Goal: Information Seeking & Learning: Check status

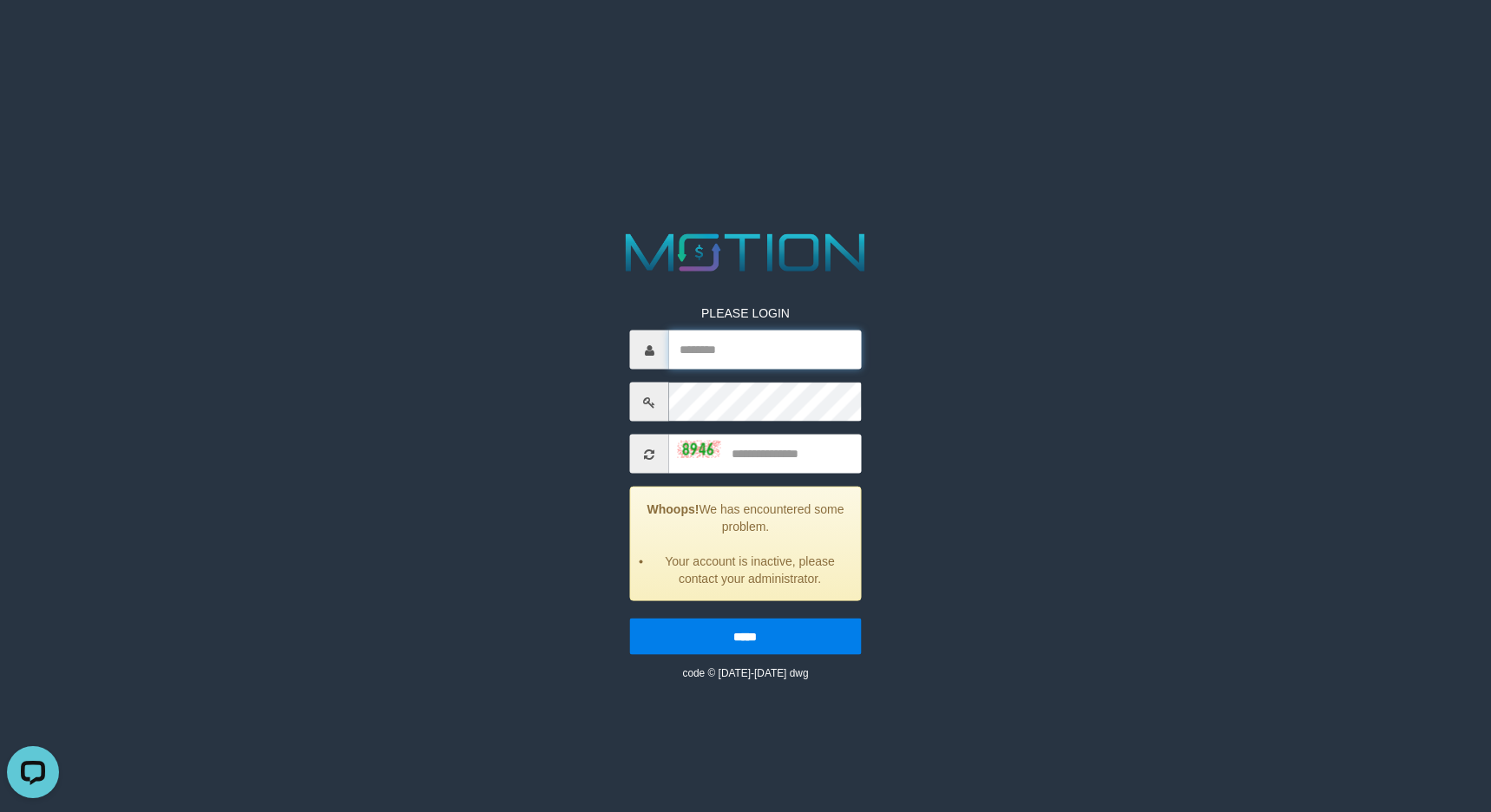
type input "**********"
click at [808, 453] on input "text" at bounding box center [765, 454] width 192 height 39
type input "****"
click at [630, 618] on input "*****" at bounding box center [745, 636] width 231 height 36
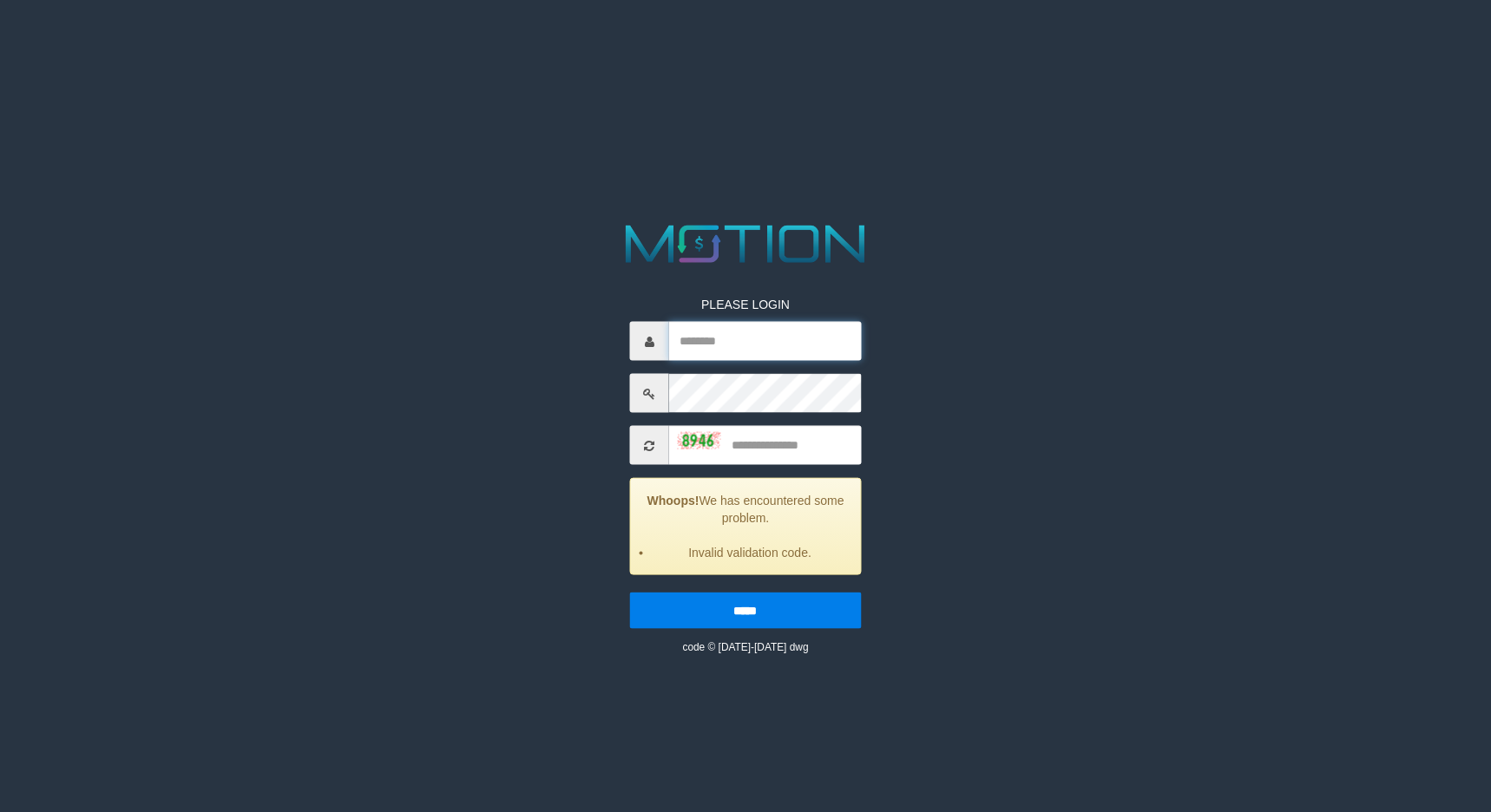
type input "**********"
click at [800, 452] on input "text" at bounding box center [765, 445] width 192 height 39
type input "****"
click at [630, 592] on input "*****" at bounding box center [745, 610] width 231 height 36
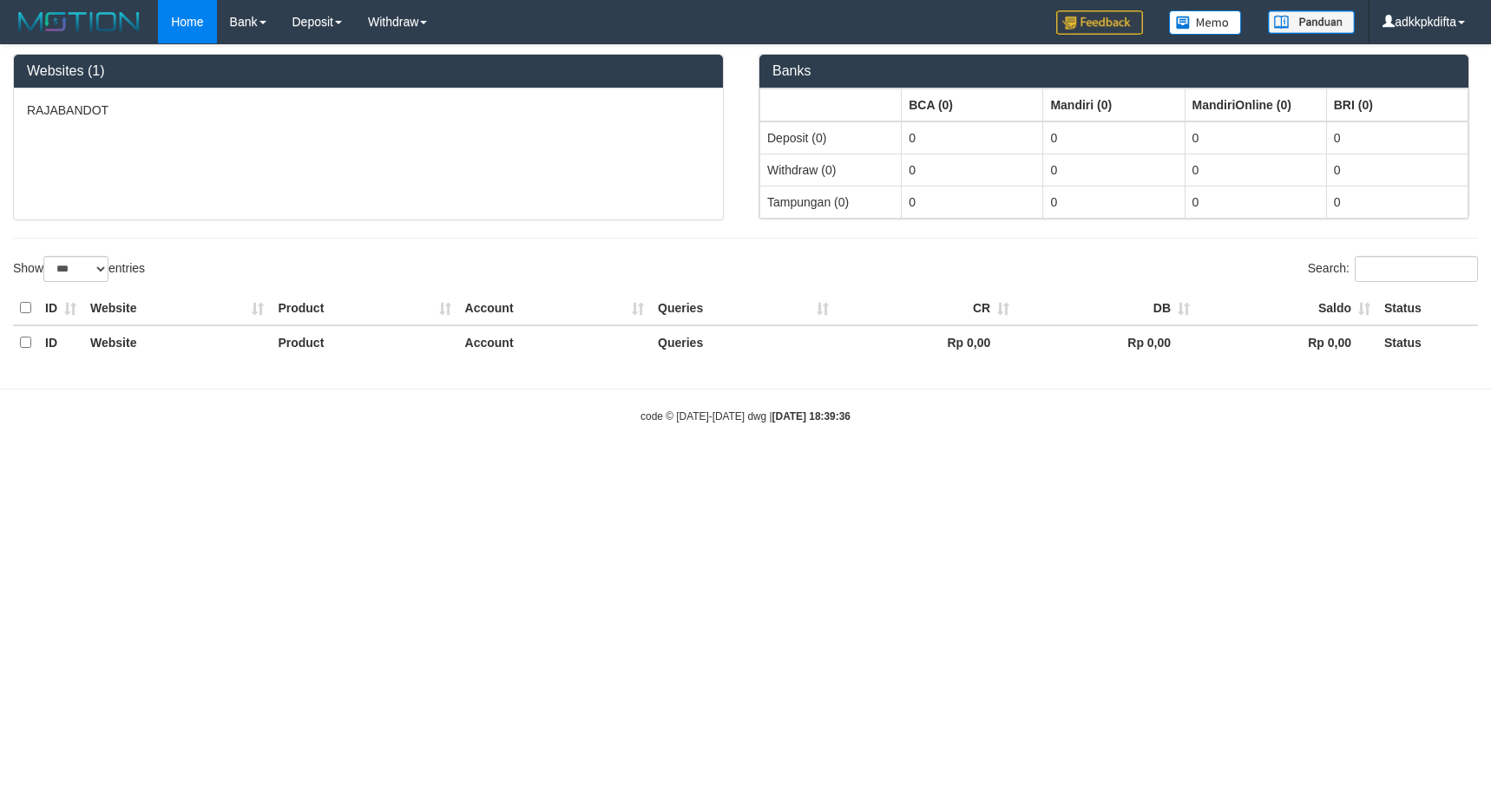
select select "***"
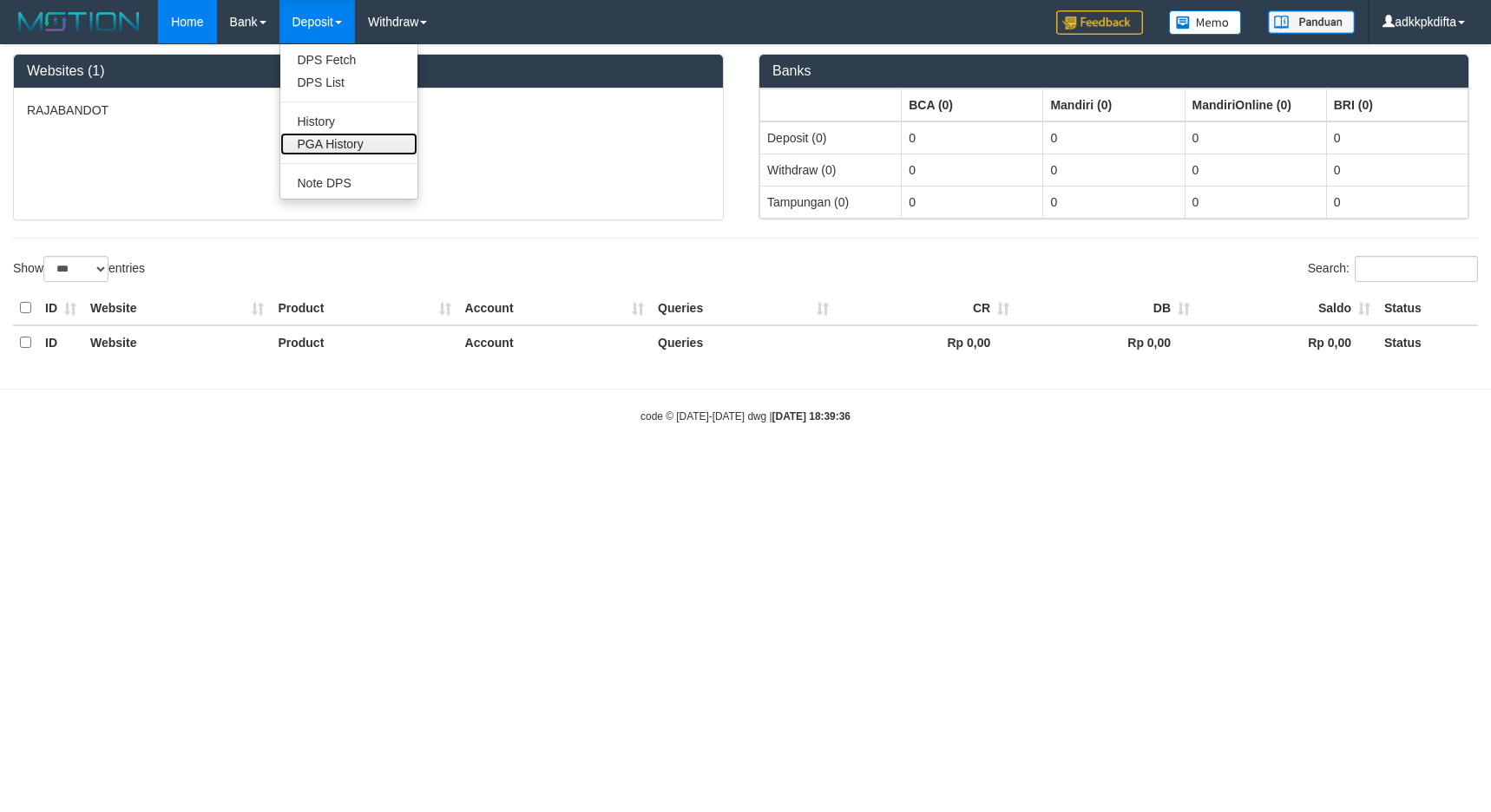
drag, startPoint x: 364, startPoint y: 137, endPoint x: 377, endPoint y: 156, distance: 23.0
click at [364, 137] on link "PGA History" at bounding box center [348, 144] width 137 height 22
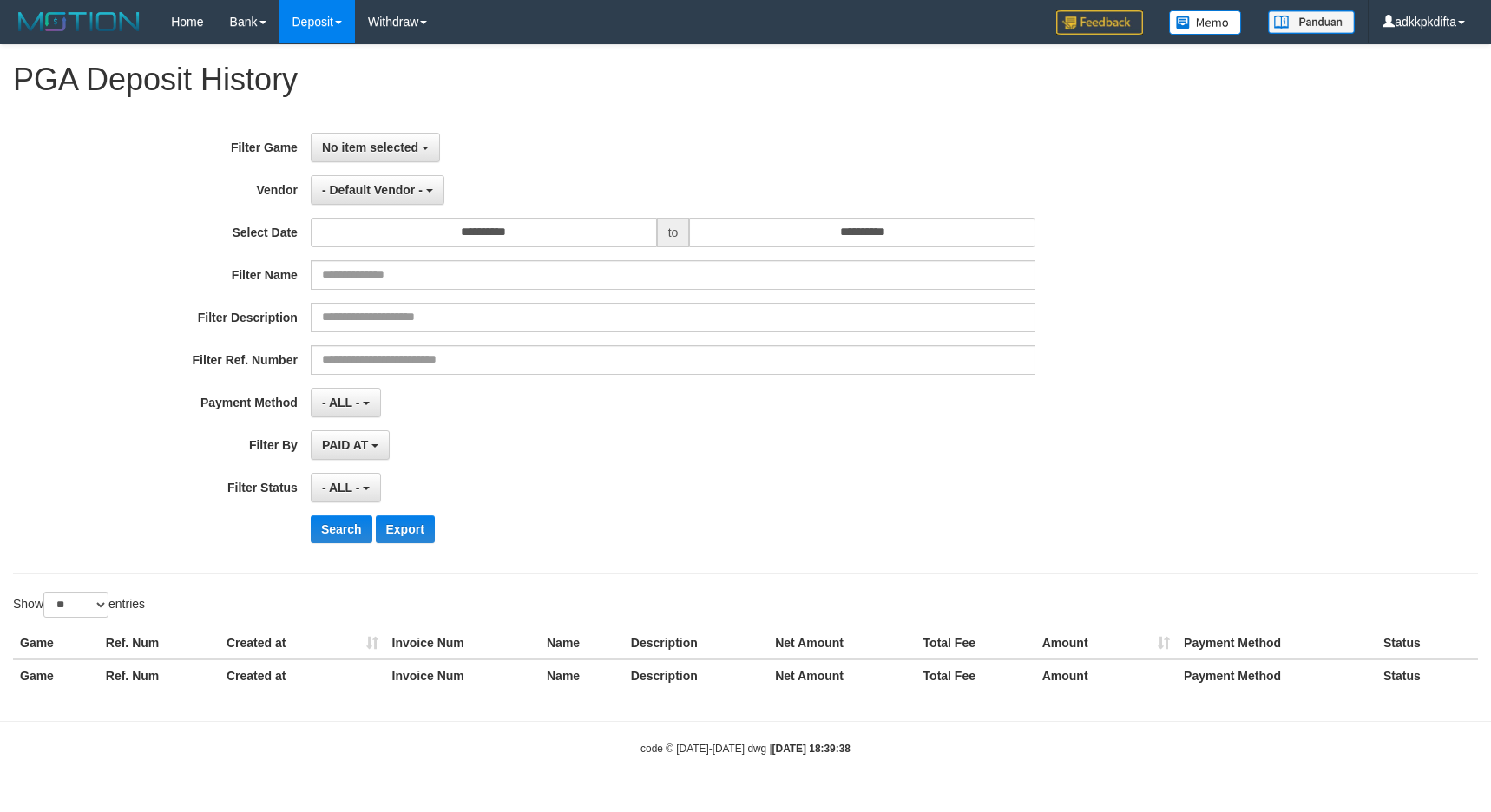
select select
select select "**"
drag, startPoint x: 392, startPoint y: 150, endPoint x: 405, endPoint y: 167, distance: 21.4
click at [392, 150] on span "No item selected" at bounding box center [370, 147] width 96 height 14
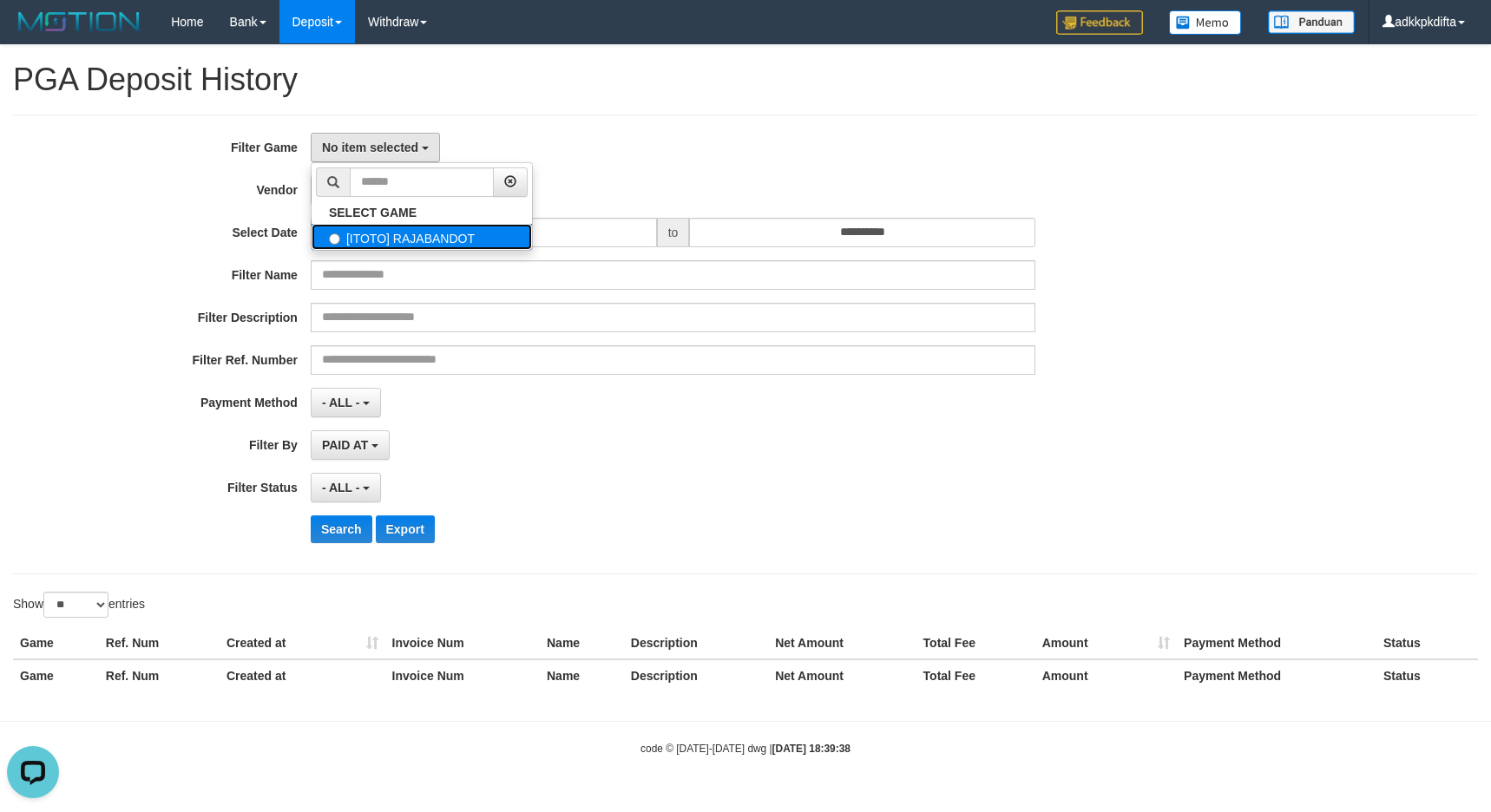
click at [410, 236] on label "[ITOTO] RAJABANDOT" at bounding box center [422, 237] width 221 height 26
select select "***"
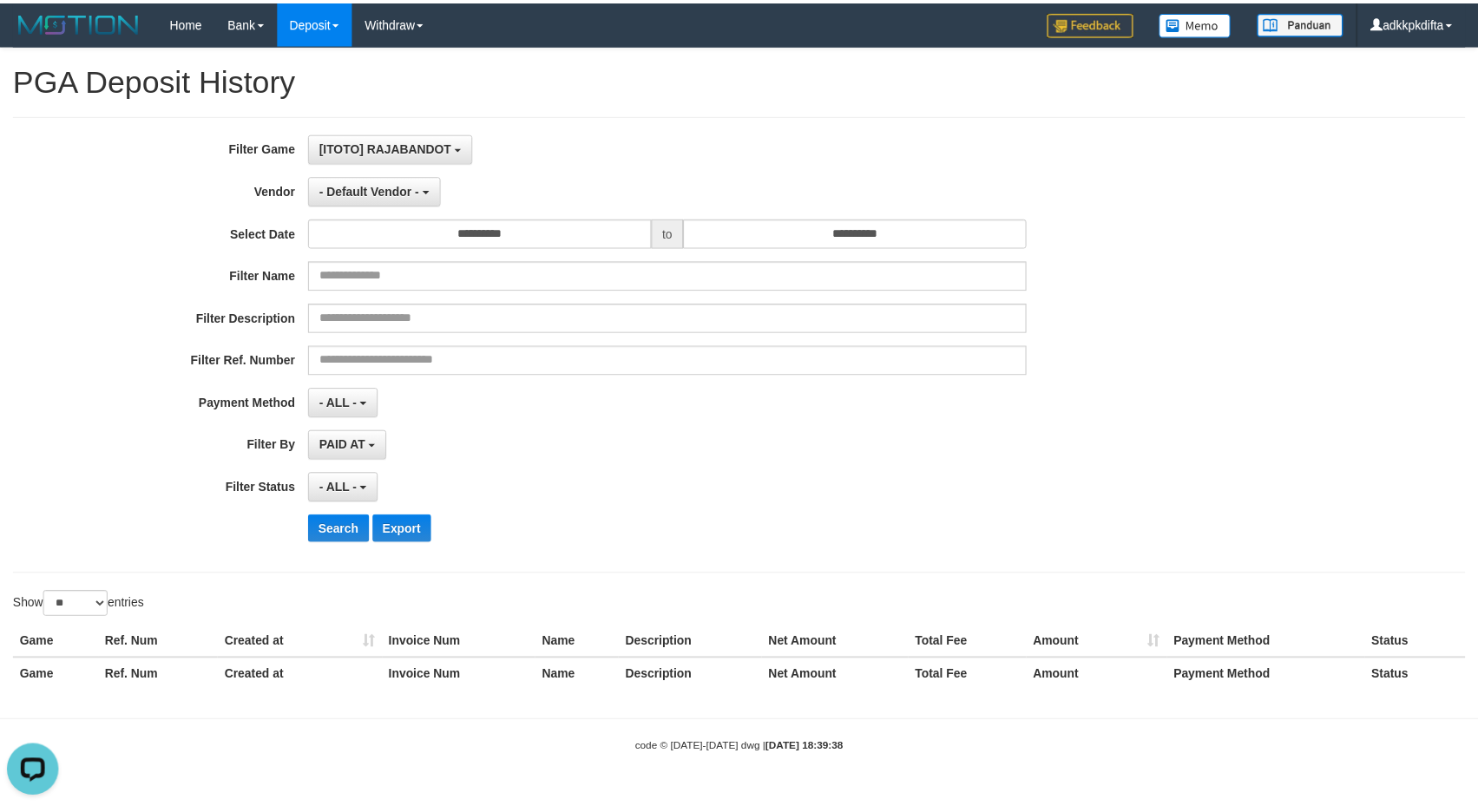
scroll to position [16, 0]
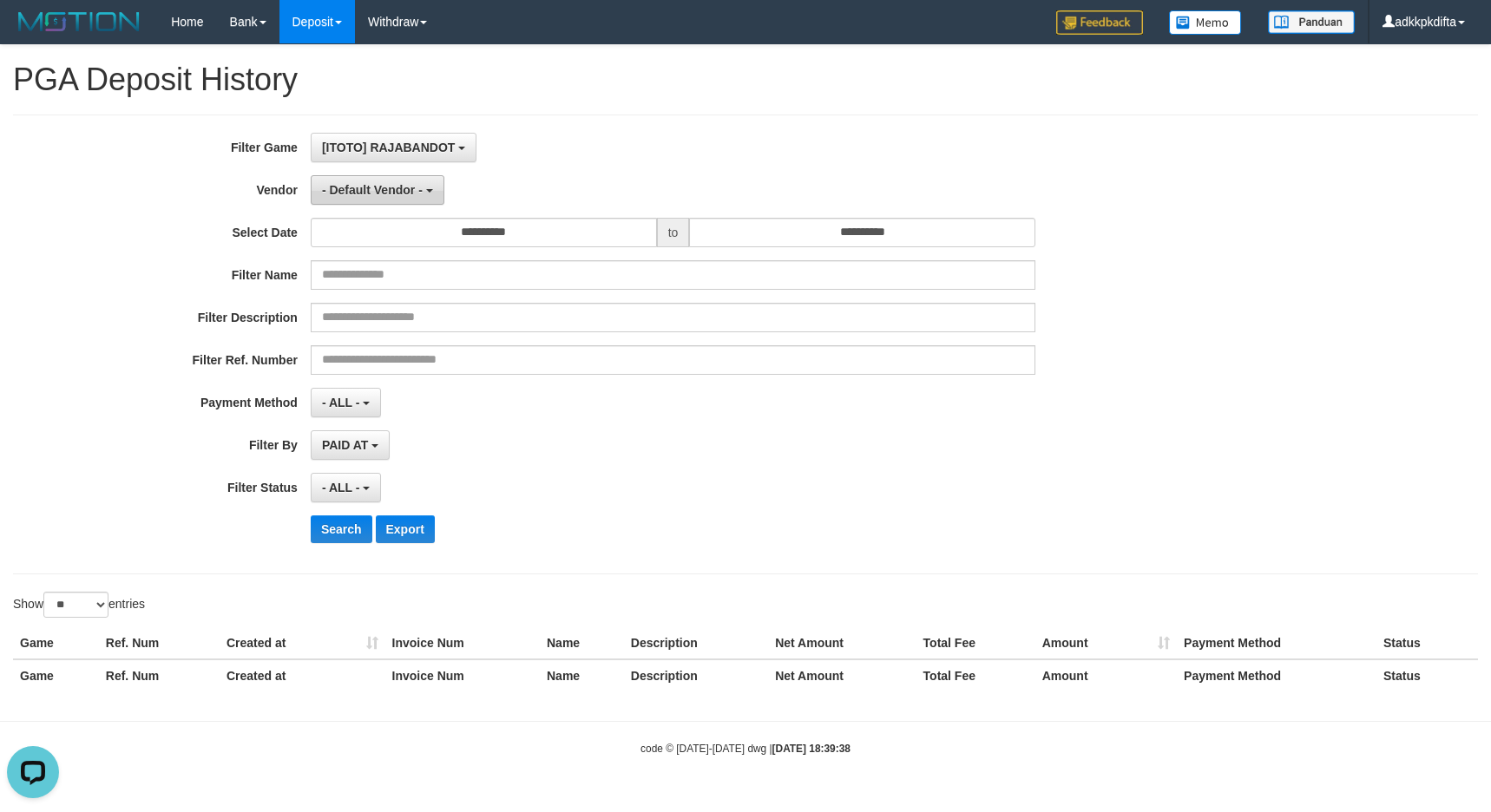
click at [359, 193] on span "- Default Vendor -" at bounding box center [373, 190] width 101 height 14
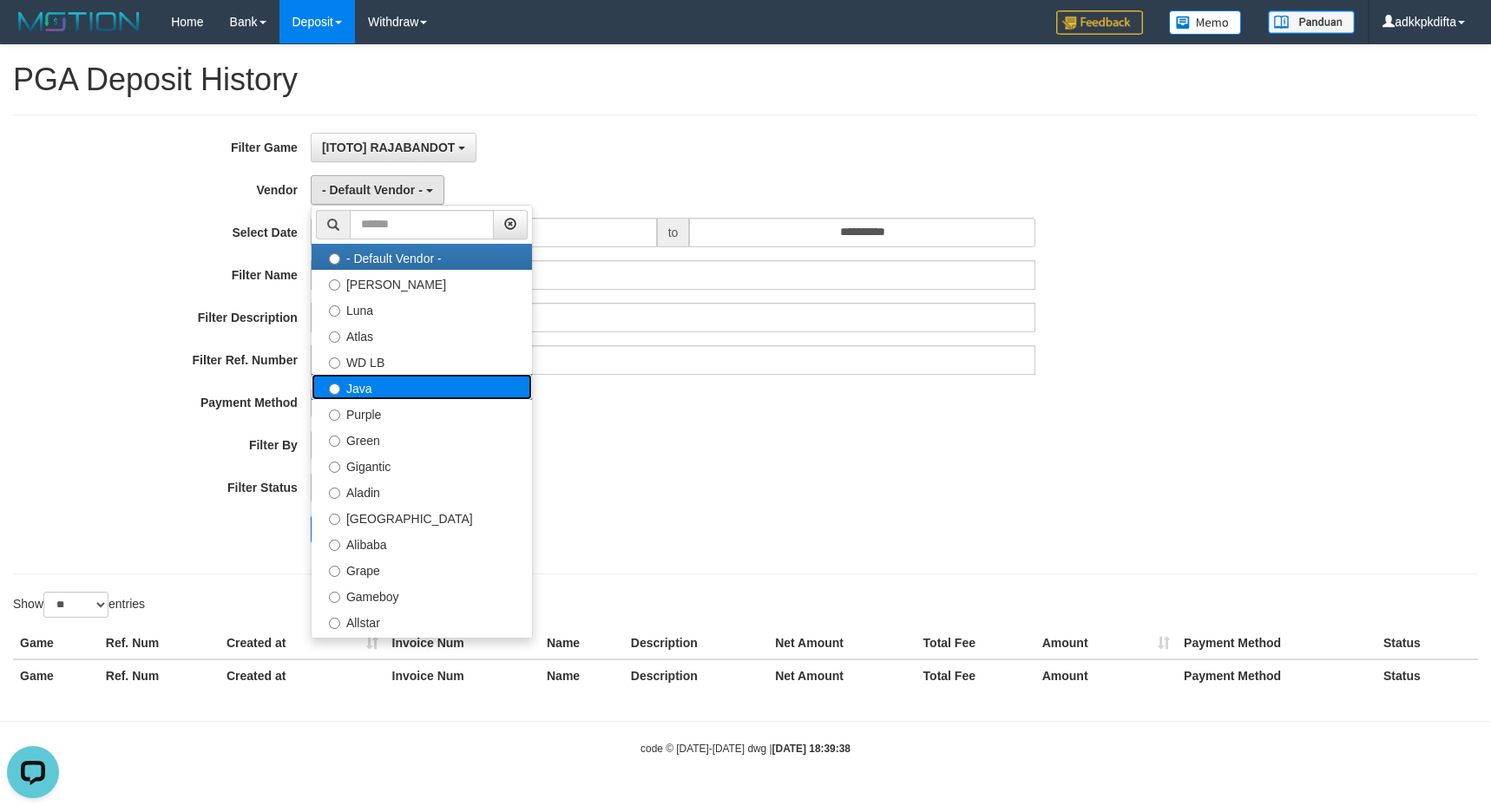
click at [373, 387] on label "Java" at bounding box center [422, 387] width 221 height 26
select select "**********"
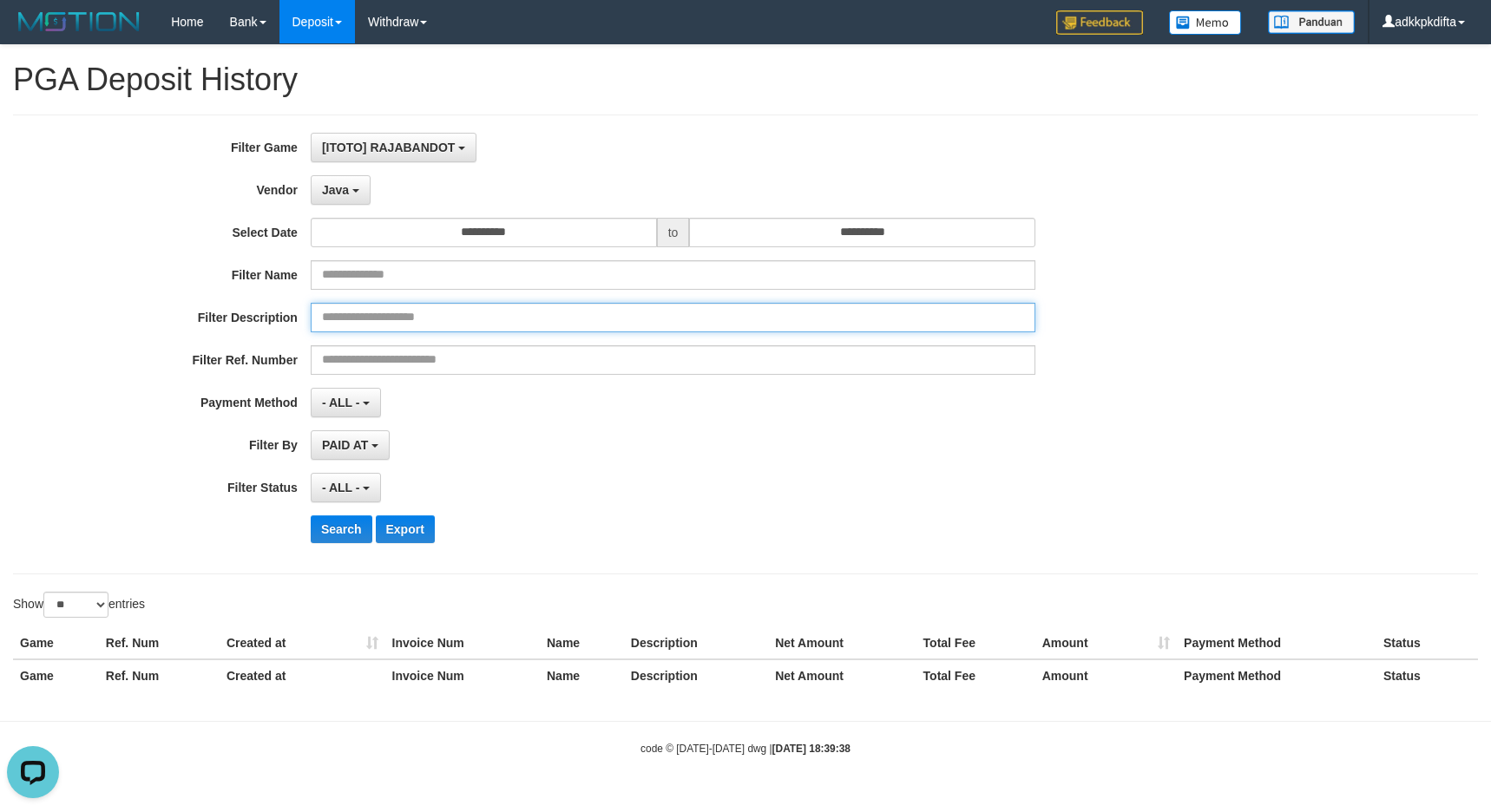
click at [387, 320] on input "text" at bounding box center [673, 318] width 725 height 30
paste input "******"
type input "******"
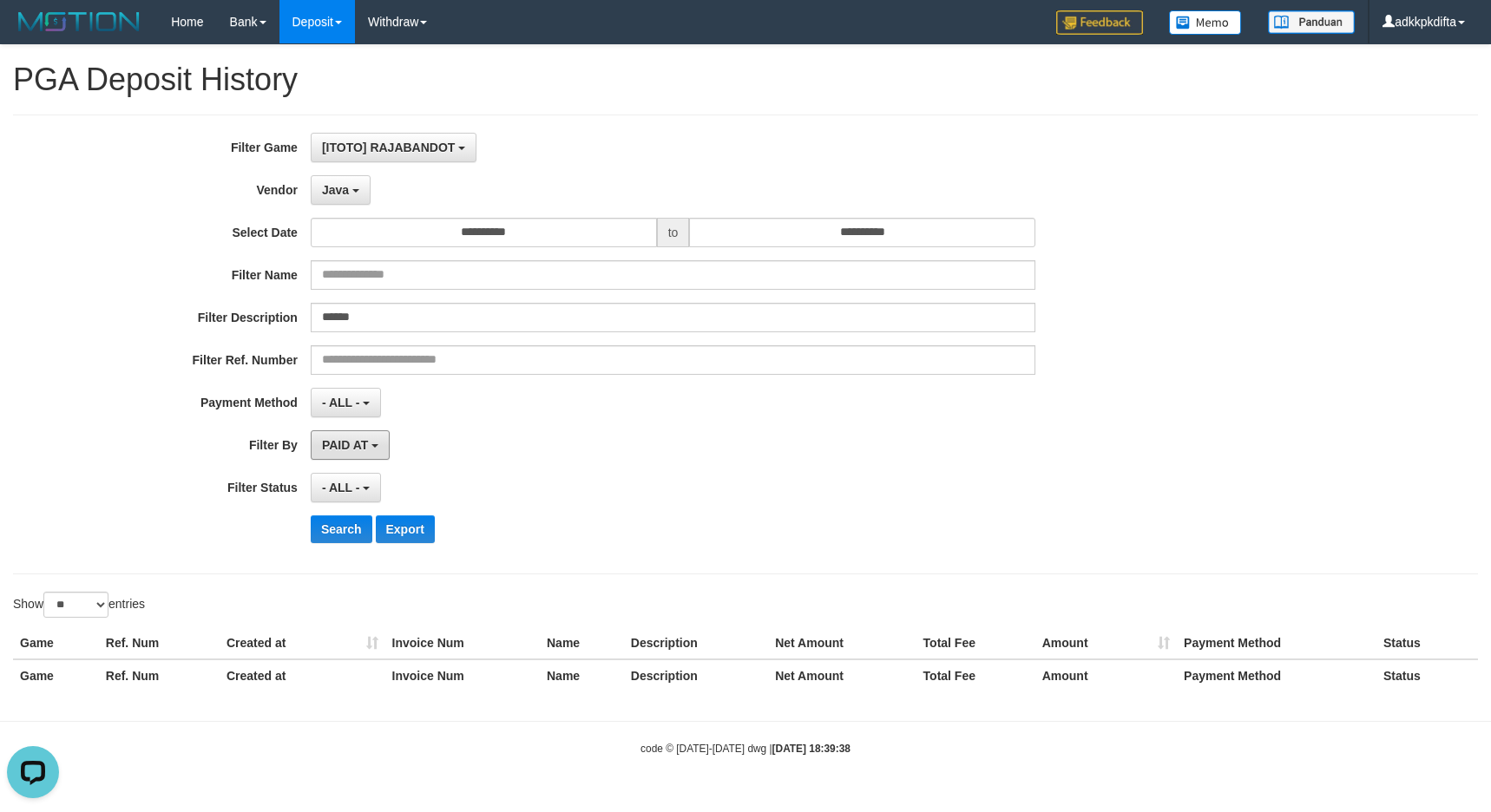
drag, startPoint x: 353, startPoint y: 449, endPoint x: 361, endPoint y: 460, distance: 13.6
click at [353, 451] on span "PAID AT" at bounding box center [345, 445] width 46 height 14
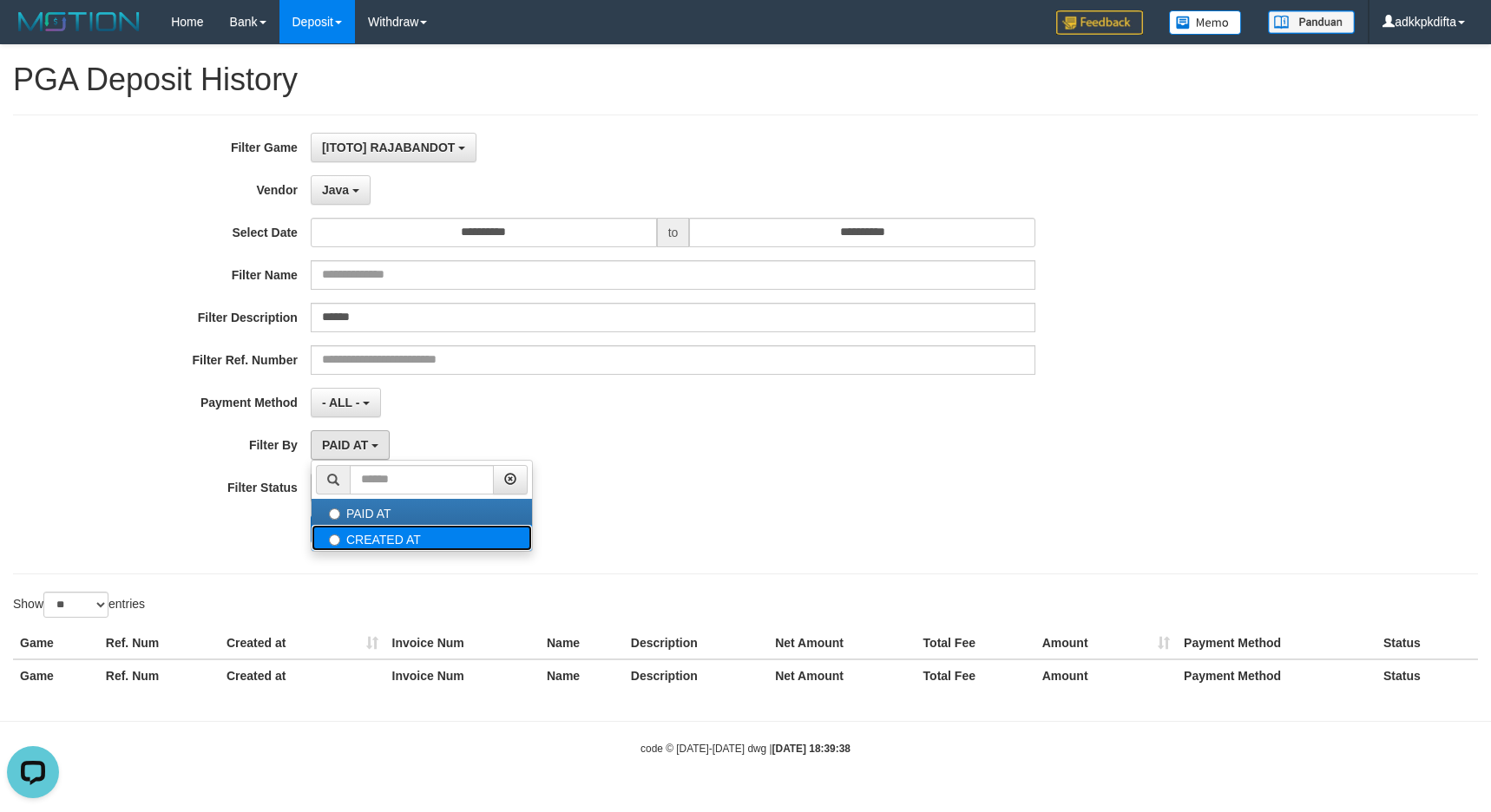
click at [367, 538] on label "CREATED AT" at bounding box center [422, 538] width 221 height 26
select select "*"
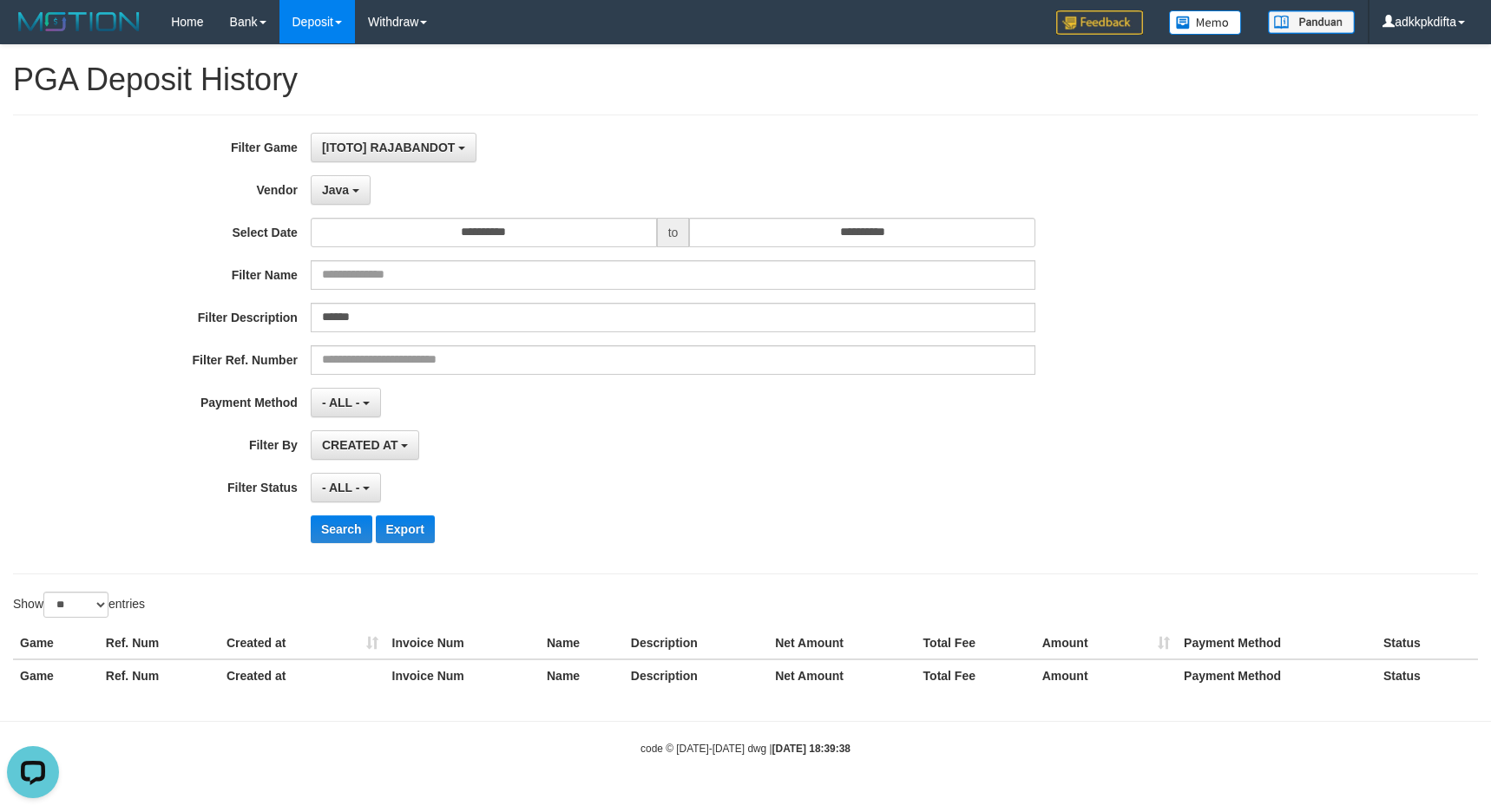
click at [526, 250] on div "**********" at bounding box center [621, 345] width 1242 height 424
click at [537, 234] on input "**********" at bounding box center [484, 233] width 346 height 30
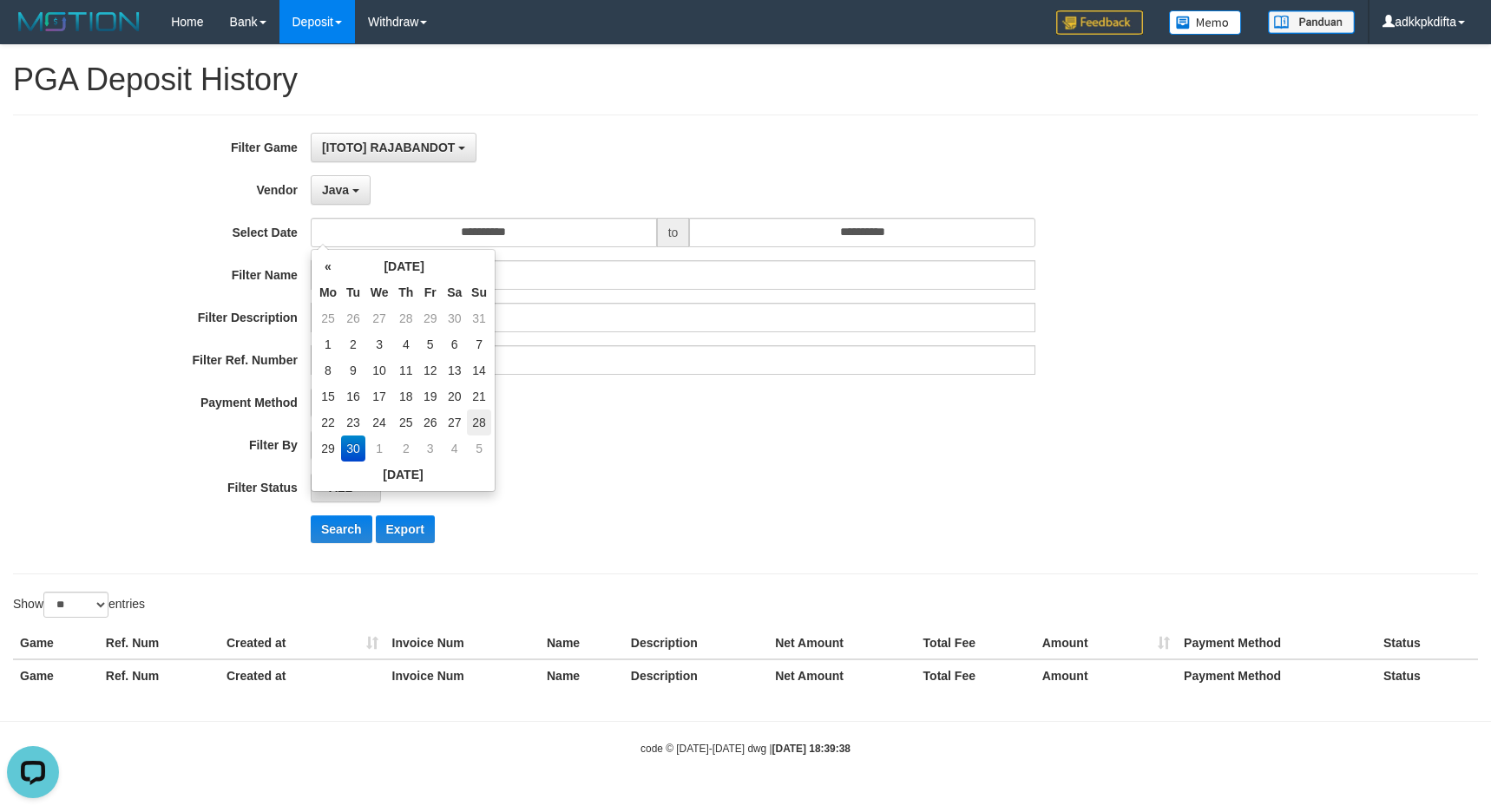
click at [474, 420] on td "28" at bounding box center [479, 423] width 24 height 26
type input "**********"
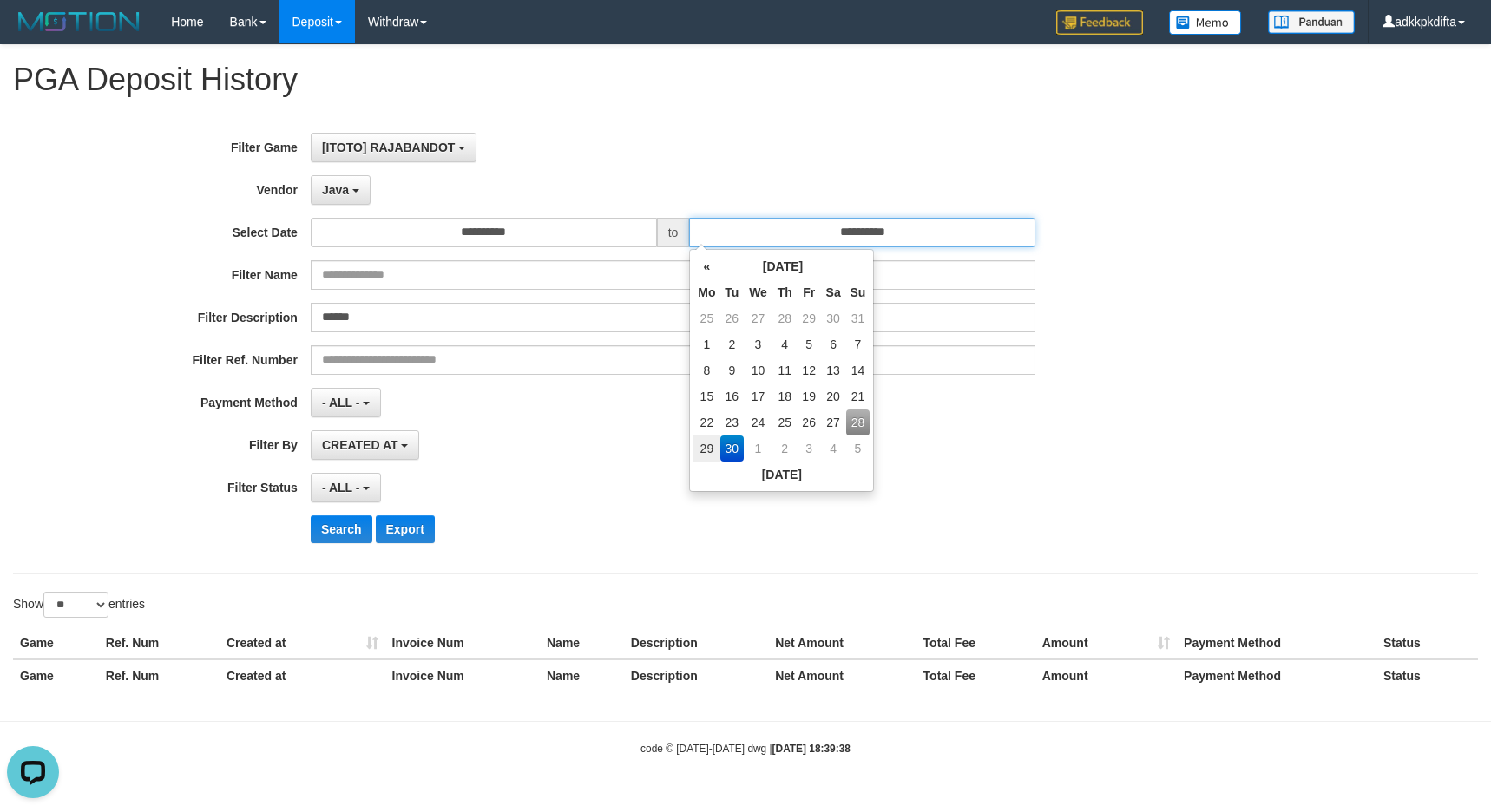
click at [796, 233] on input "**********" at bounding box center [862, 233] width 346 height 30
drag, startPoint x: 857, startPoint y: 423, endPoint x: 989, endPoint y: 437, distance: 132.7
click at [859, 423] on td "28" at bounding box center [858, 423] width 24 height 26
type input "**********"
click at [1031, 439] on div "CREATED AT PAID AT CREATED AT" at bounding box center [673, 445] width 725 height 30
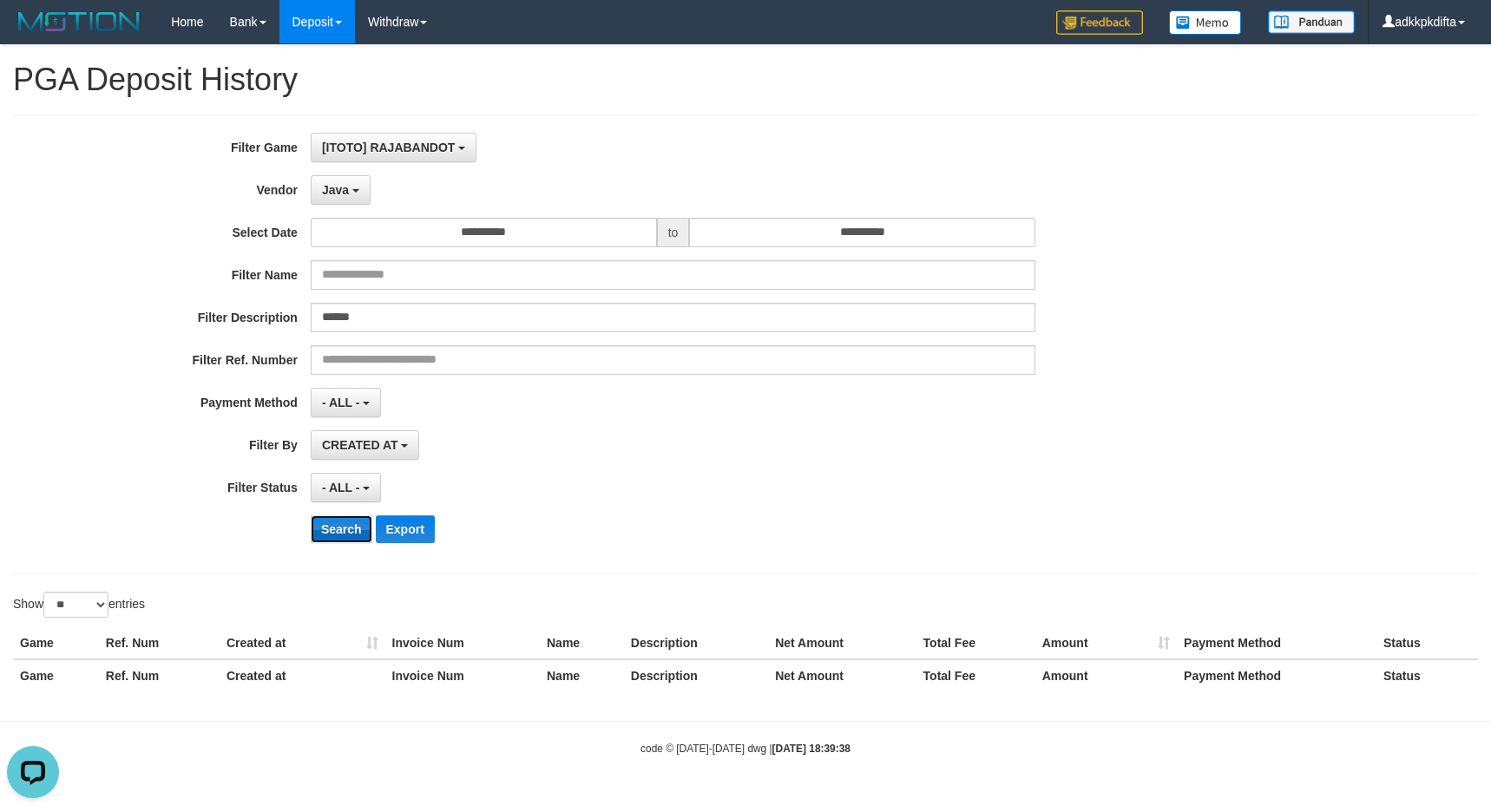
click at [333, 524] on button "Search" at bounding box center [342, 529] width 61 height 28
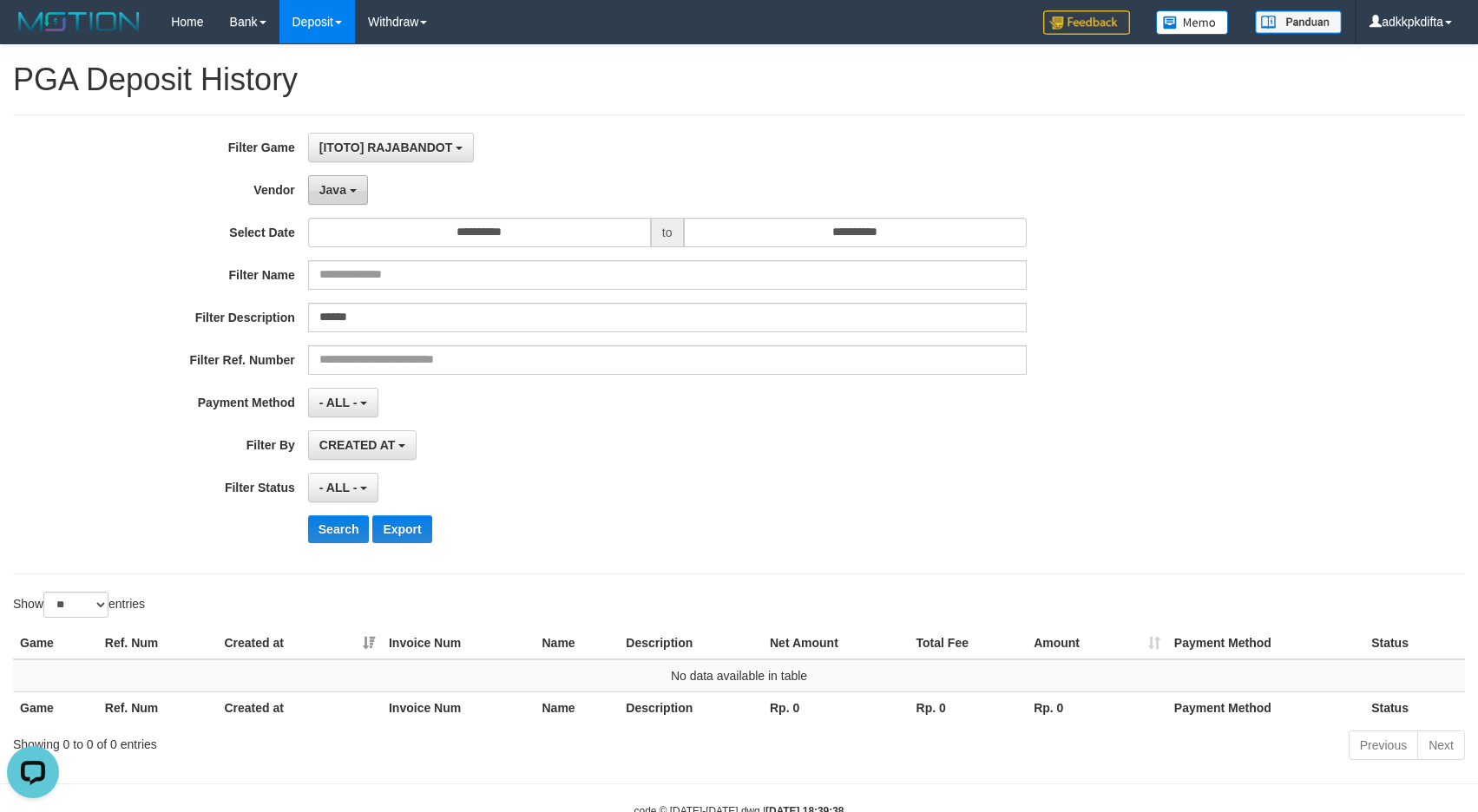
click at [356, 195] on button "Java" at bounding box center [338, 190] width 60 height 30
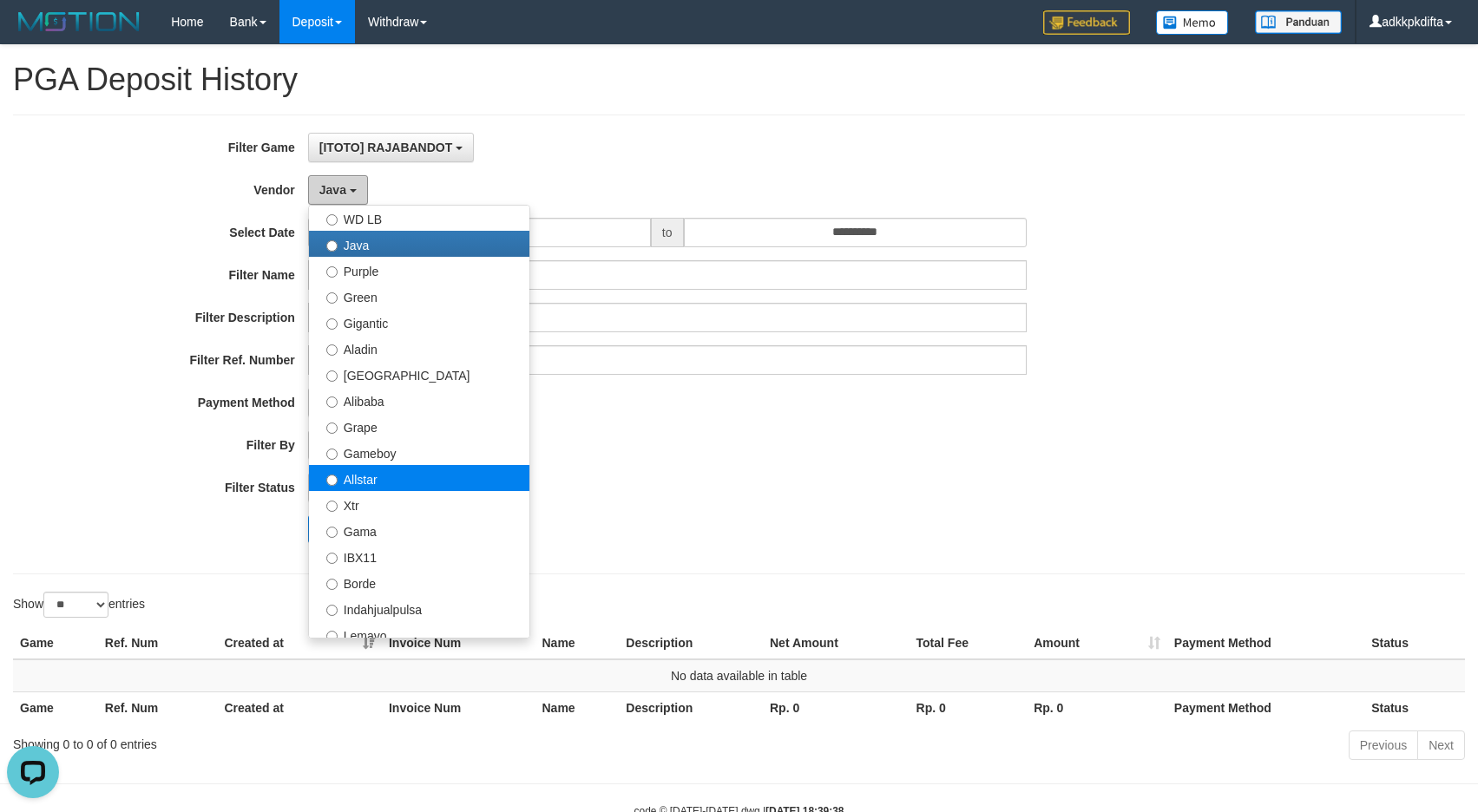
scroll to position [173, 0]
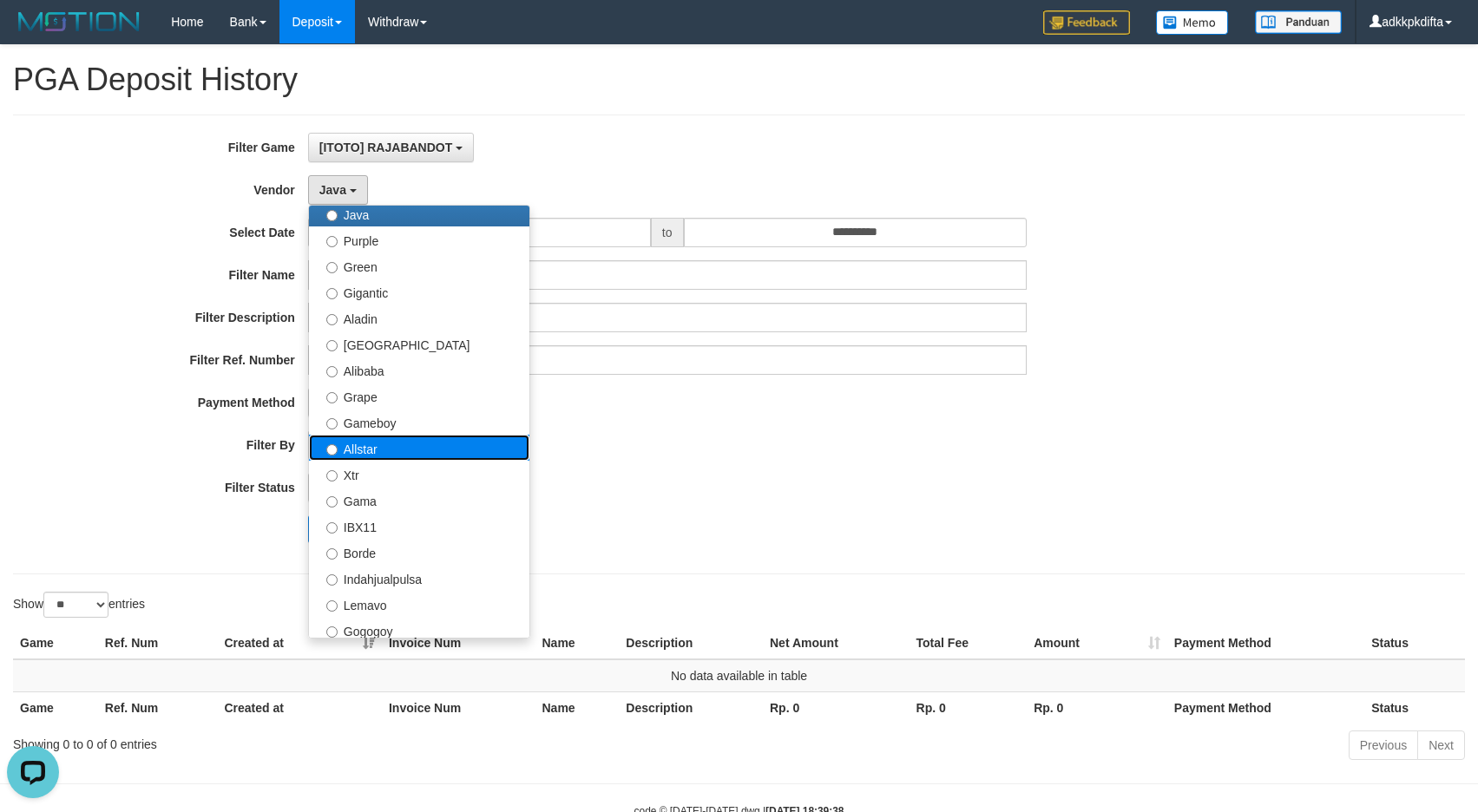
click at [393, 450] on label "Allstar" at bounding box center [419, 448] width 221 height 26
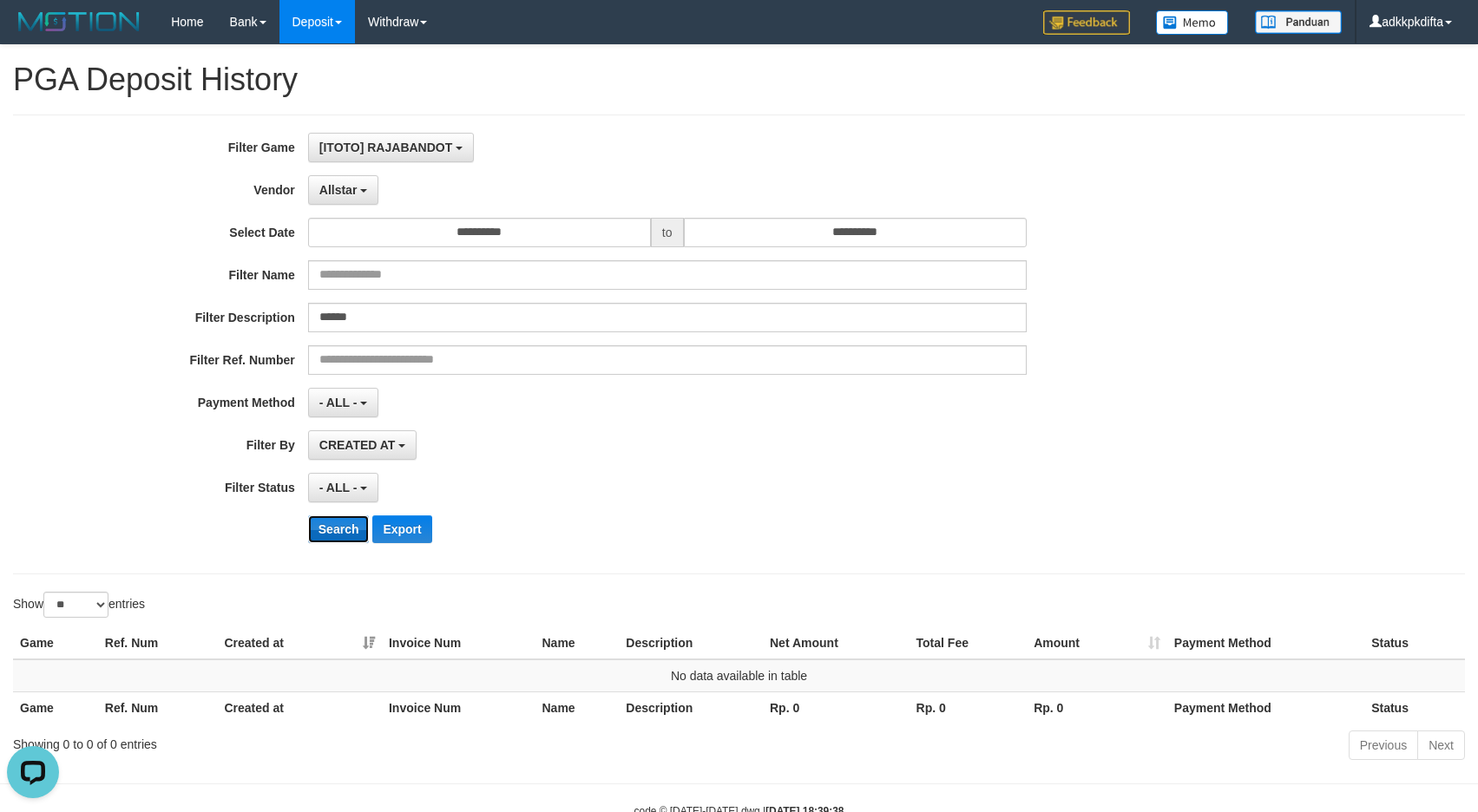
click at [334, 525] on button "Search" at bounding box center [339, 529] width 61 height 28
click at [349, 192] on span "Allstar" at bounding box center [338, 190] width 38 height 14
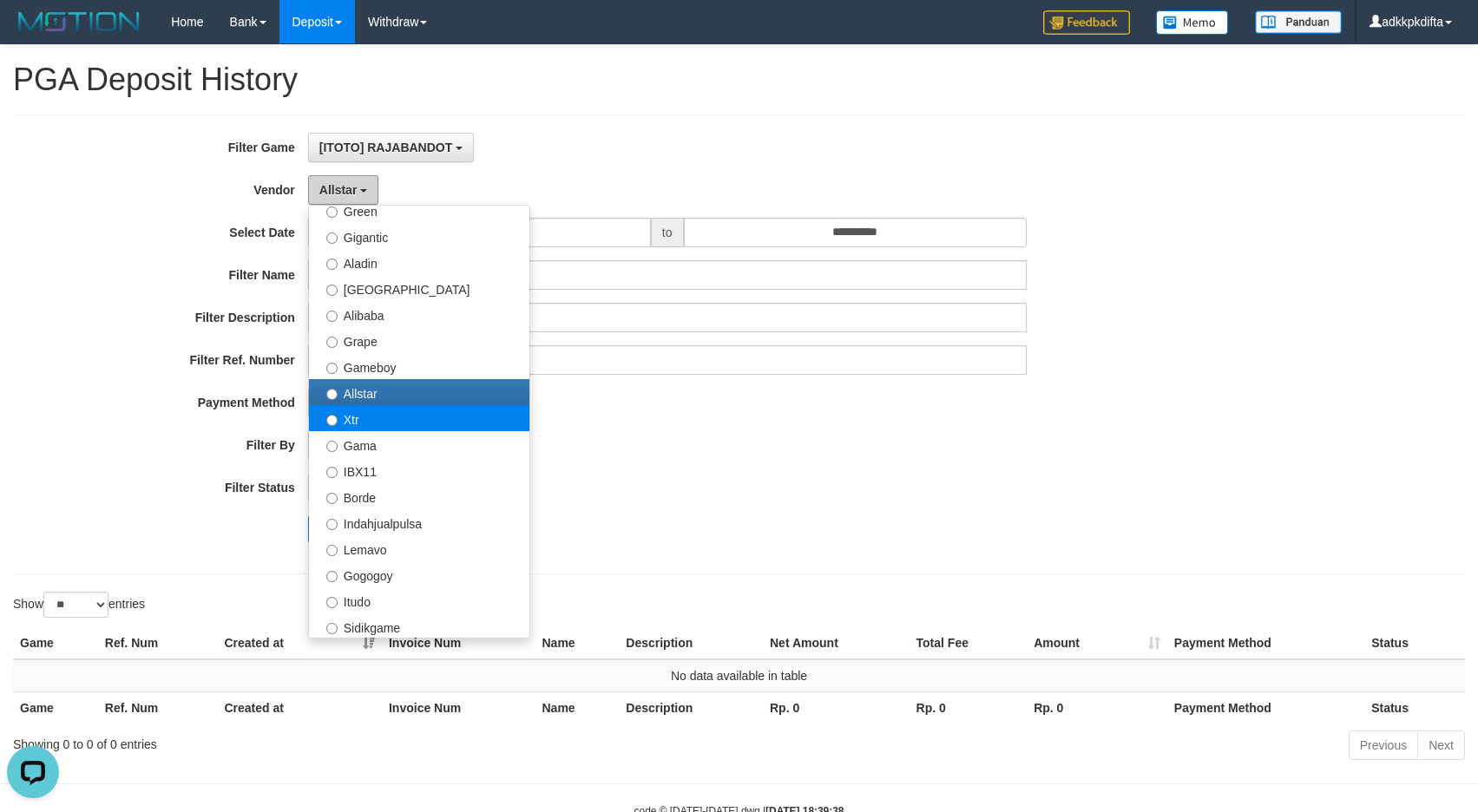
scroll to position [261, 0]
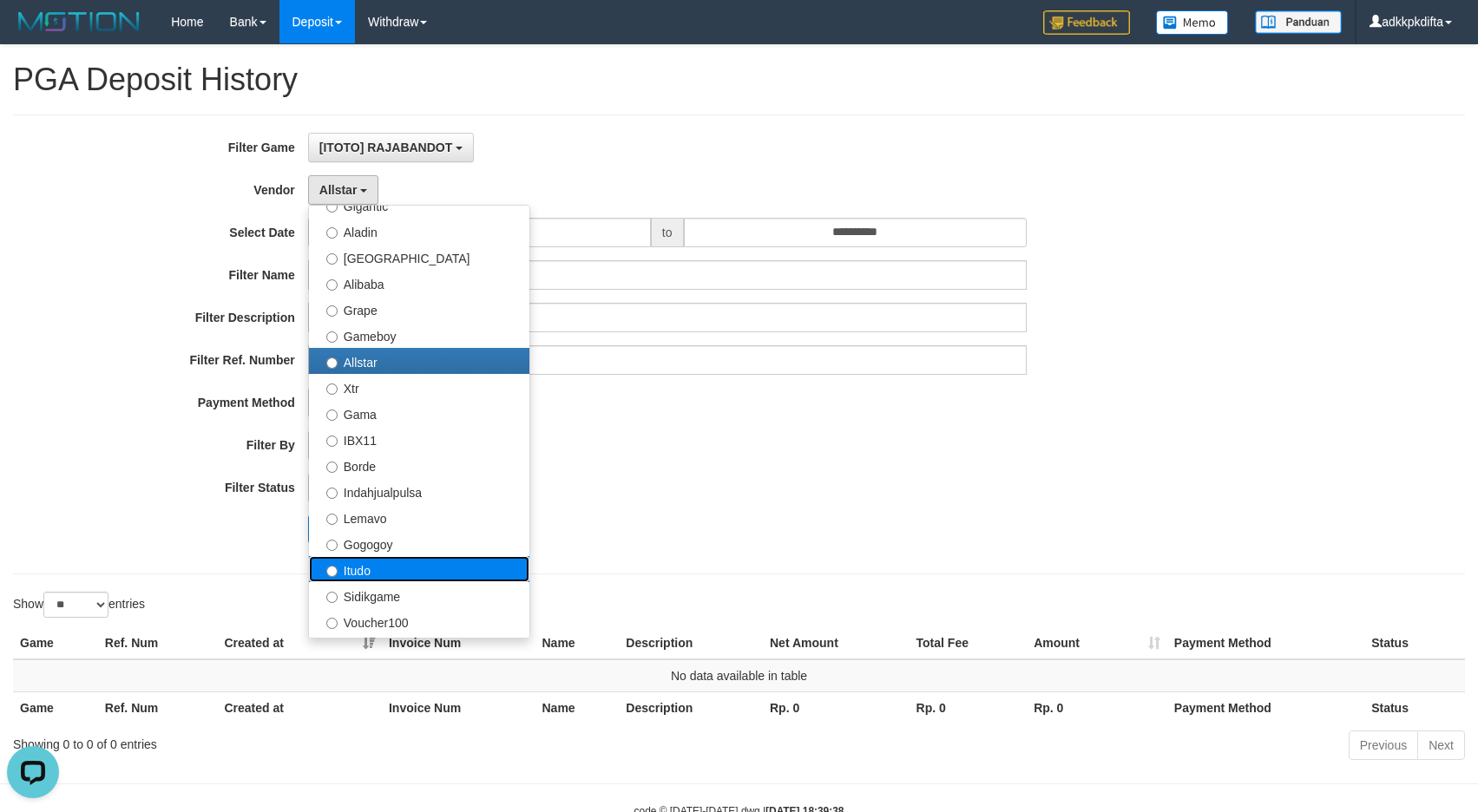
click at [398, 562] on label "Itudo" at bounding box center [419, 569] width 221 height 26
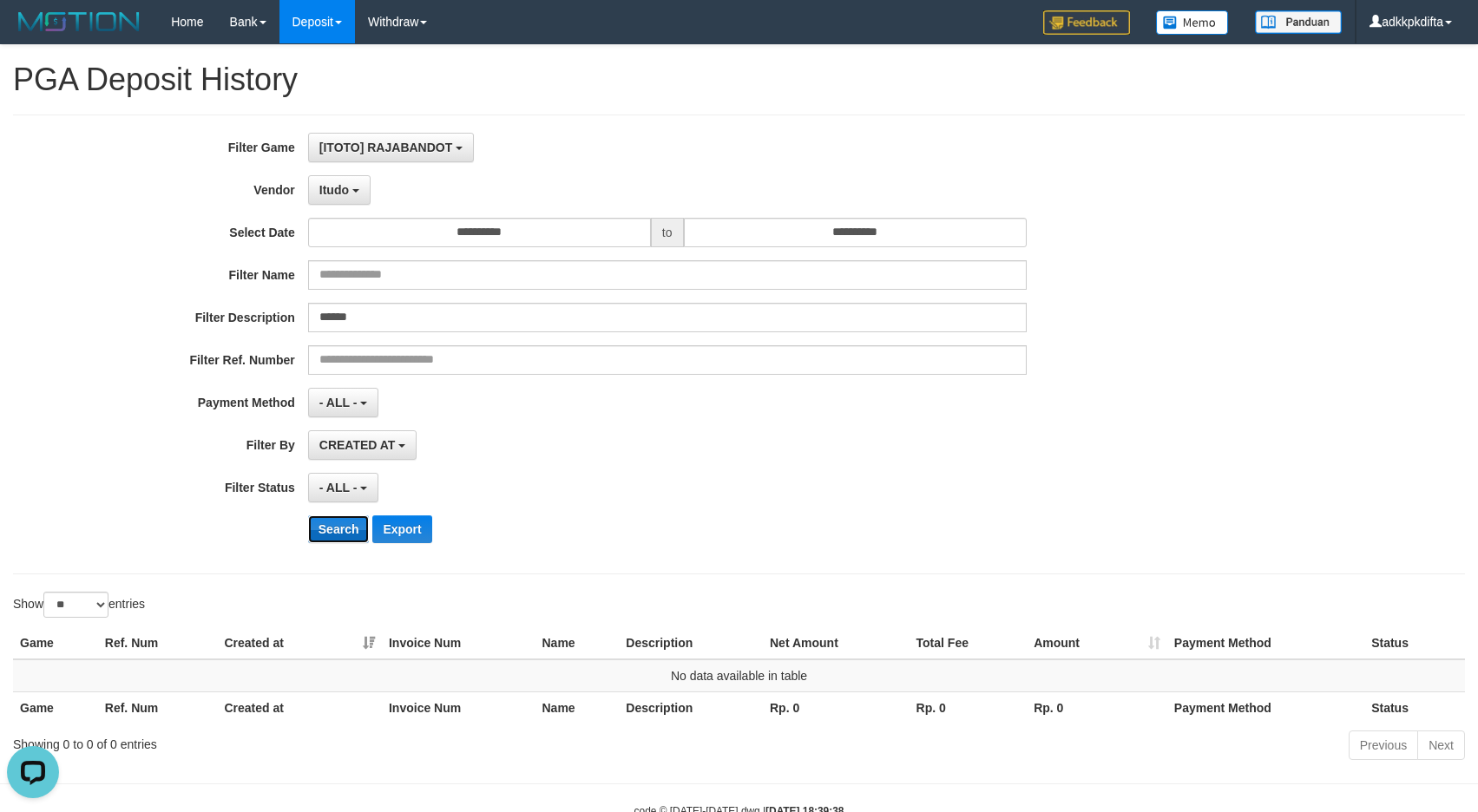
click at [339, 528] on button "Search" at bounding box center [339, 529] width 61 height 28
click at [348, 198] on button "Itudo" at bounding box center [339, 190] width 62 height 30
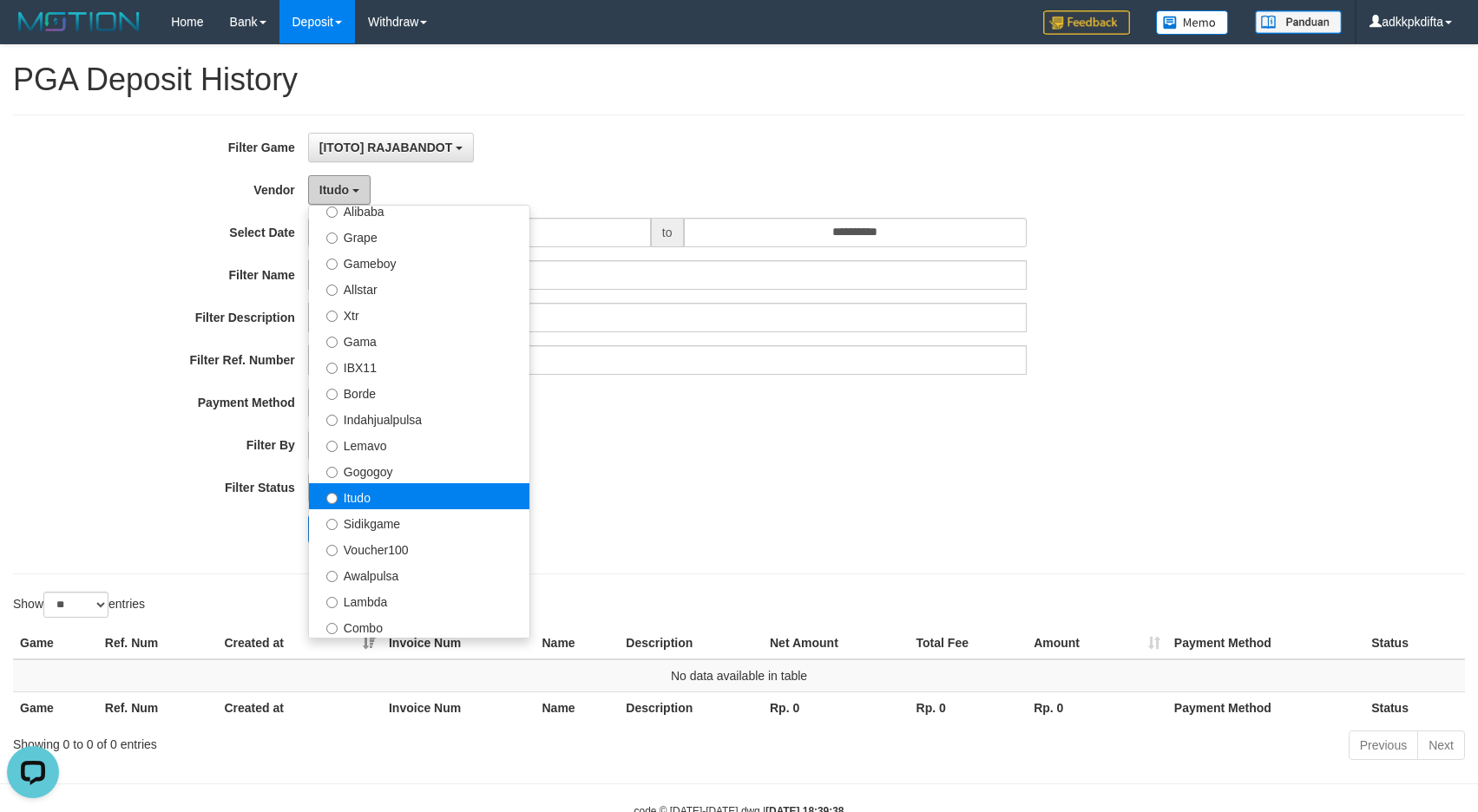
scroll to position [434, 0]
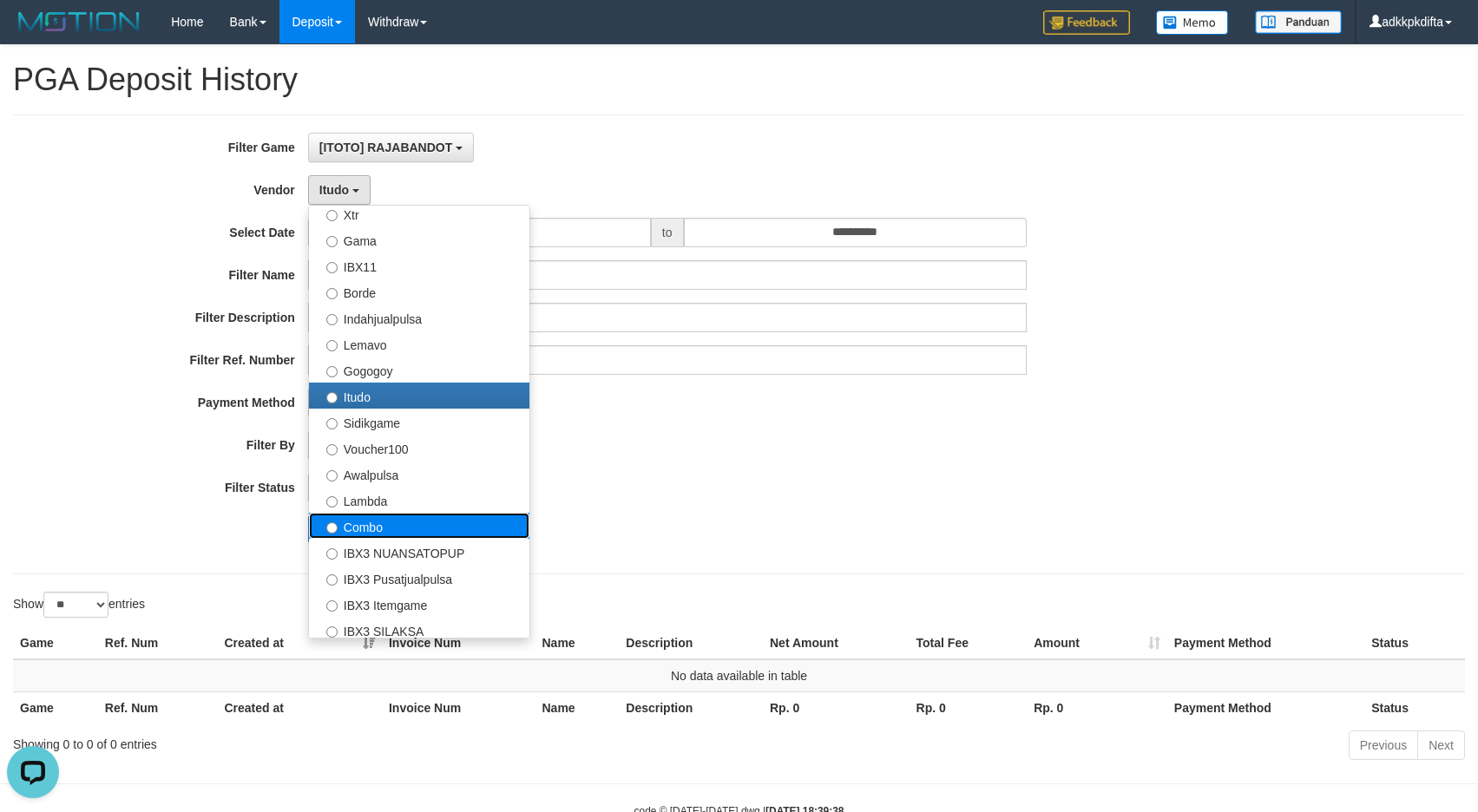
drag, startPoint x: 400, startPoint y: 526, endPoint x: 374, endPoint y: 538, distance: 28.6
click at [400, 526] on label "Combo" at bounding box center [419, 526] width 221 height 26
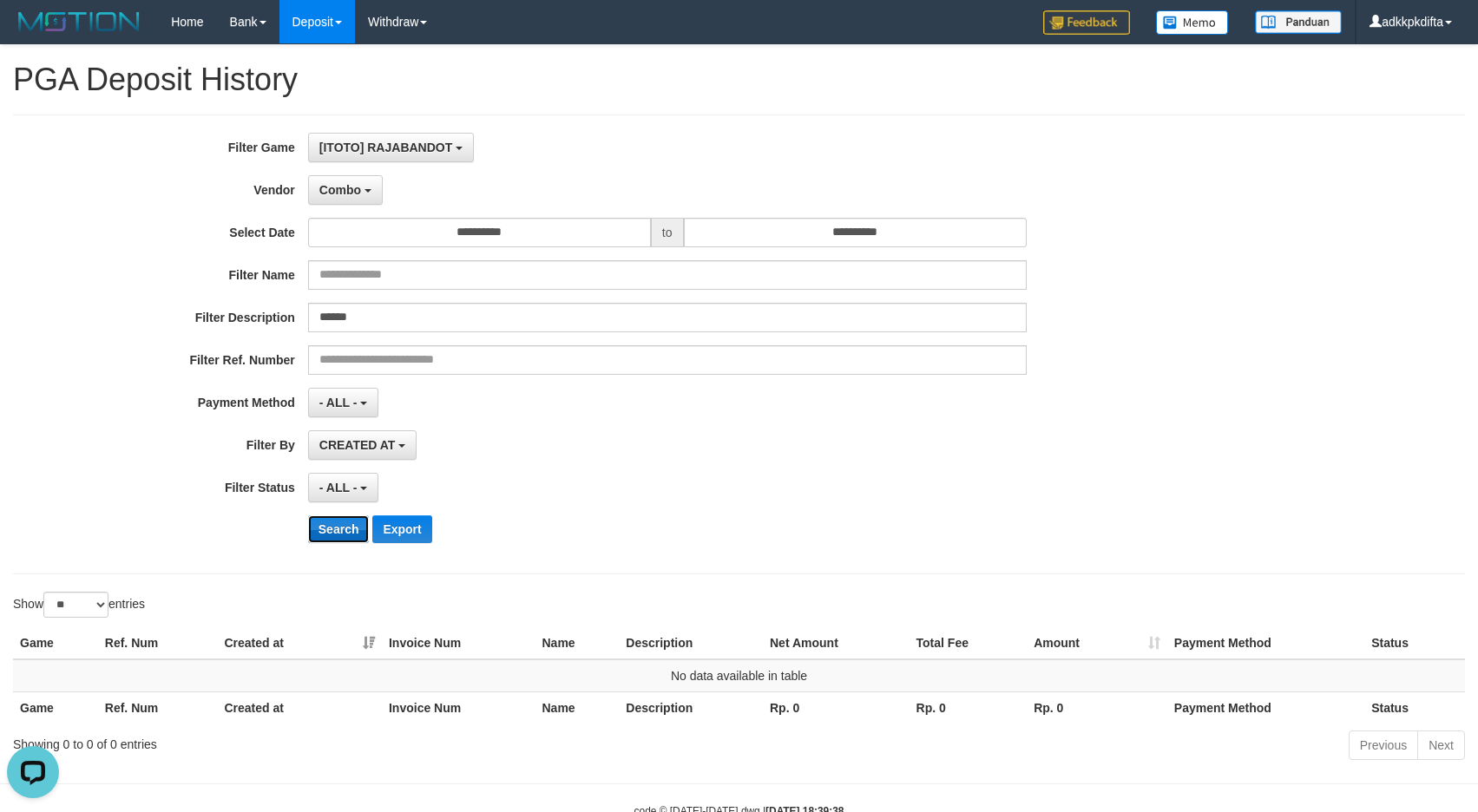
click at [329, 525] on button "Search" at bounding box center [339, 529] width 61 height 28
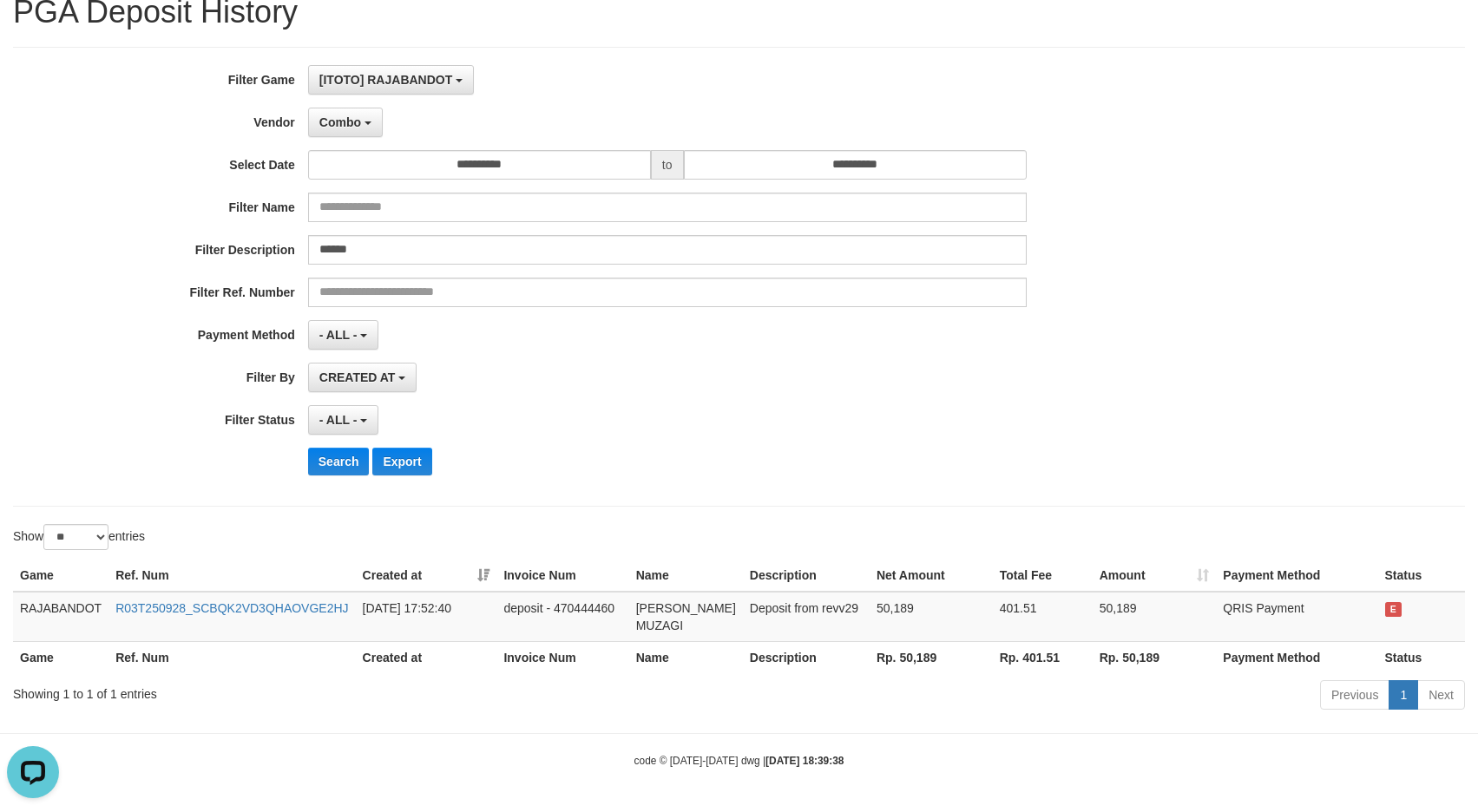
scroll to position [85, 0]
click at [350, 115] on span "Combo" at bounding box center [340, 122] width 42 height 14
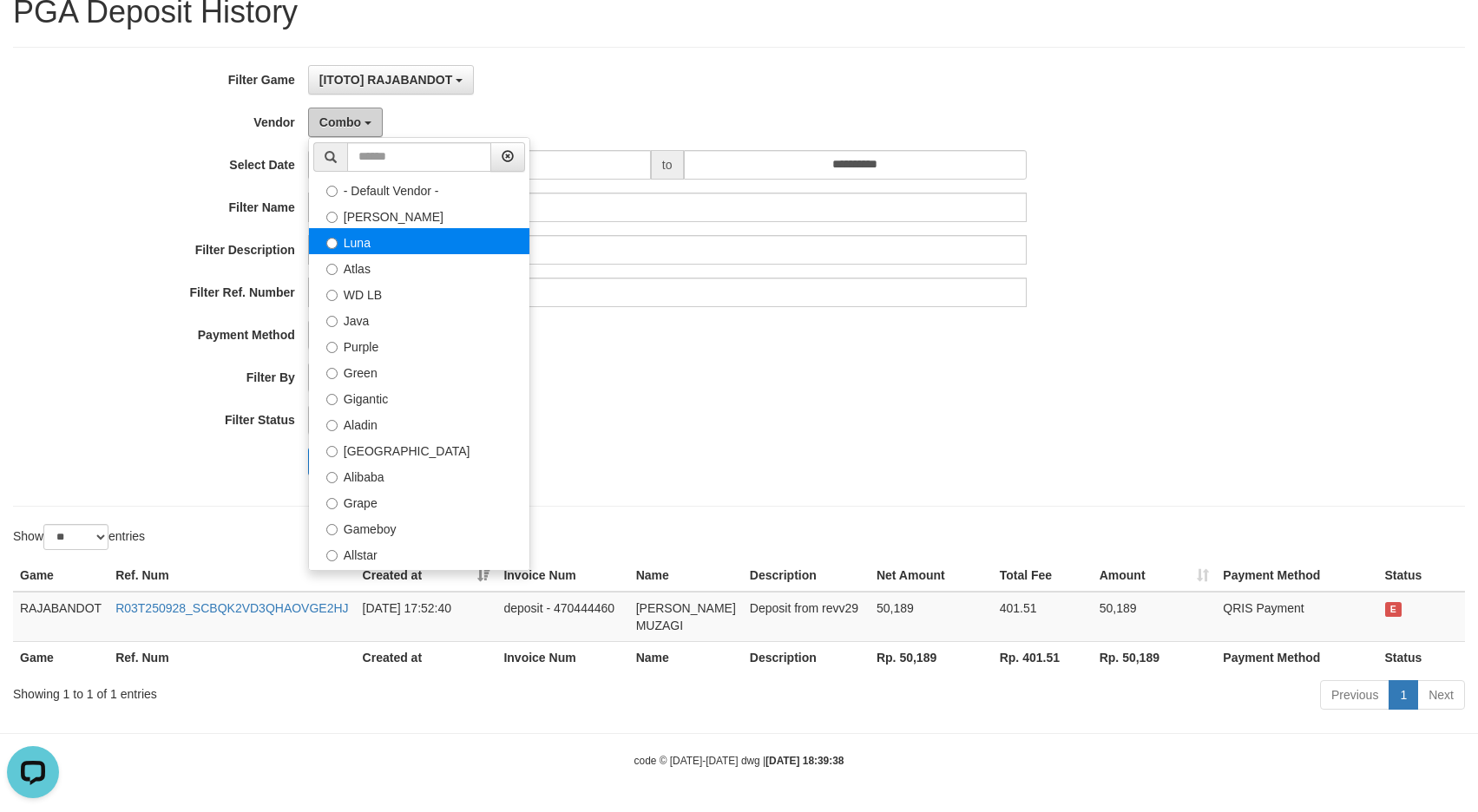
scroll to position [0, 0]
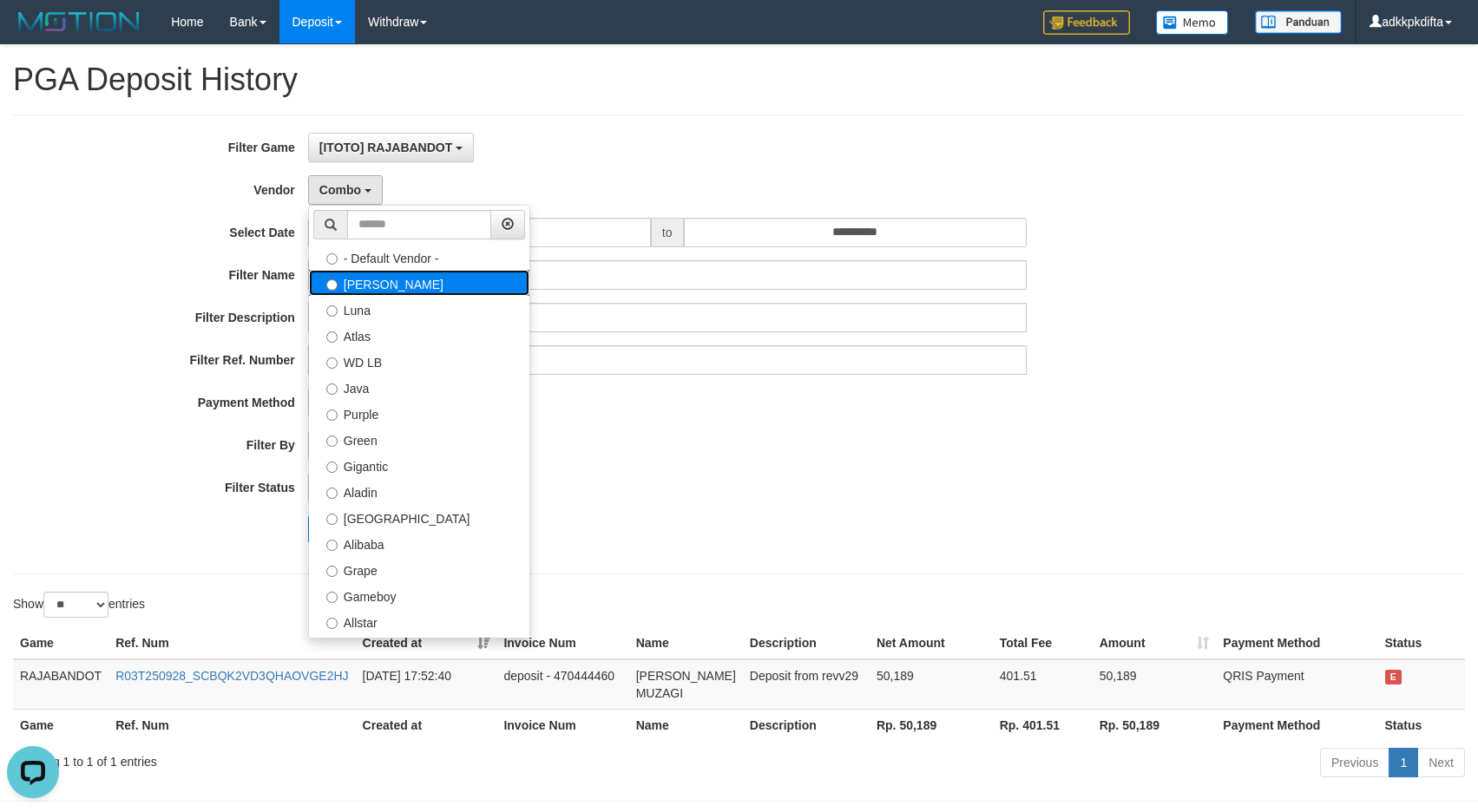
click at [357, 289] on label "Lucy" at bounding box center [419, 283] width 221 height 26
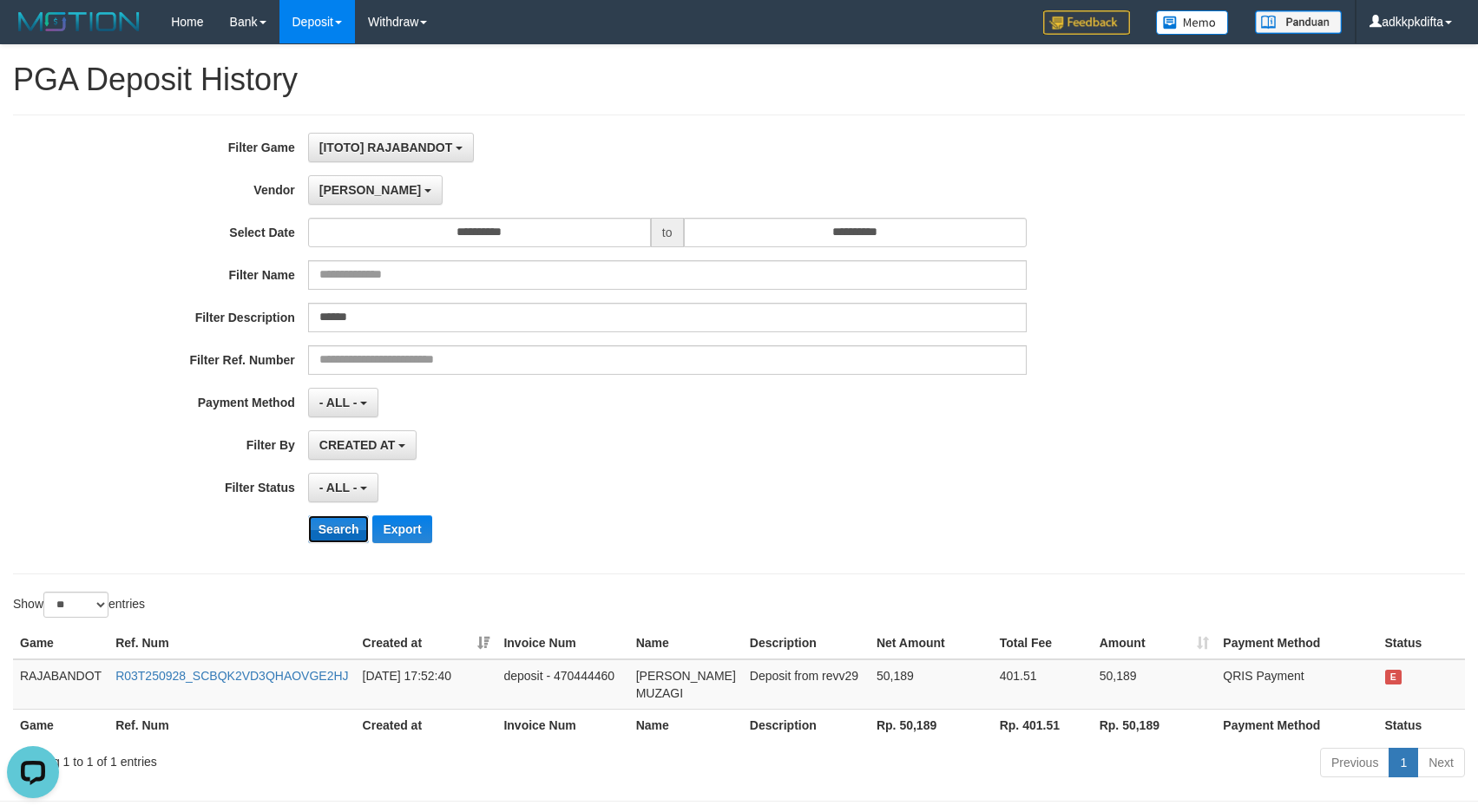
click at [346, 527] on button "Search" at bounding box center [339, 529] width 61 height 28
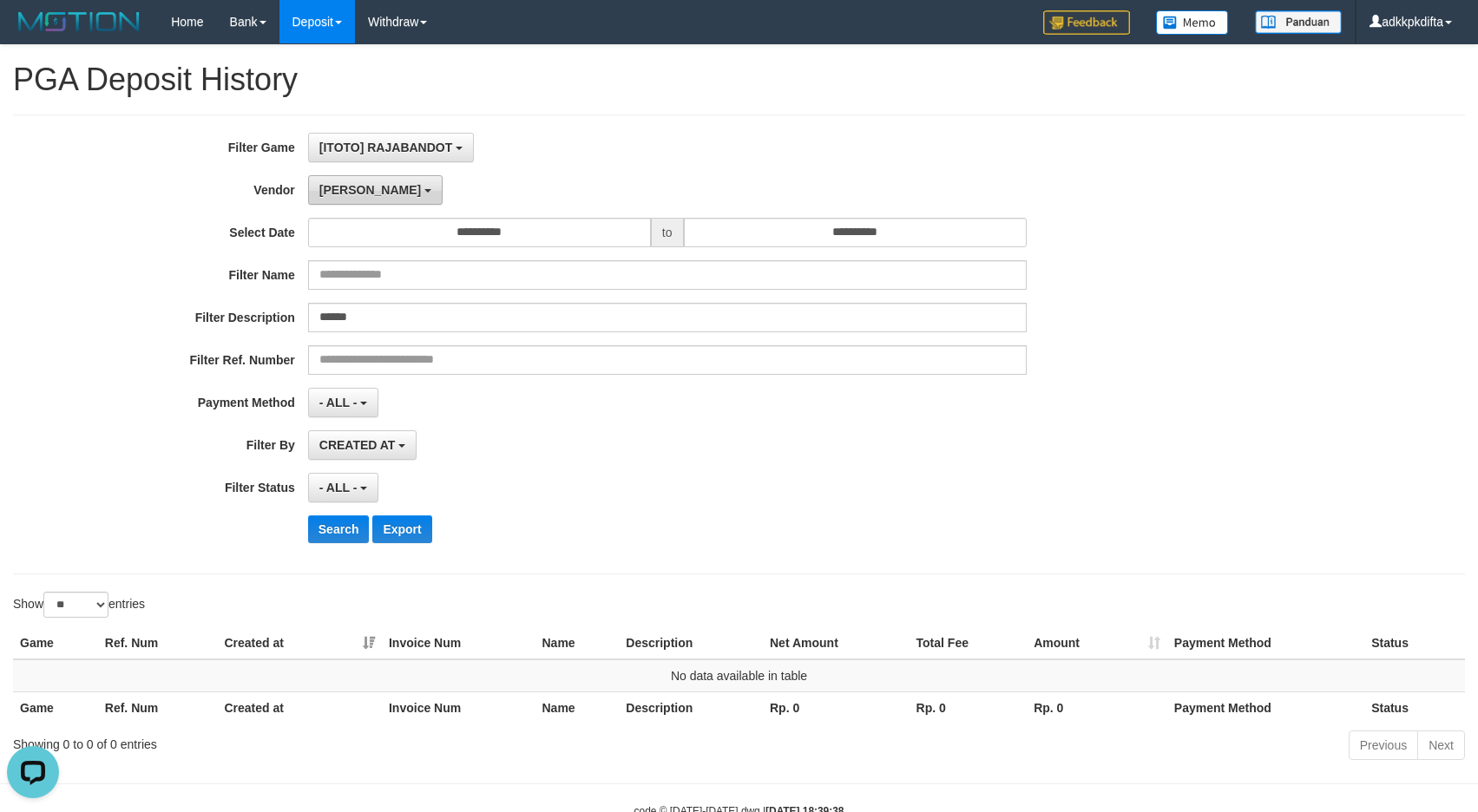
click at [332, 180] on button "Lucy" at bounding box center [375, 190] width 134 height 30
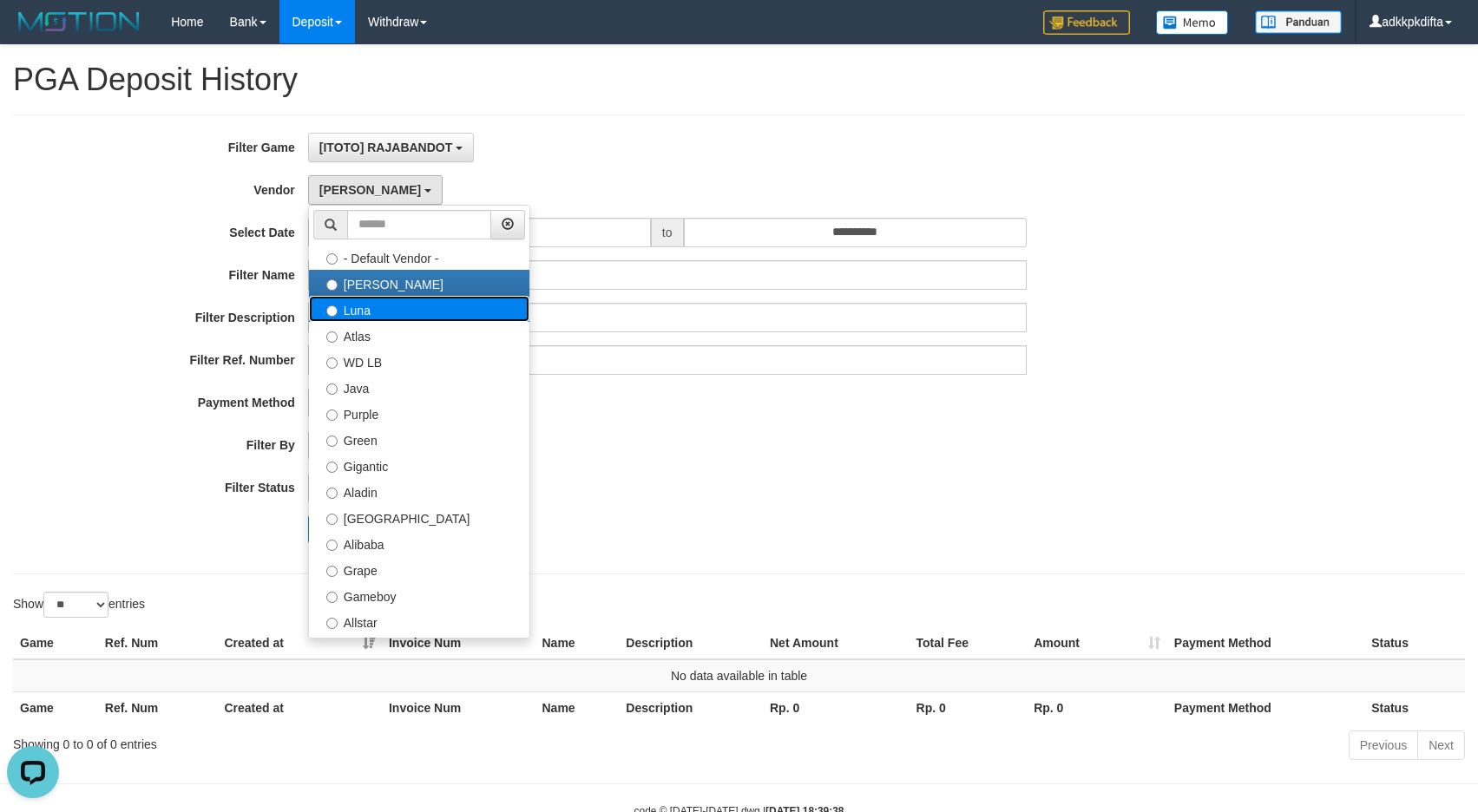
click at [350, 302] on label "Luna" at bounding box center [419, 309] width 221 height 26
select select "**********"
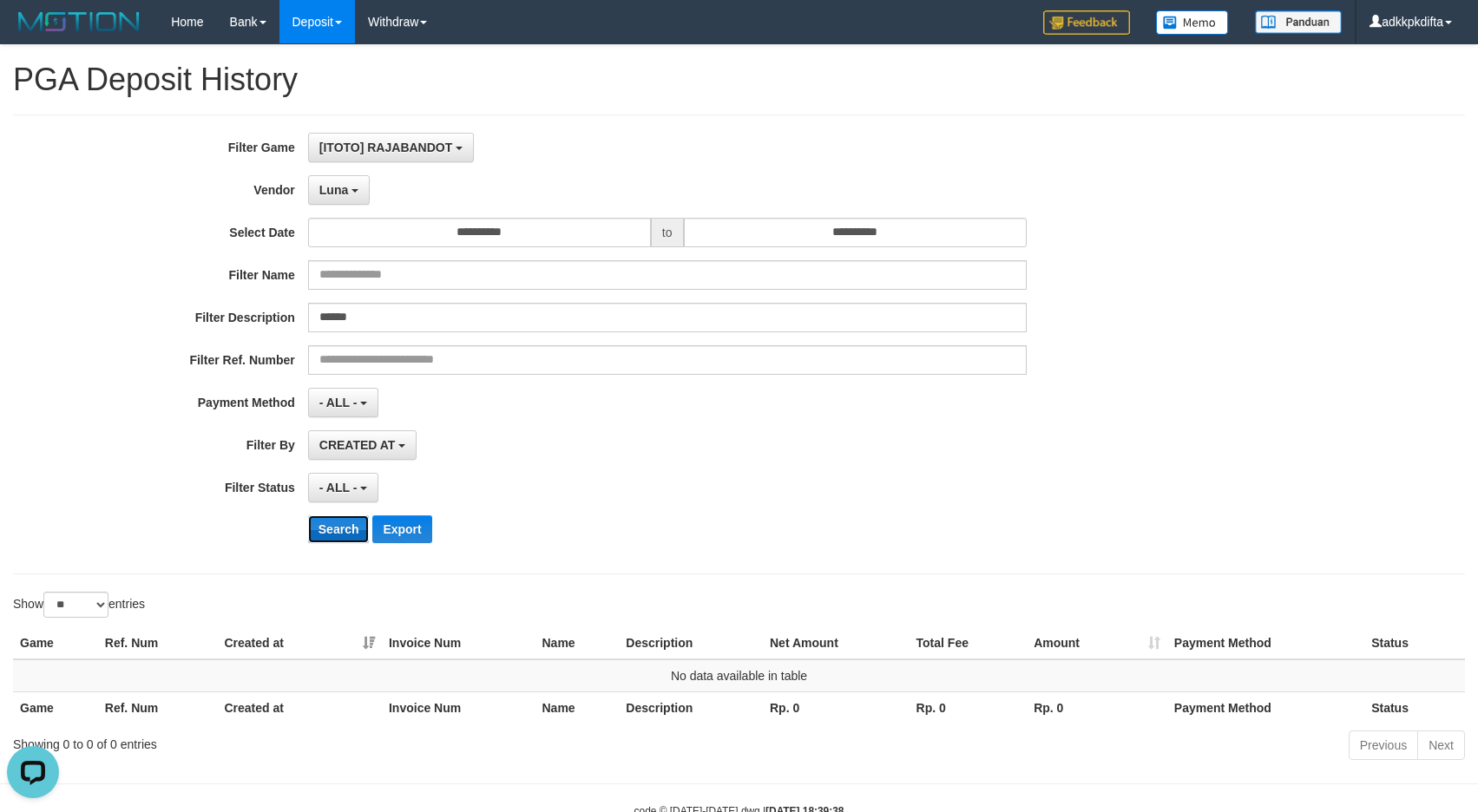
drag, startPoint x: 343, startPoint y: 529, endPoint x: 399, endPoint y: 511, distance: 58.8
click at [342, 529] on button "Search" at bounding box center [339, 529] width 61 height 28
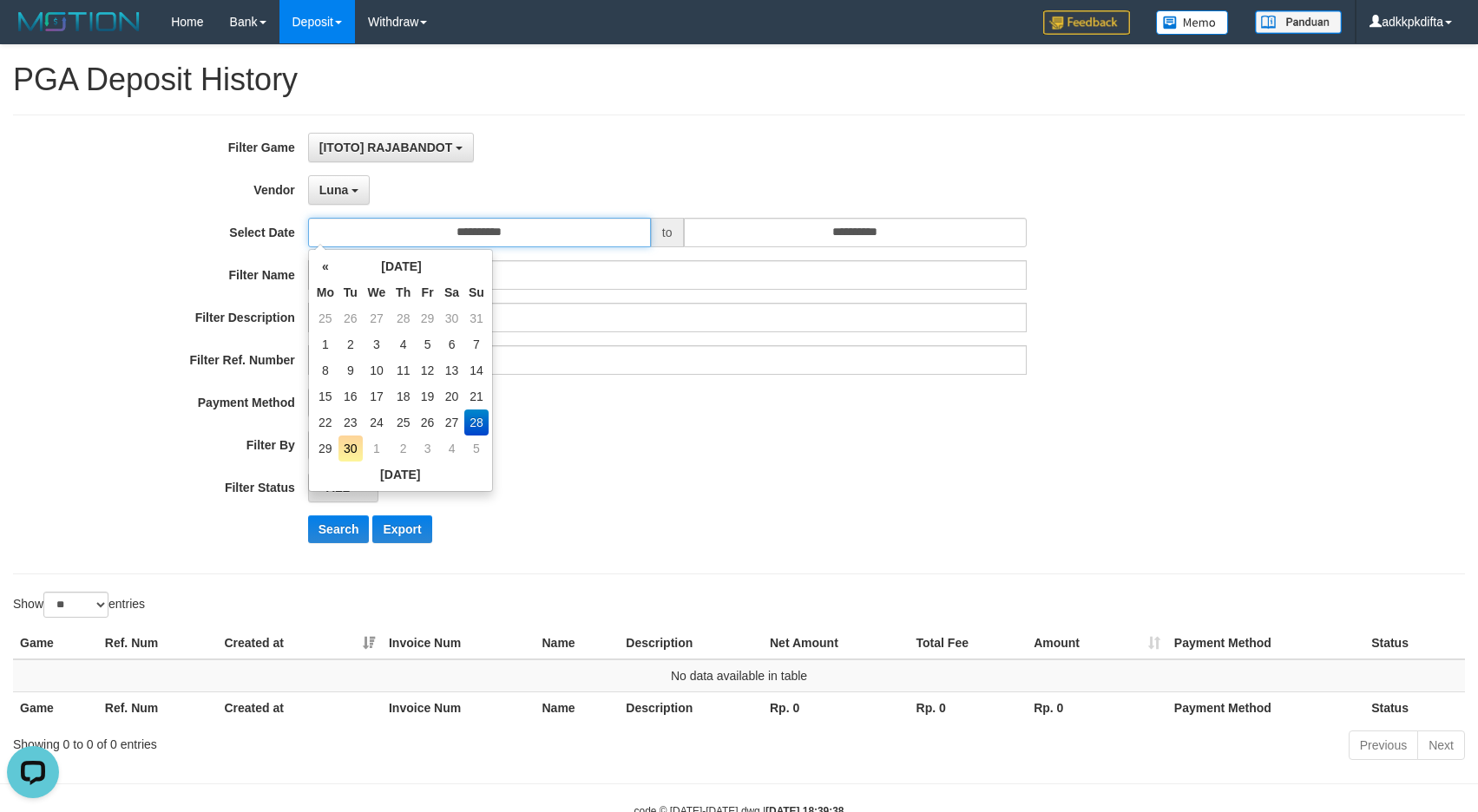
click at [515, 245] on input "**********" at bounding box center [480, 233] width 343 height 30
click at [406, 421] on td "25" at bounding box center [402, 423] width 25 height 26
type input "**********"
click at [627, 421] on div "**********" at bounding box center [616, 345] width 1231 height 424
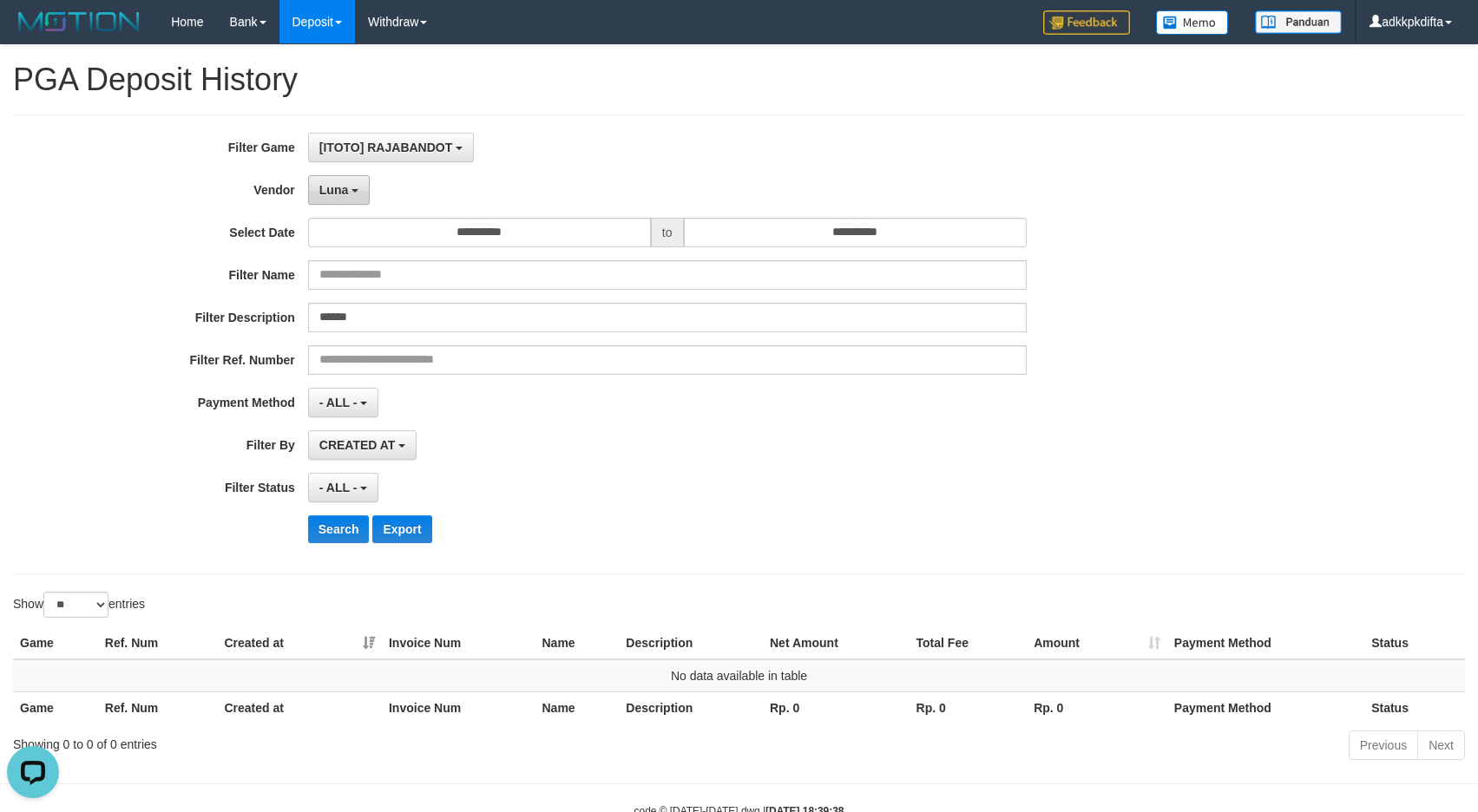
click at [343, 185] on span "Luna" at bounding box center [333, 190] width 29 height 14
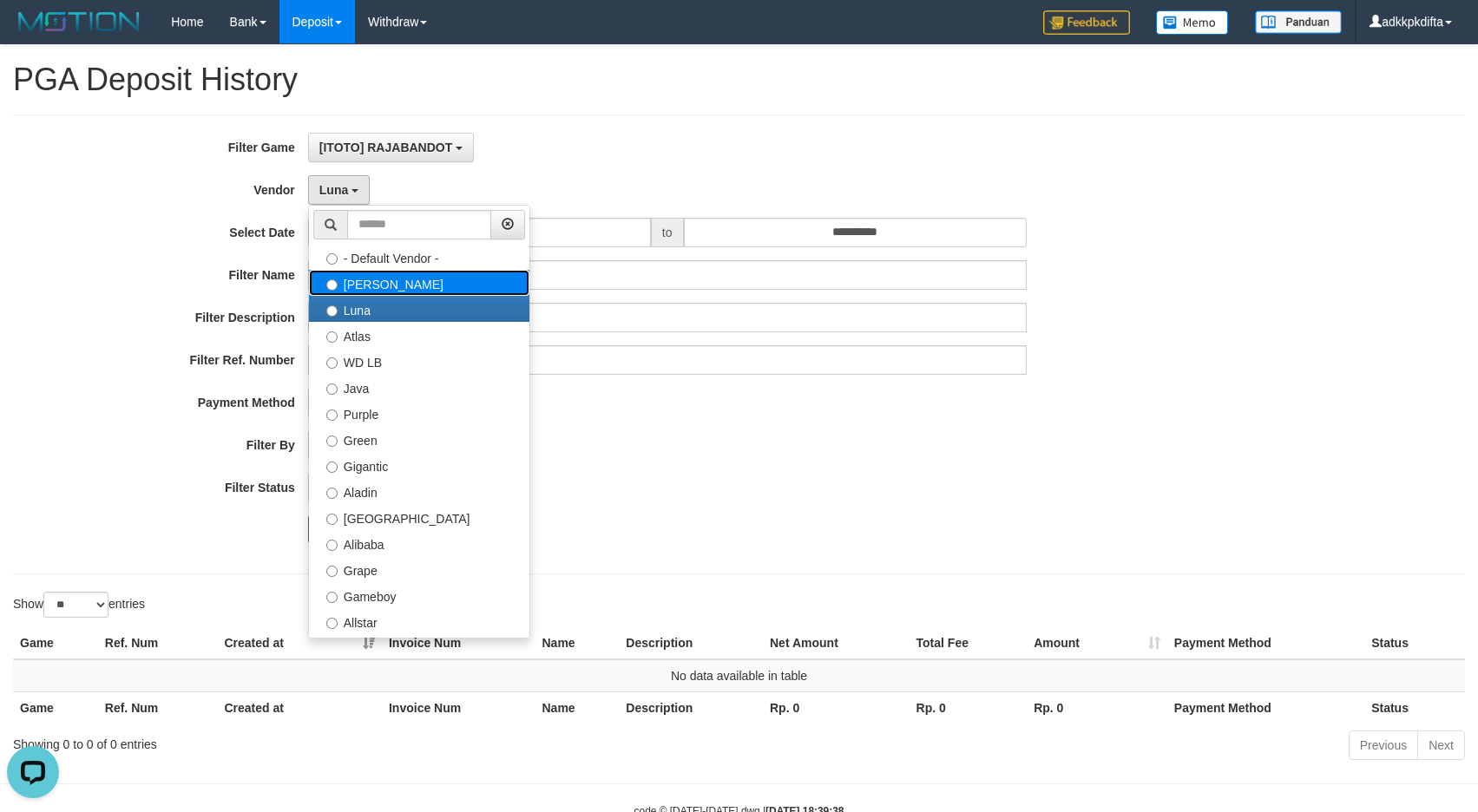
click at [363, 289] on label "Lucy" at bounding box center [419, 283] width 221 height 26
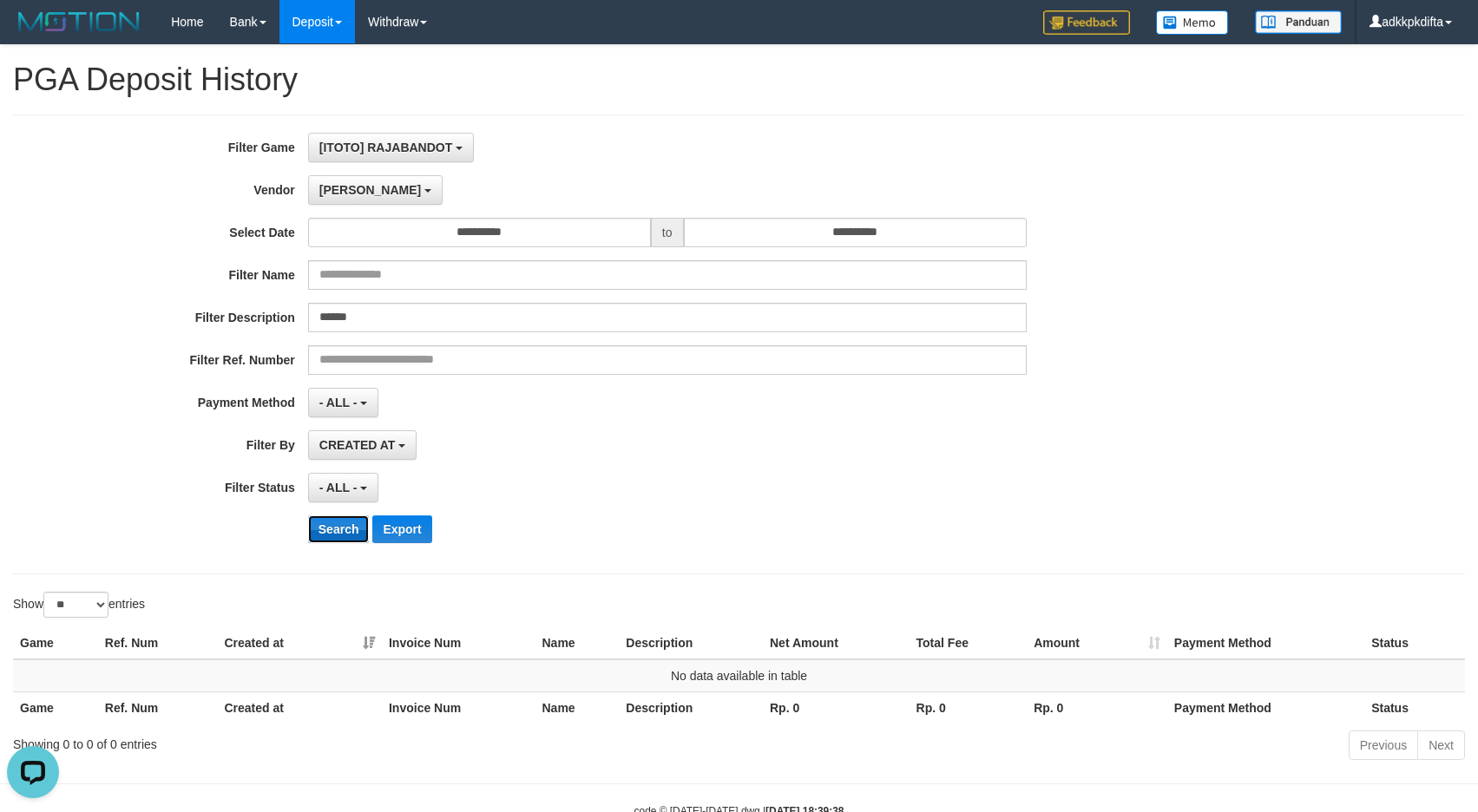
click at [347, 526] on button "Search" at bounding box center [339, 529] width 61 height 28
click at [332, 190] on span "Lucy" at bounding box center [370, 190] width 102 height 14
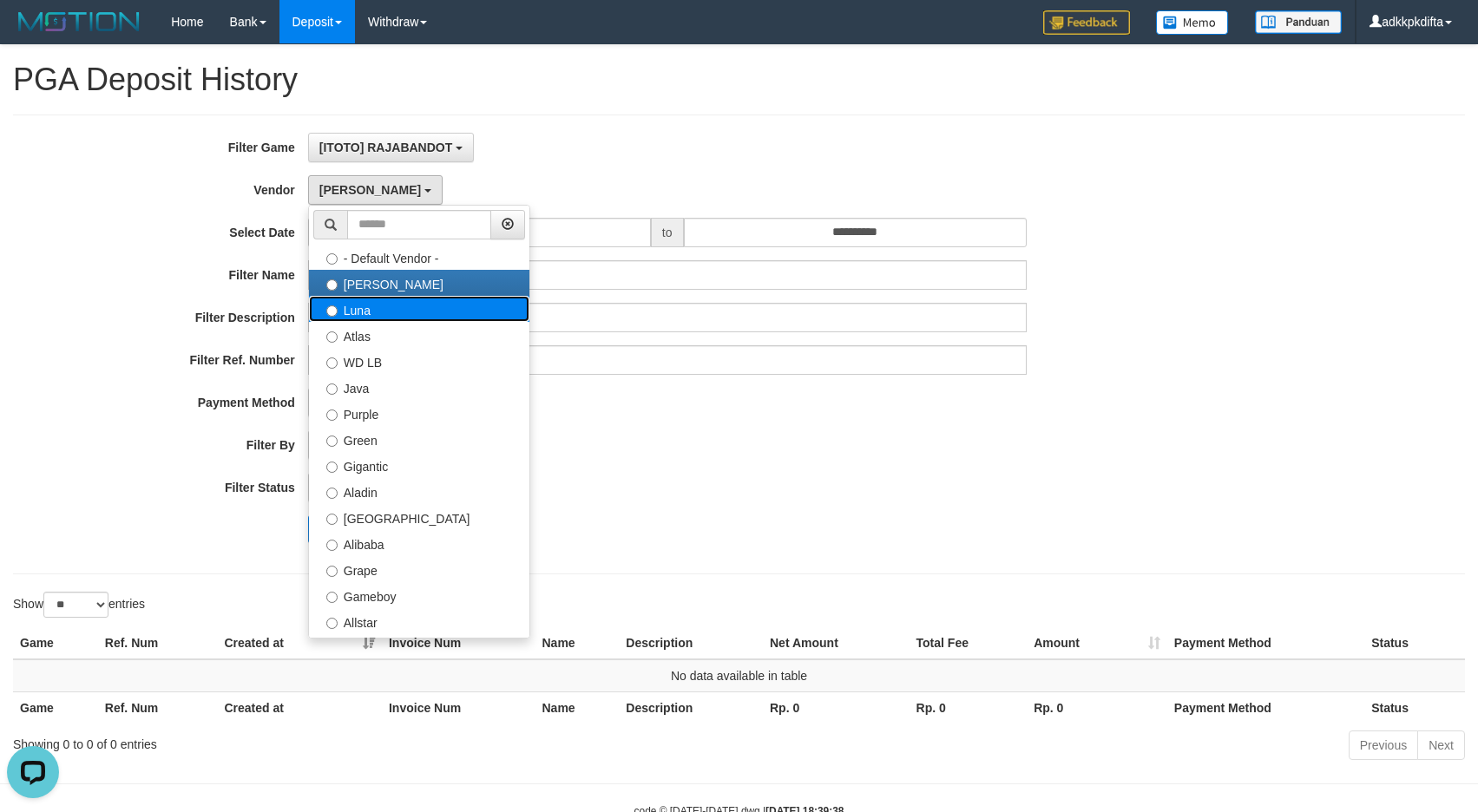
click at [352, 311] on label "Luna" at bounding box center [419, 309] width 221 height 26
select select "**********"
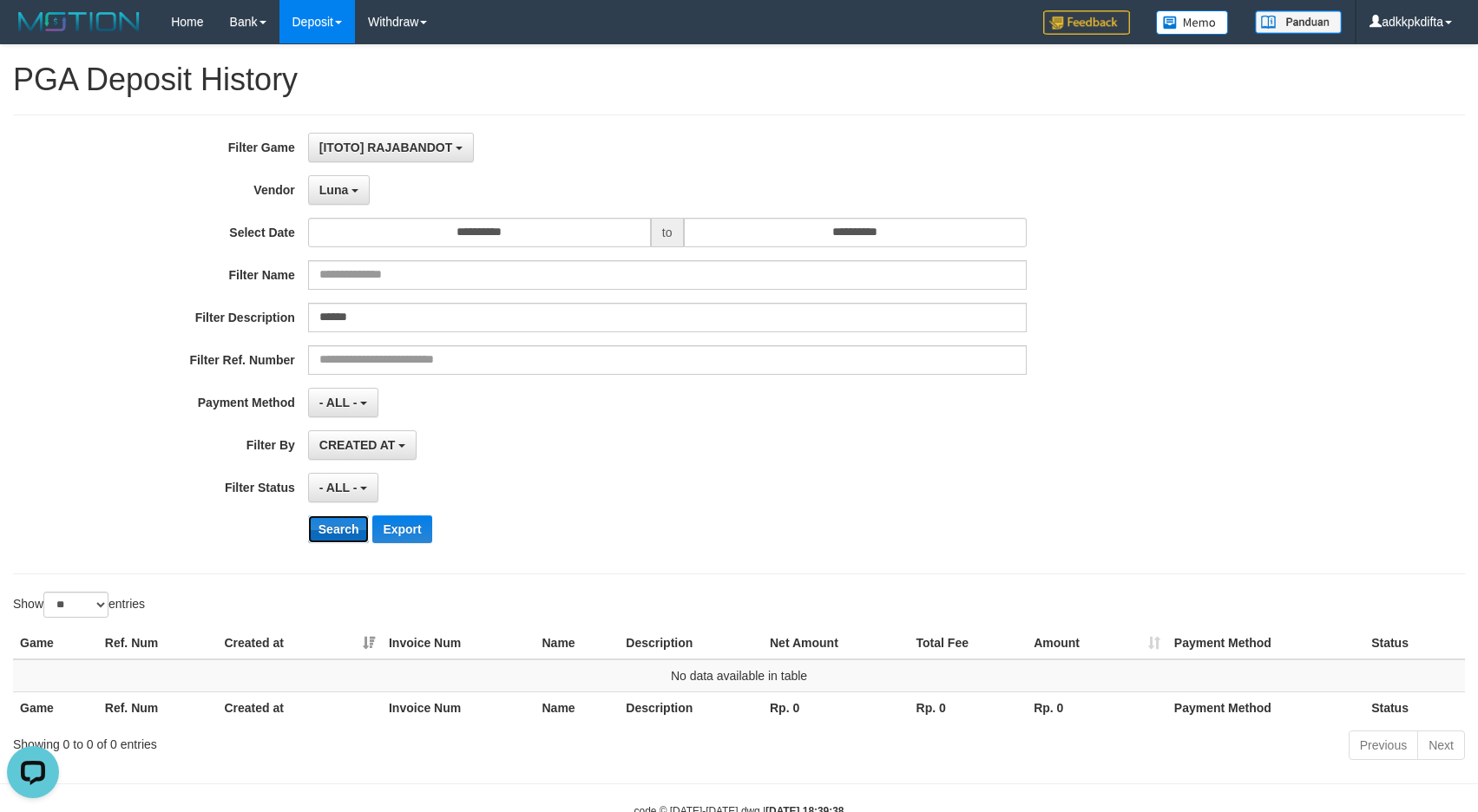
click at [324, 526] on button "Search" at bounding box center [339, 529] width 61 height 28
drag, startPoint x: 333, startPoint y: 188, endPoint x: 342, endPoint y: 223, distance: 36.1
click at [333, 191] on span "Luna" at bounding box center [333, 190] width 29 height 14
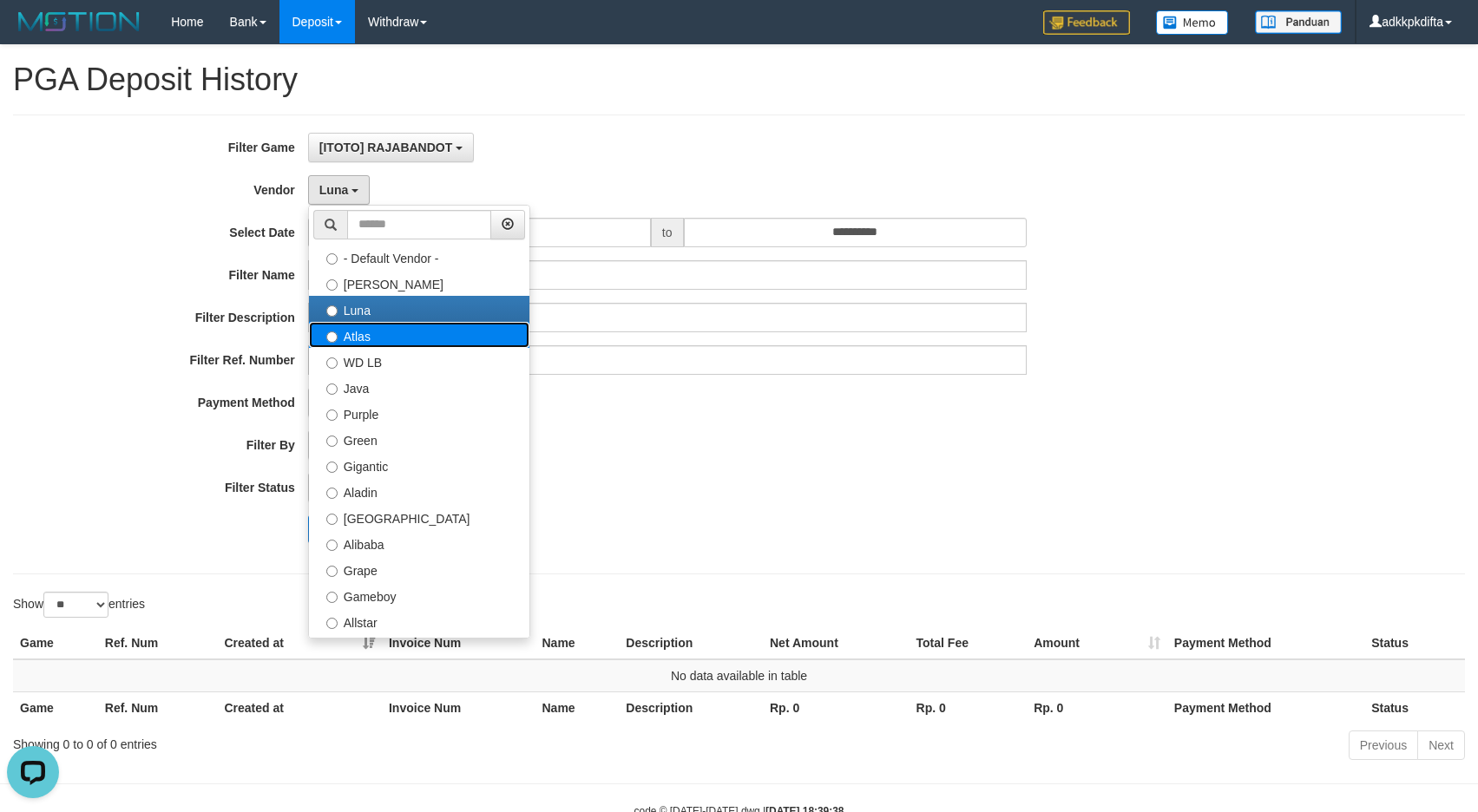
click at [379, 343] on label "Atlas" at bounding box center [419, 335] width 221 height 26
select select "**********"
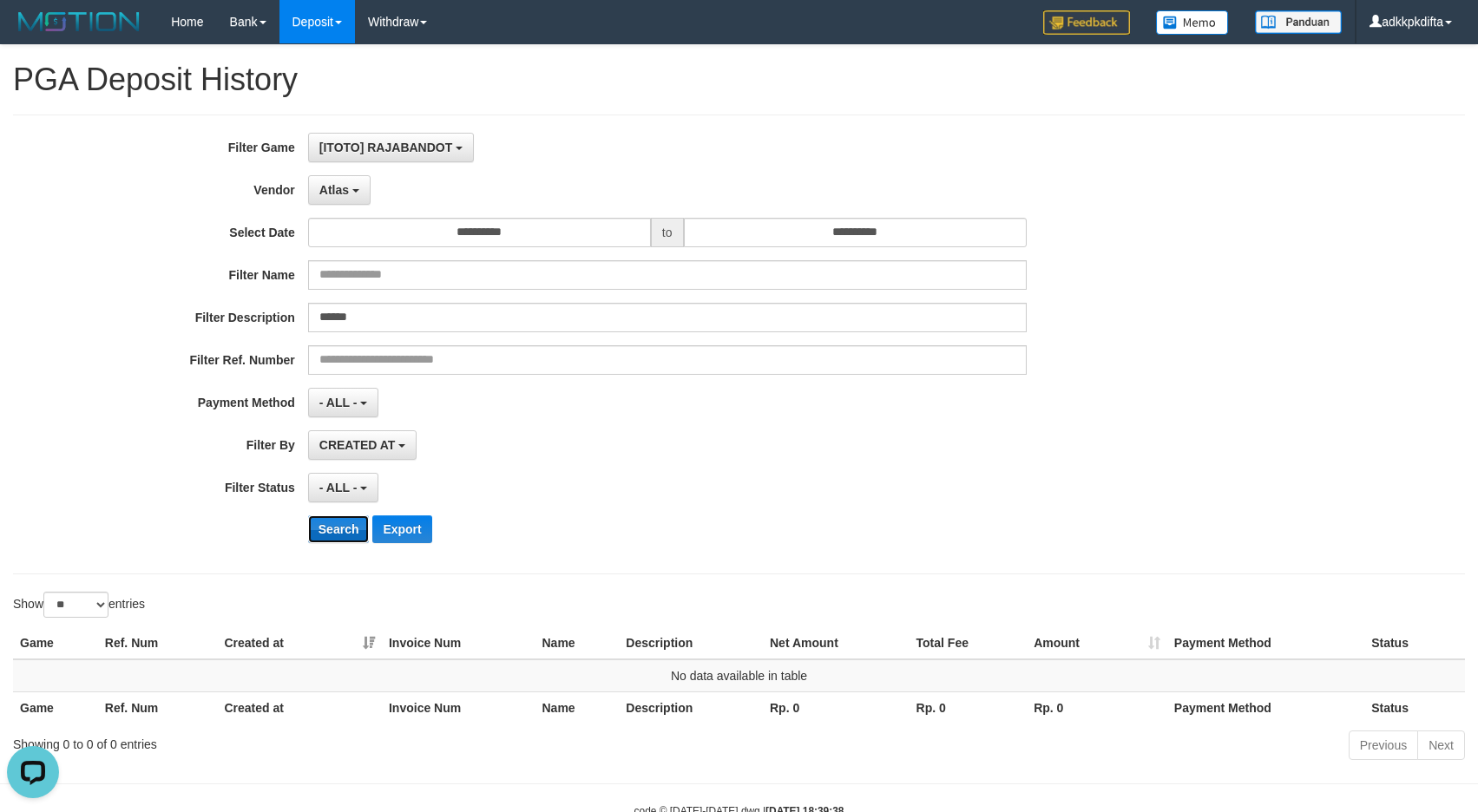
click at [344, 528] on button "Search" at bounding box center [339, 529] width 61 height 28
click at [341, 187] on span "Atlas" at bounding box center [334, 190] width 30 height 14
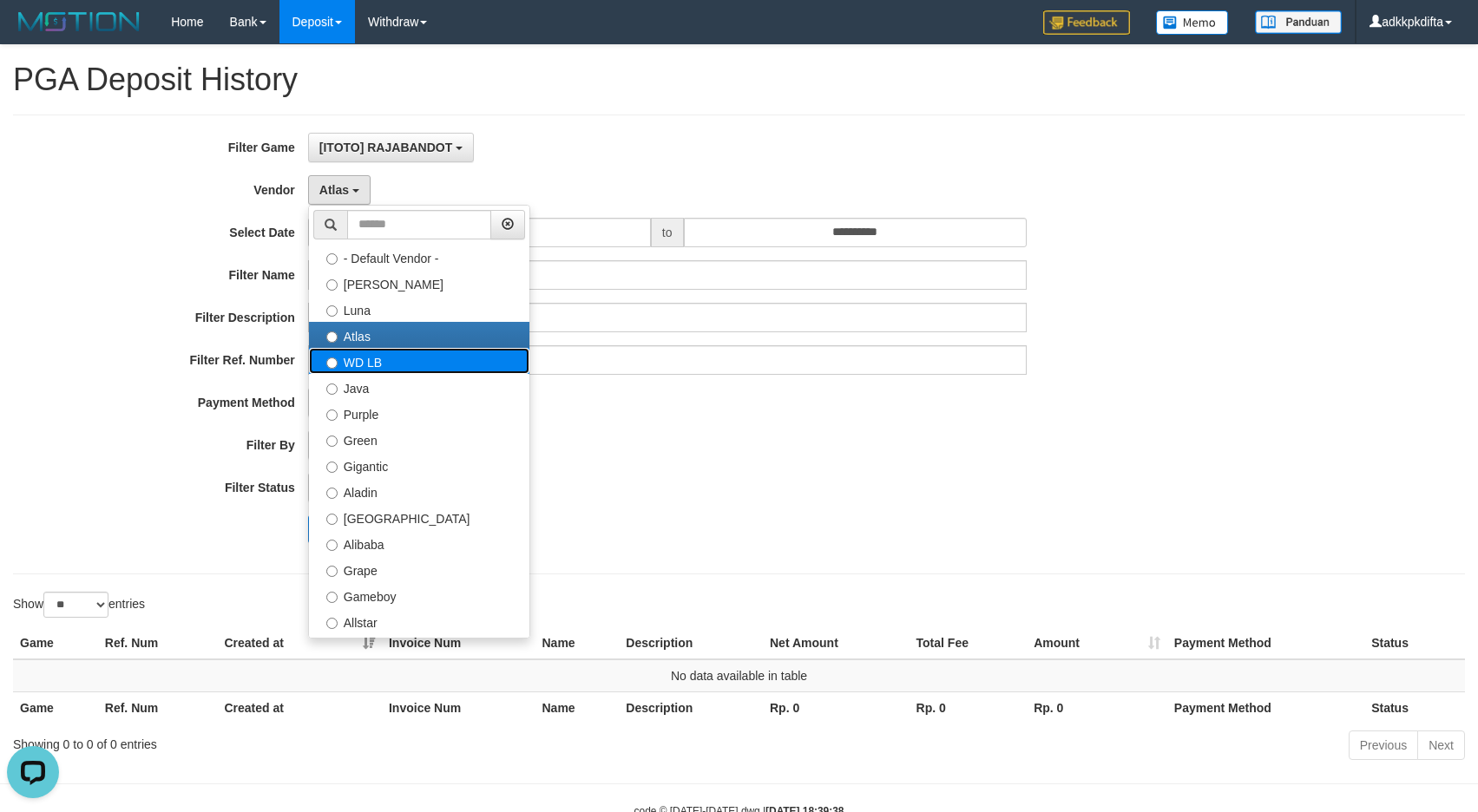
click at [368, 363] on label "WD LB" at bounding box center [419, 361] width 221 height 26
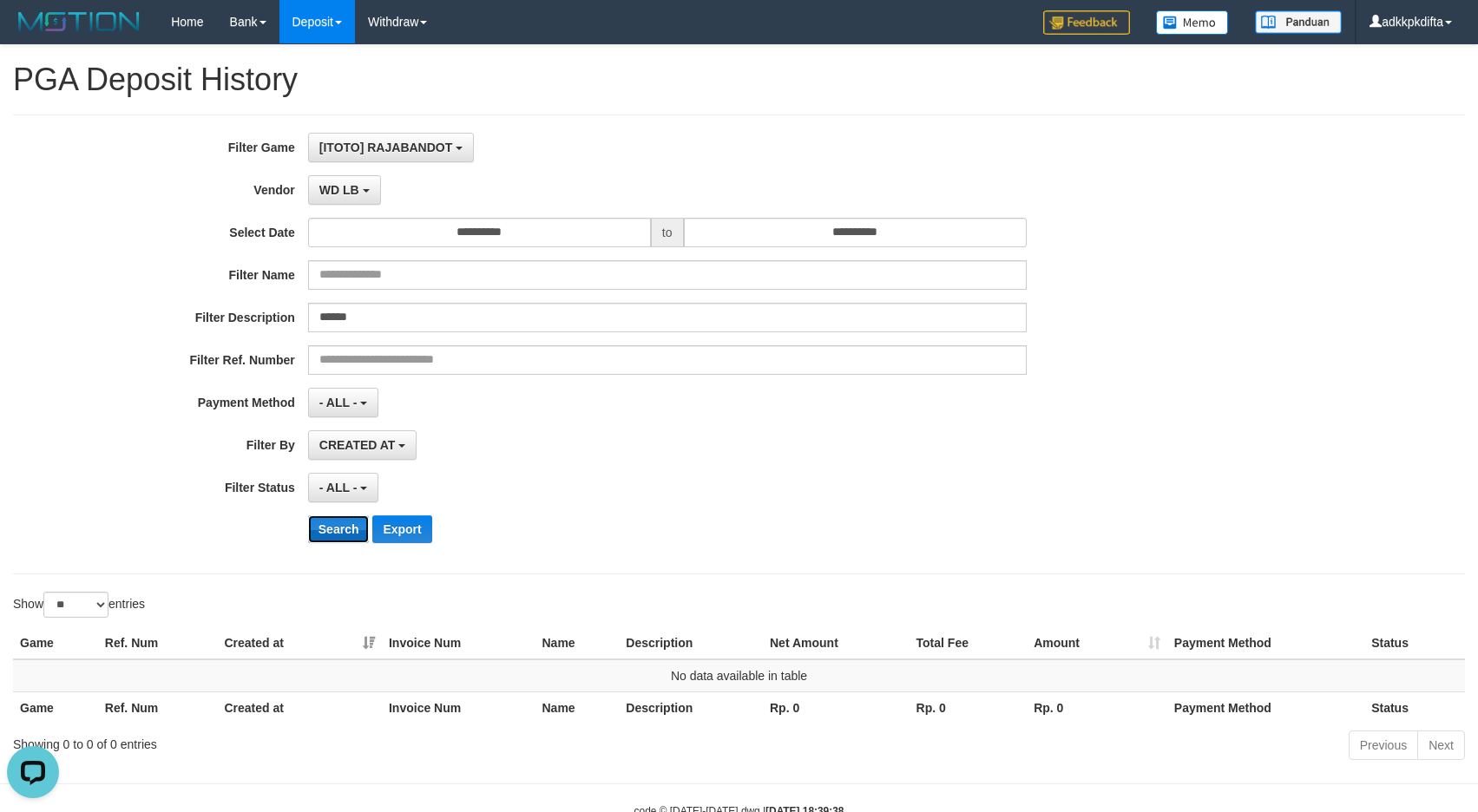
click at [335, 525] on button "Search" at bounding box center [339, 529] width 61 height 28
click at [348, 191] on span "WD LB" at bounding box center [339, 190] width 40 height 14
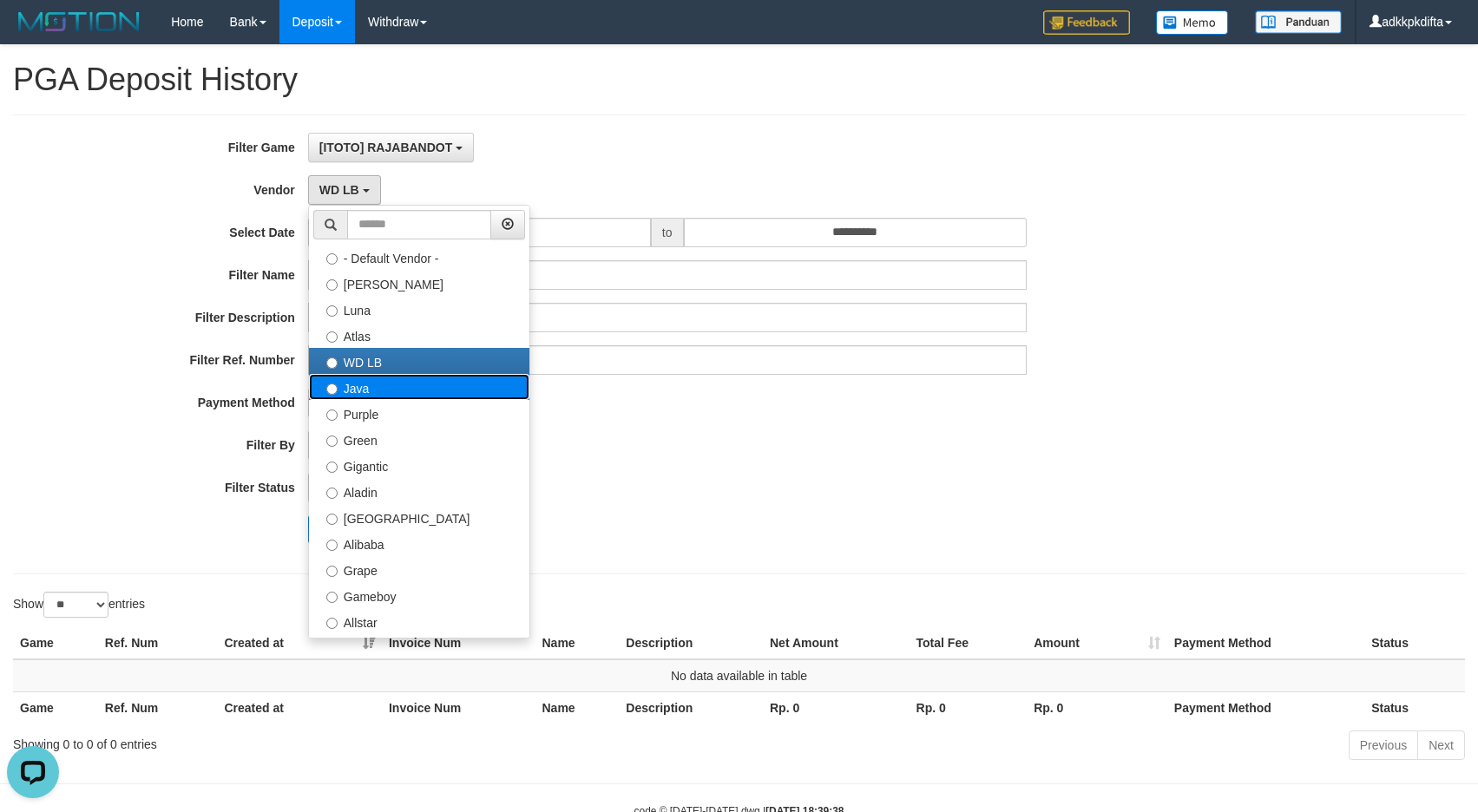
click at [383, 391] on label "Java" at bounding box center [419, 387] width 221 height 26
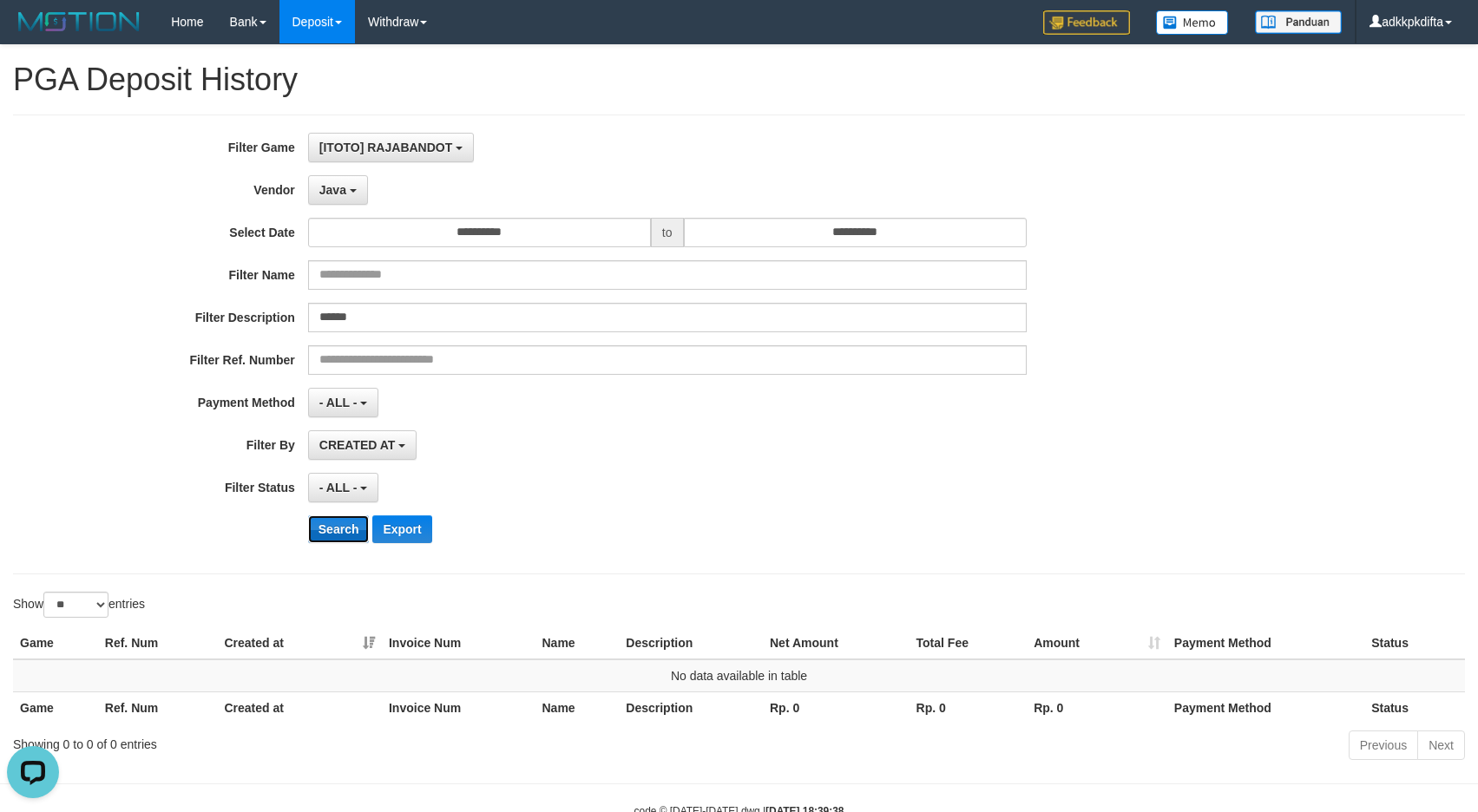
click at [332, 534] on button "Search" at bounding box center [339, 529] width 61 height 28
click at [332, 189] on span "Java" at bounding box center [332, 190] width 27 height 14
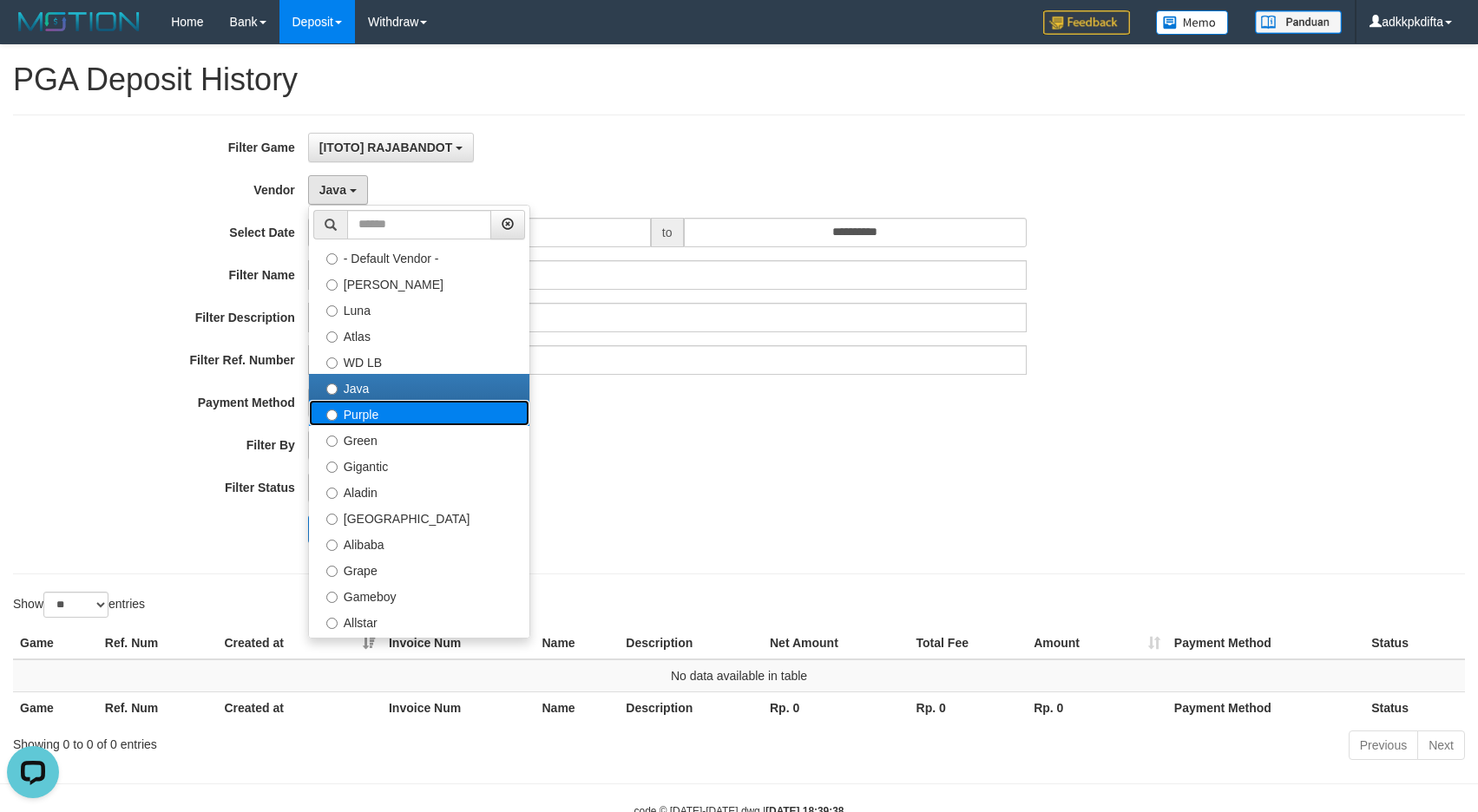
click at [367, 414] on label "Purple" at bounding box center [419, 413] width 221 height 26
select select "**********"
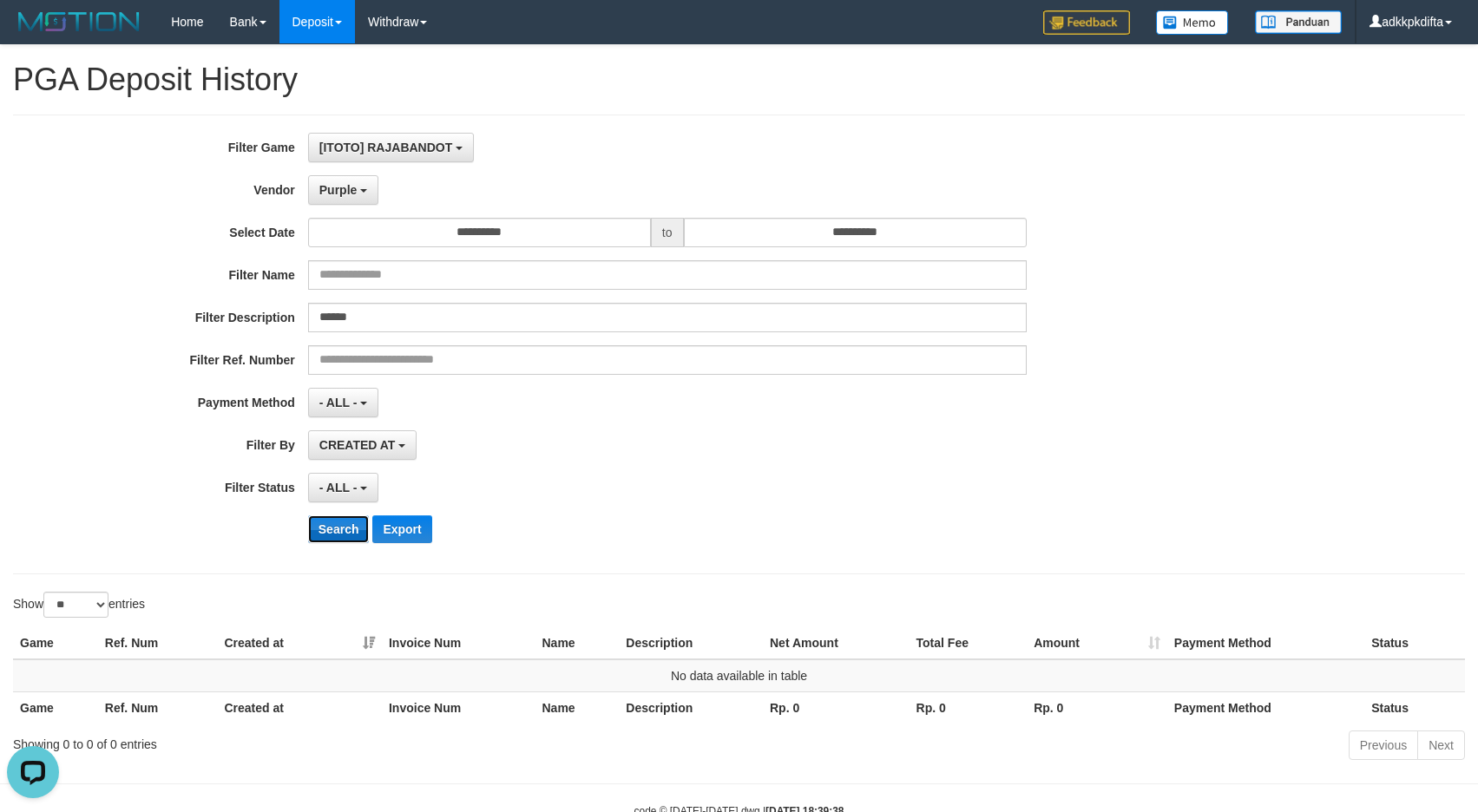
click at [329, 519] on button "Search" at bounding box center [339, 529] width 61 height 28
click at [336, 184] on span "Purple" at bounding box center [338, 190] width 38 height 14
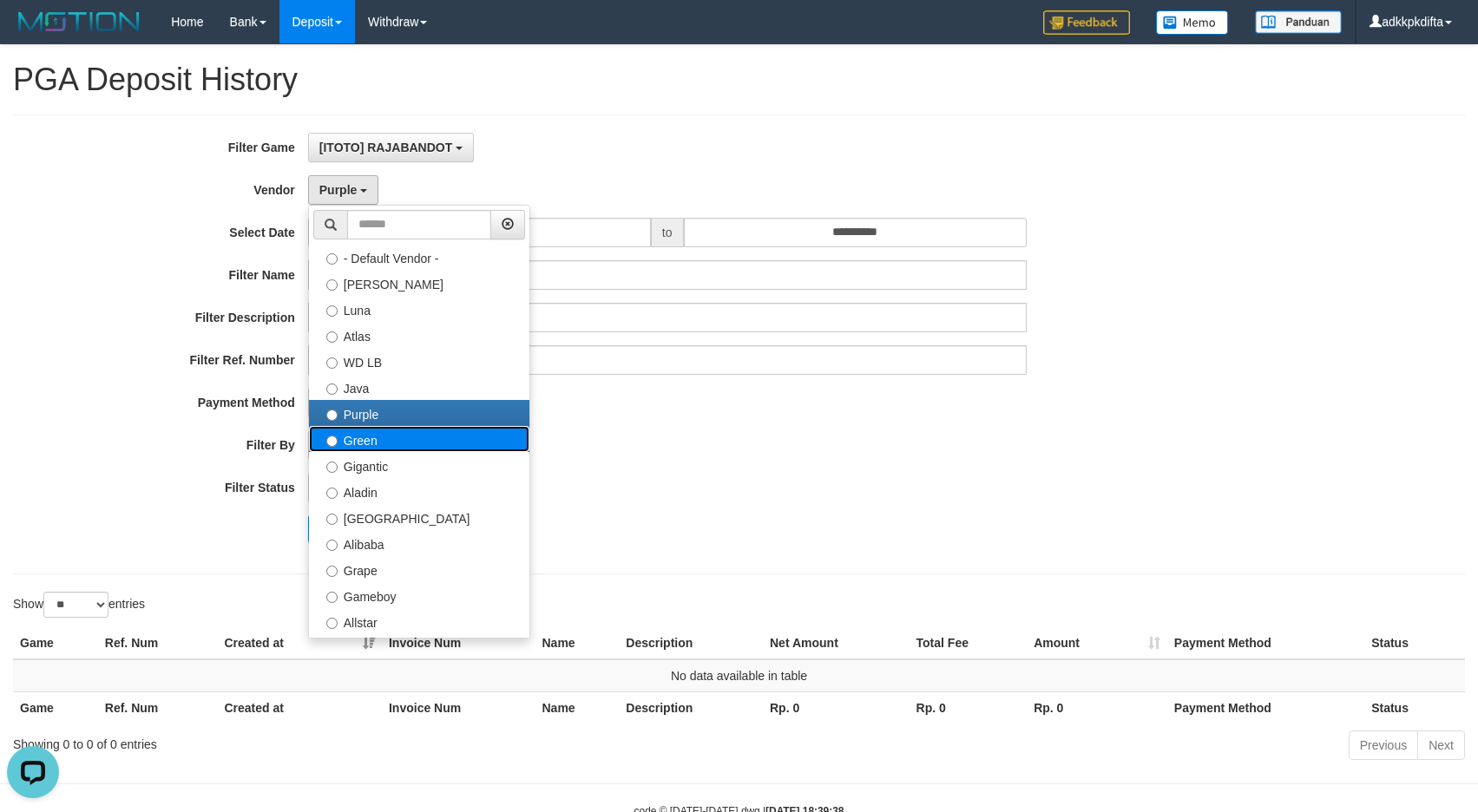
drag, startPoint x: 364, startPoint y: 439, endPoint x: 357, endPoint y: 476, distance: 37.7
click at [364, 440] on label "Green" at bounding box center [419, 439] width 221 height 26
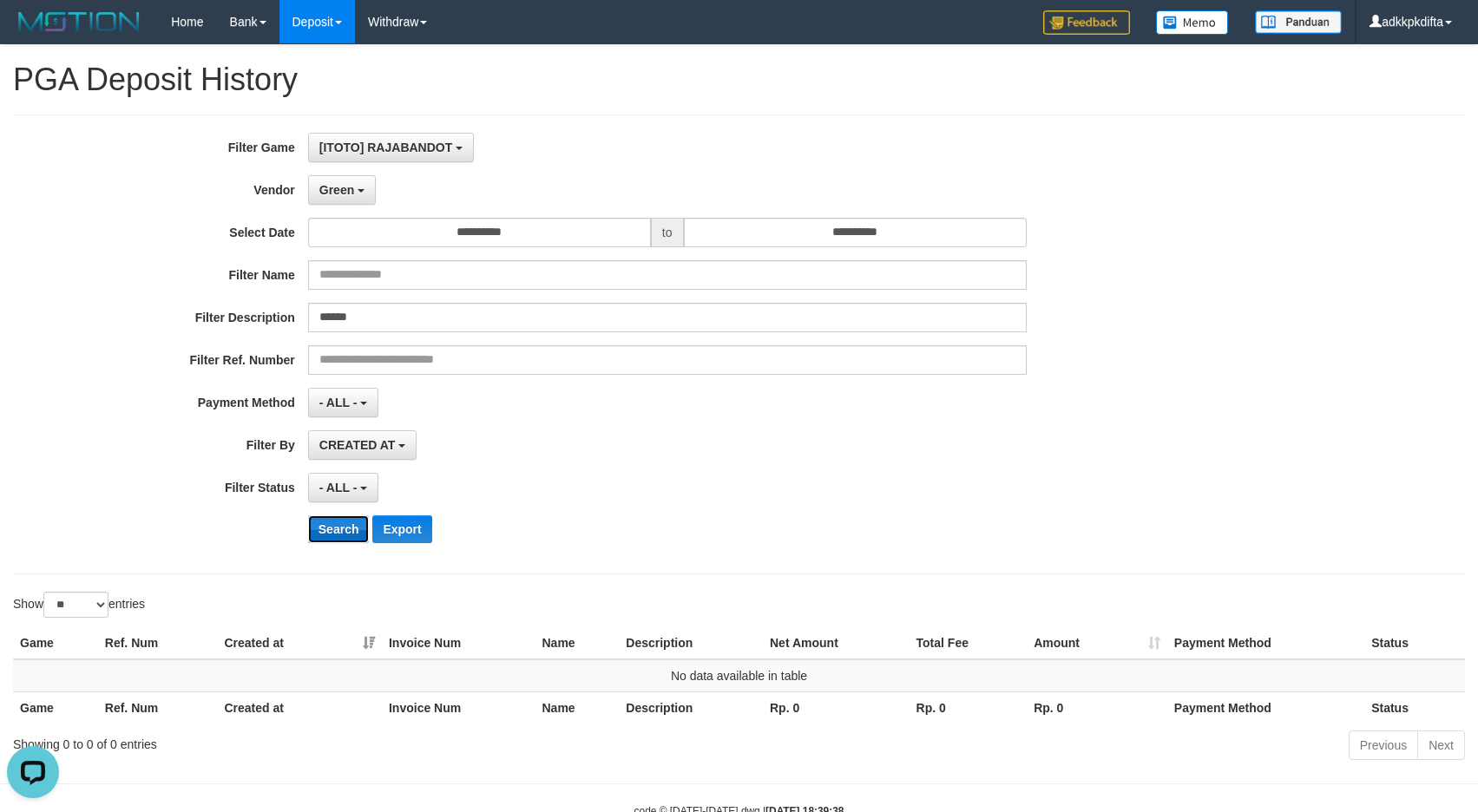
click at [322, 528] on button "Search" at bounding box center [339, 529] width 61 height 28
click at [332, 192] on span "Green" at bounding box center [336, 190] width 34 height 14
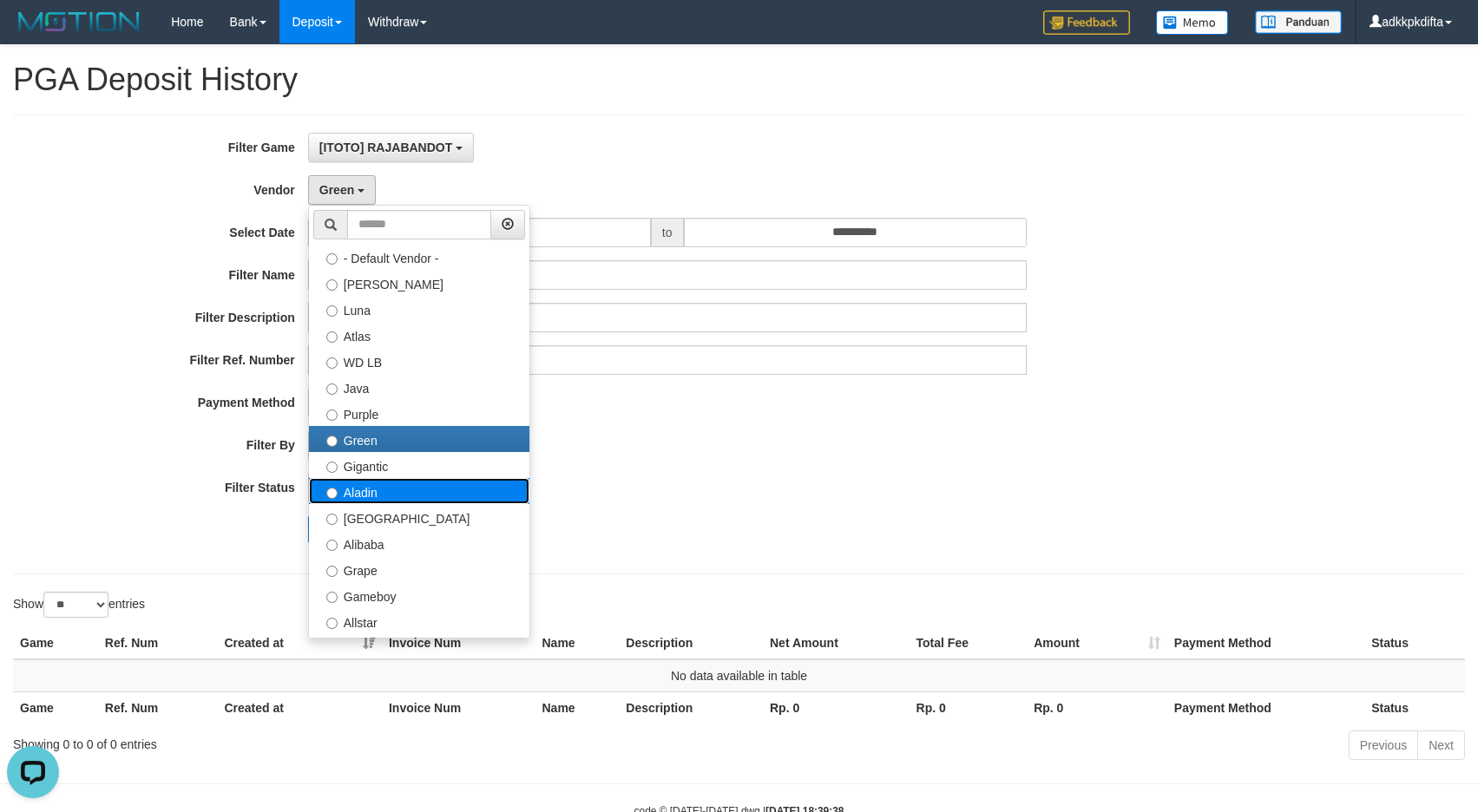
click at [365, 478] on label "Aladin" at bounding box center [419, 491] width 221 height 26
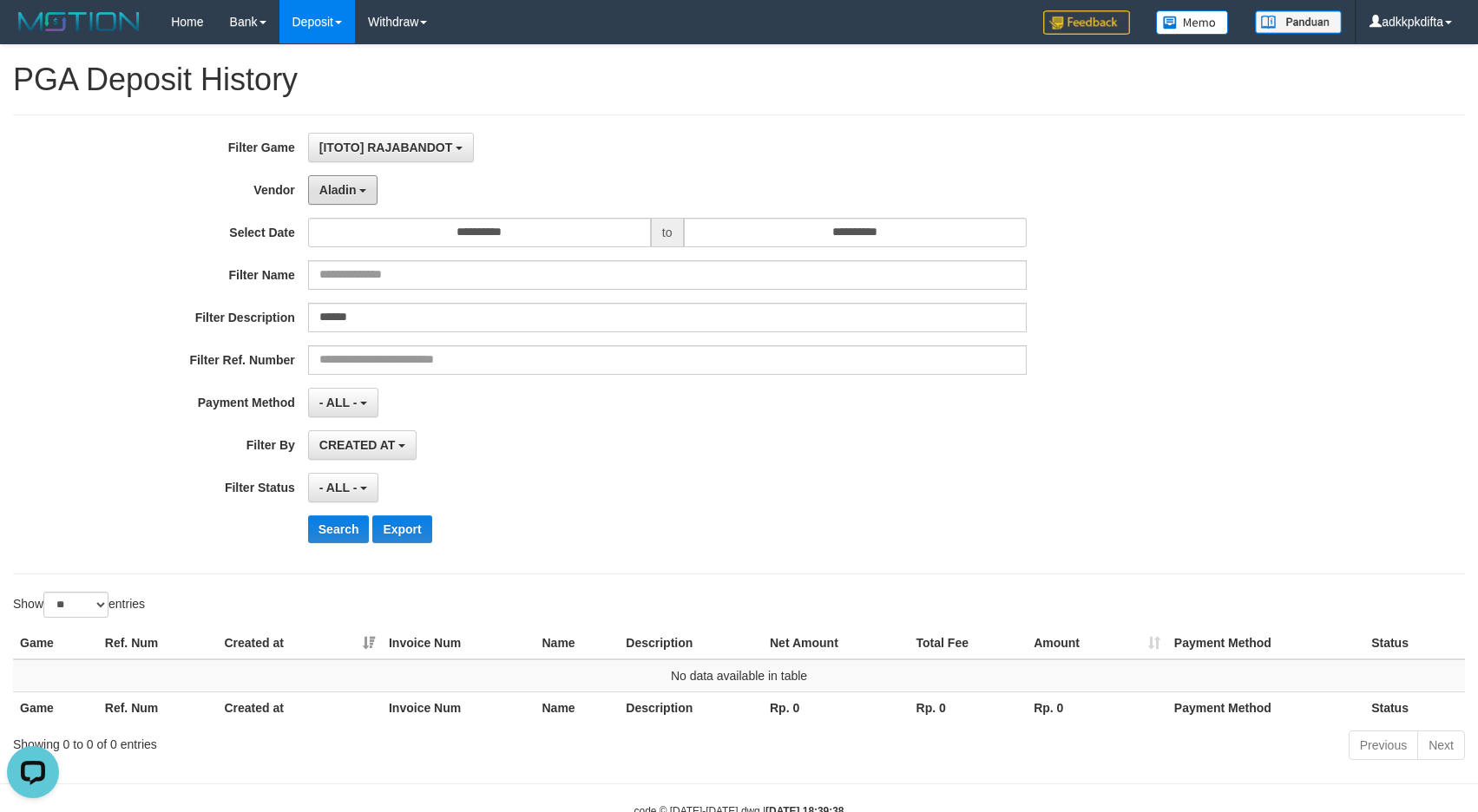
drag, startPoint x: 339, startPoint y: 198, endPoint x: 372, endPoint y: 280, distance: 88.4
click at [340, 197] on button "Aladin" at bounding box center [343, 190] width 70 height 30
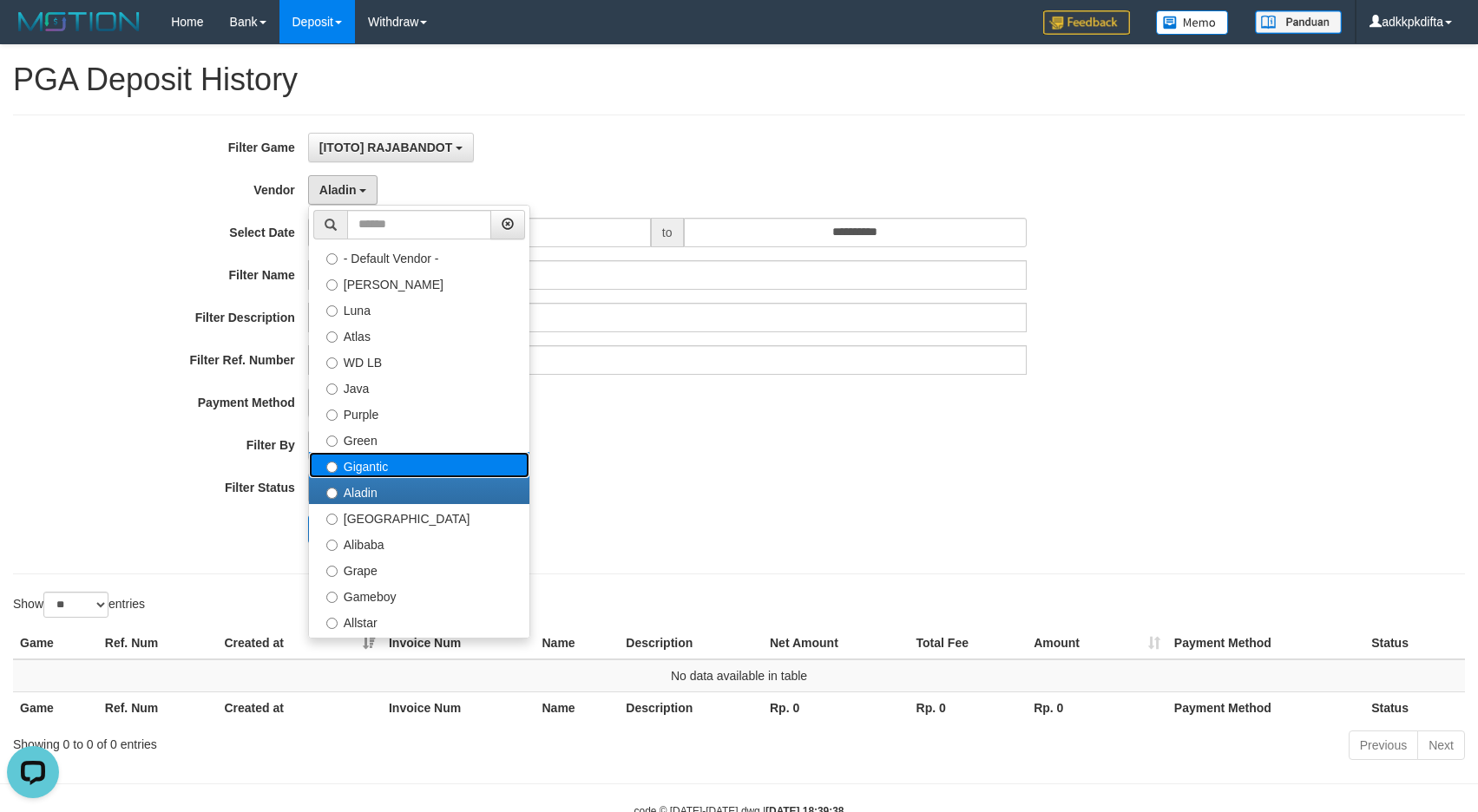
click at [361, 462] on label "Gigantic" at bounding box center [419, 465] width 221 height 26
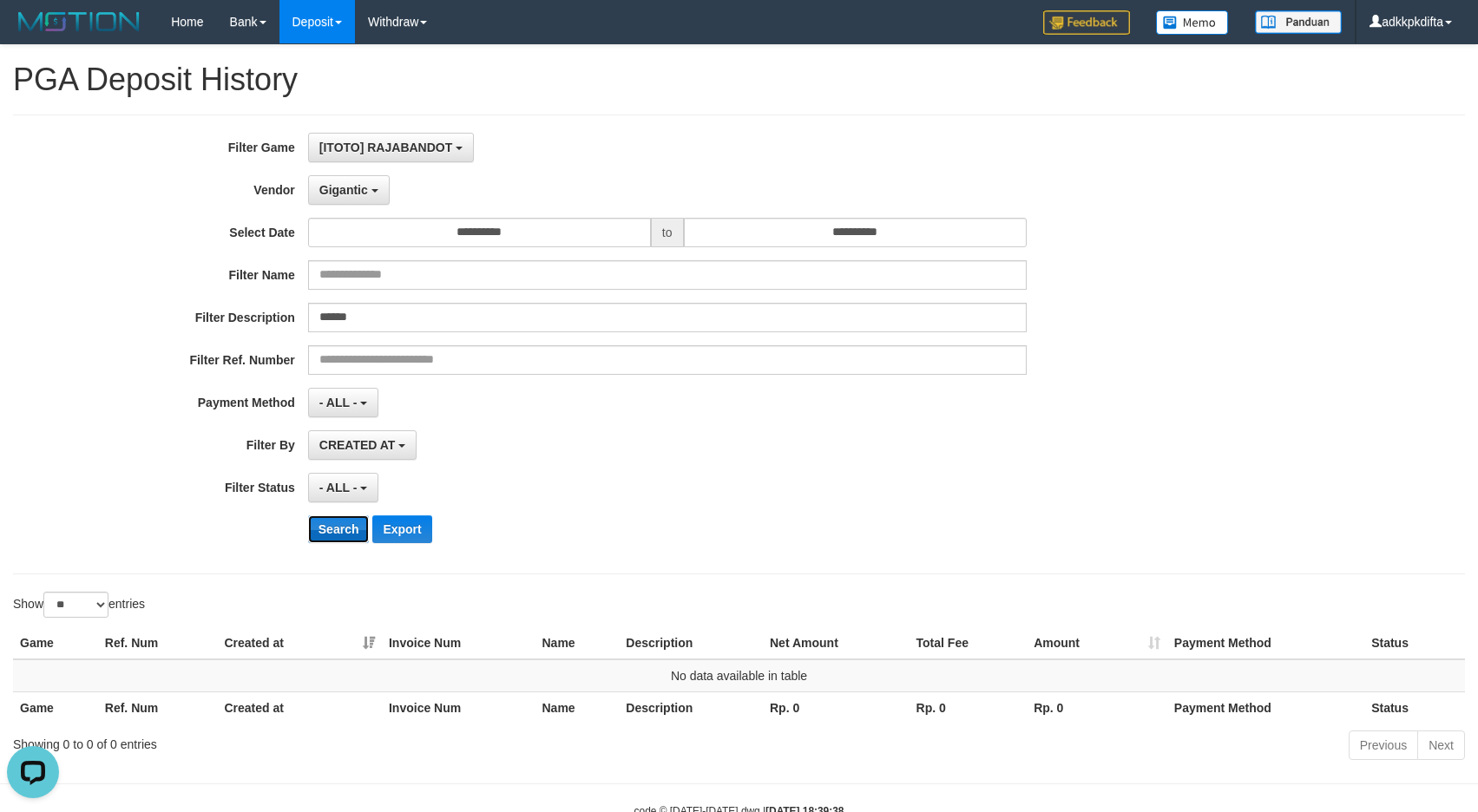
click at [342, 535] on button "Search" at bounding box center [339, 529] width 61 height 28
click at [342, 187] on span "Gigantic" at bounding box center [344, 190] width 48 height 14
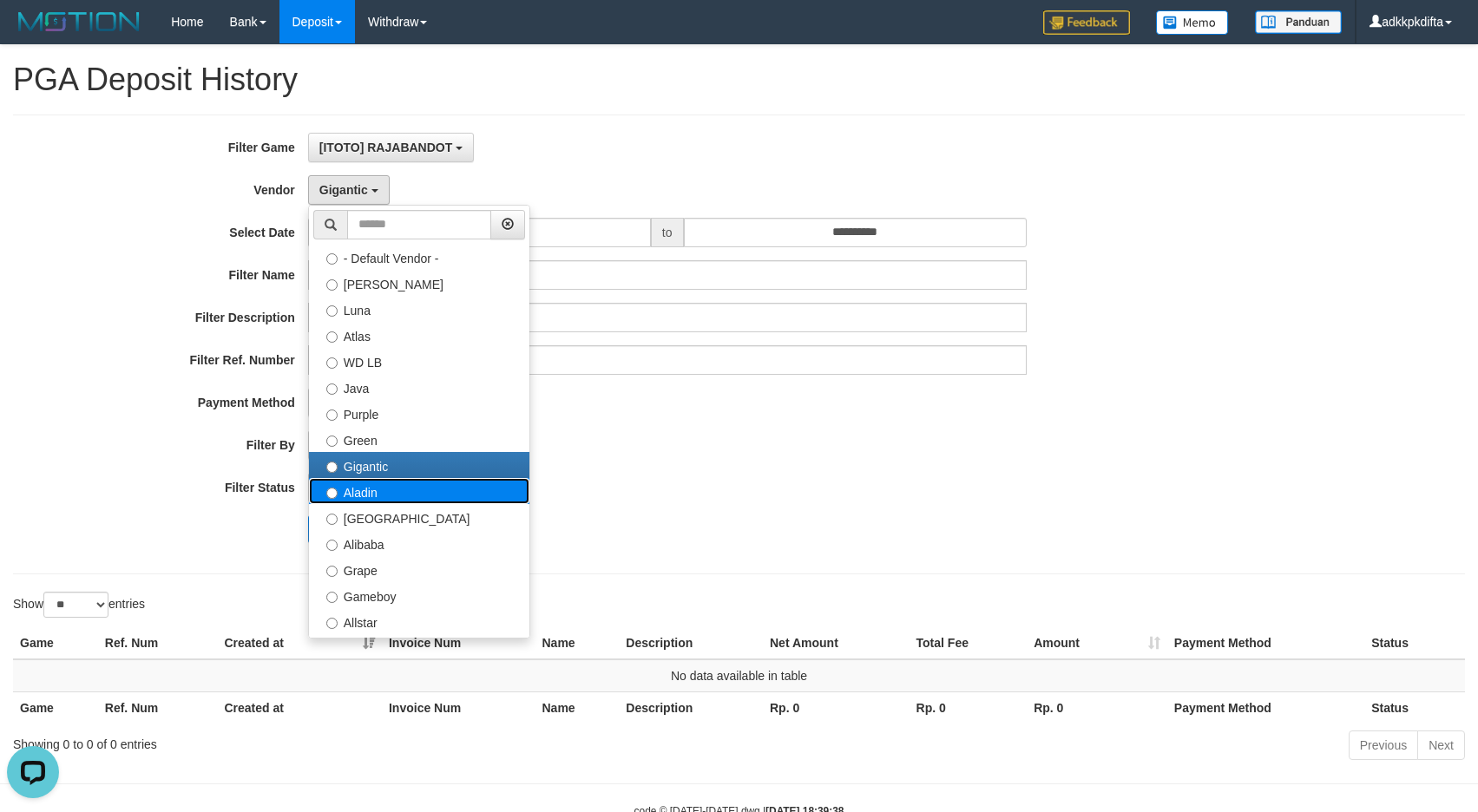
click at [357, 499] on label "Aladin" at bounding box center [419, 491] width 221 height 26
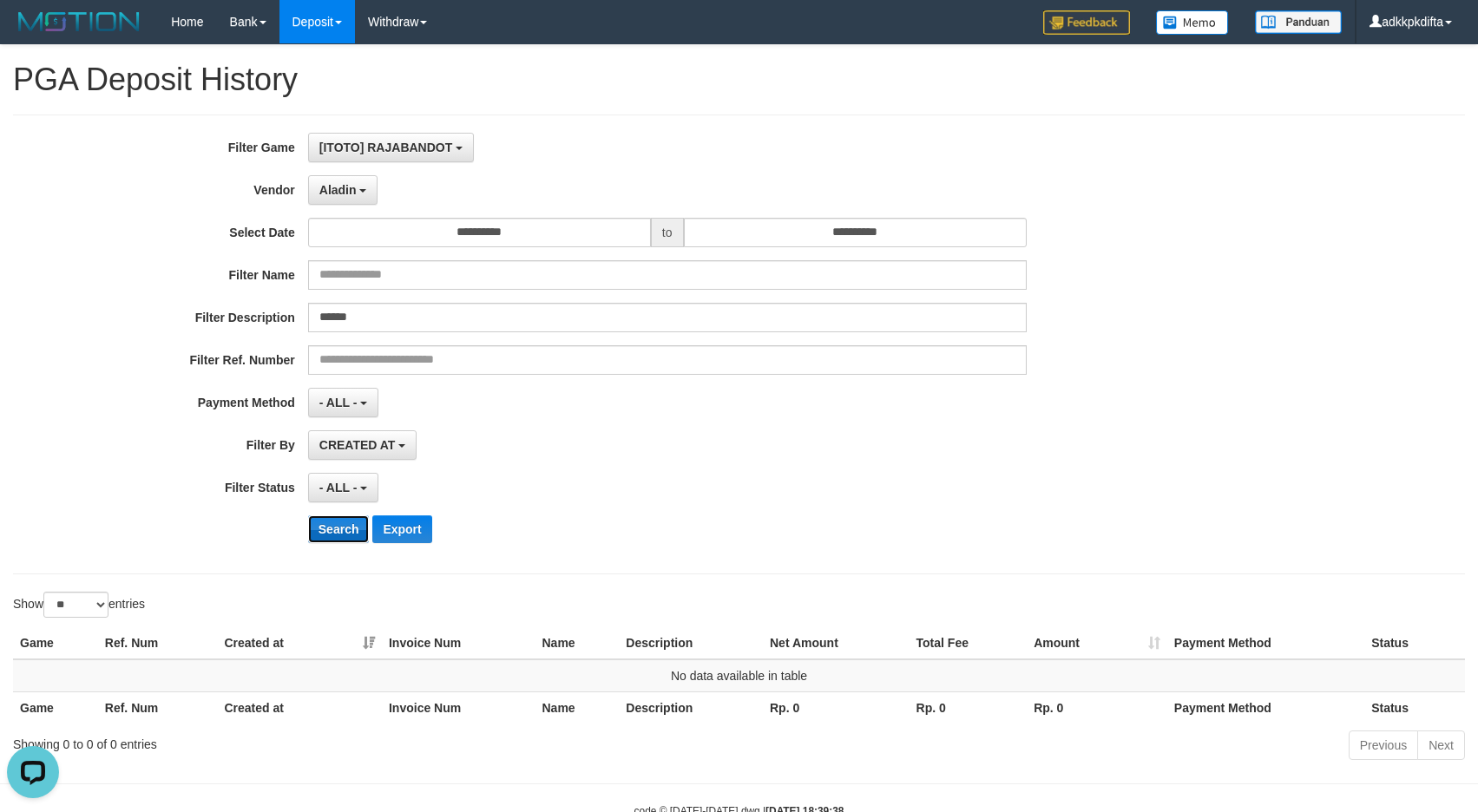
drag, startPoint x: 337, startPoint y: 526, endPoint x: 398, endPoint y: 430, distance: 113.7
click at [337, 527] on button "Search" at bounding box center [339, 529] width 61 height 28
click at [354, 197] on button "Aladin" at bounding box center [343, 190] width 70 height 30
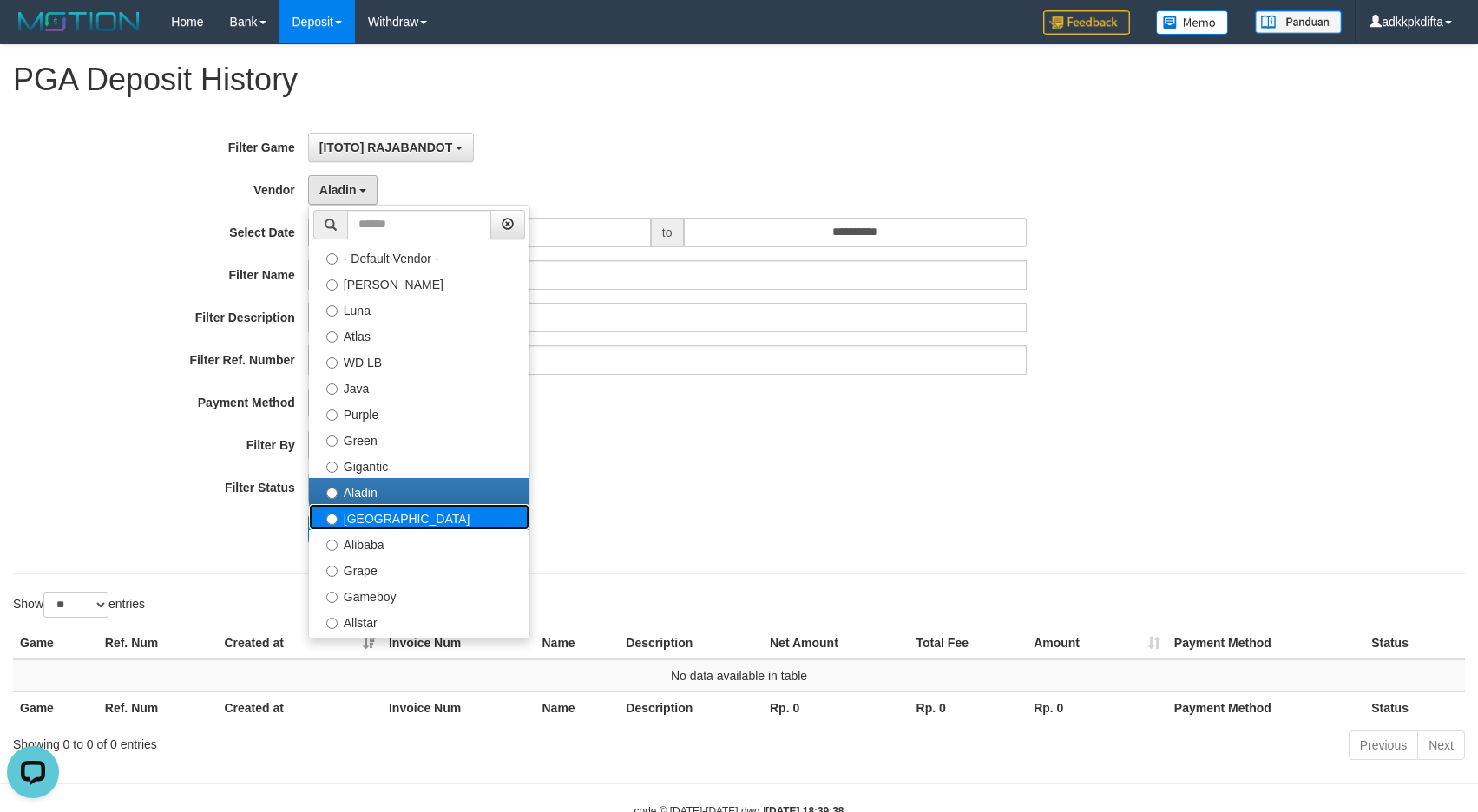
click at [359, 521] on label "Dubai" at bounding box center [419, 517] width 221 height 26
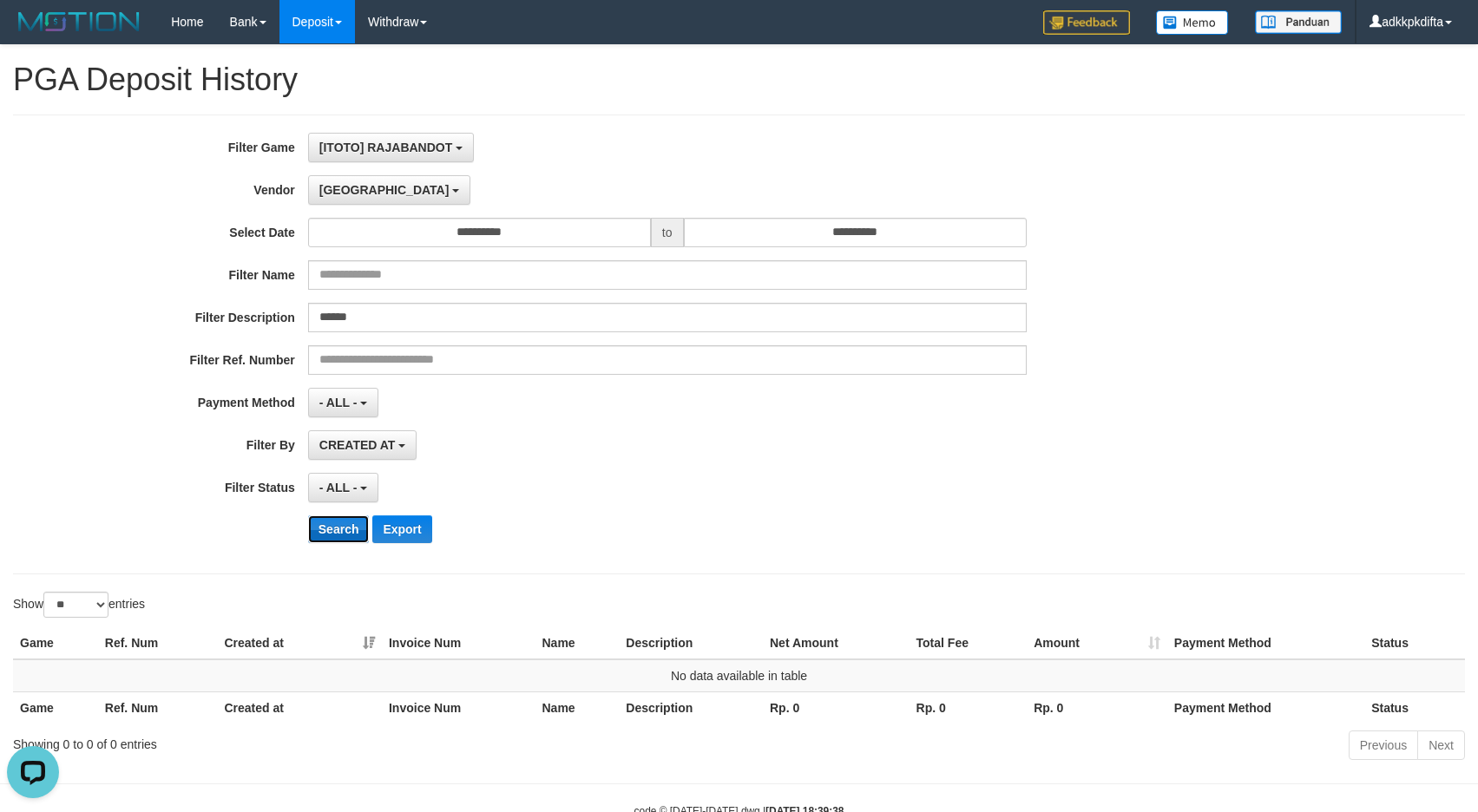
click at [332, 527] on button "Search" at bounding box center [339, 529] width 61 height 28
click at [342, 185] on span "Dubai" at bounding box center [385, 190] width 130 height 14
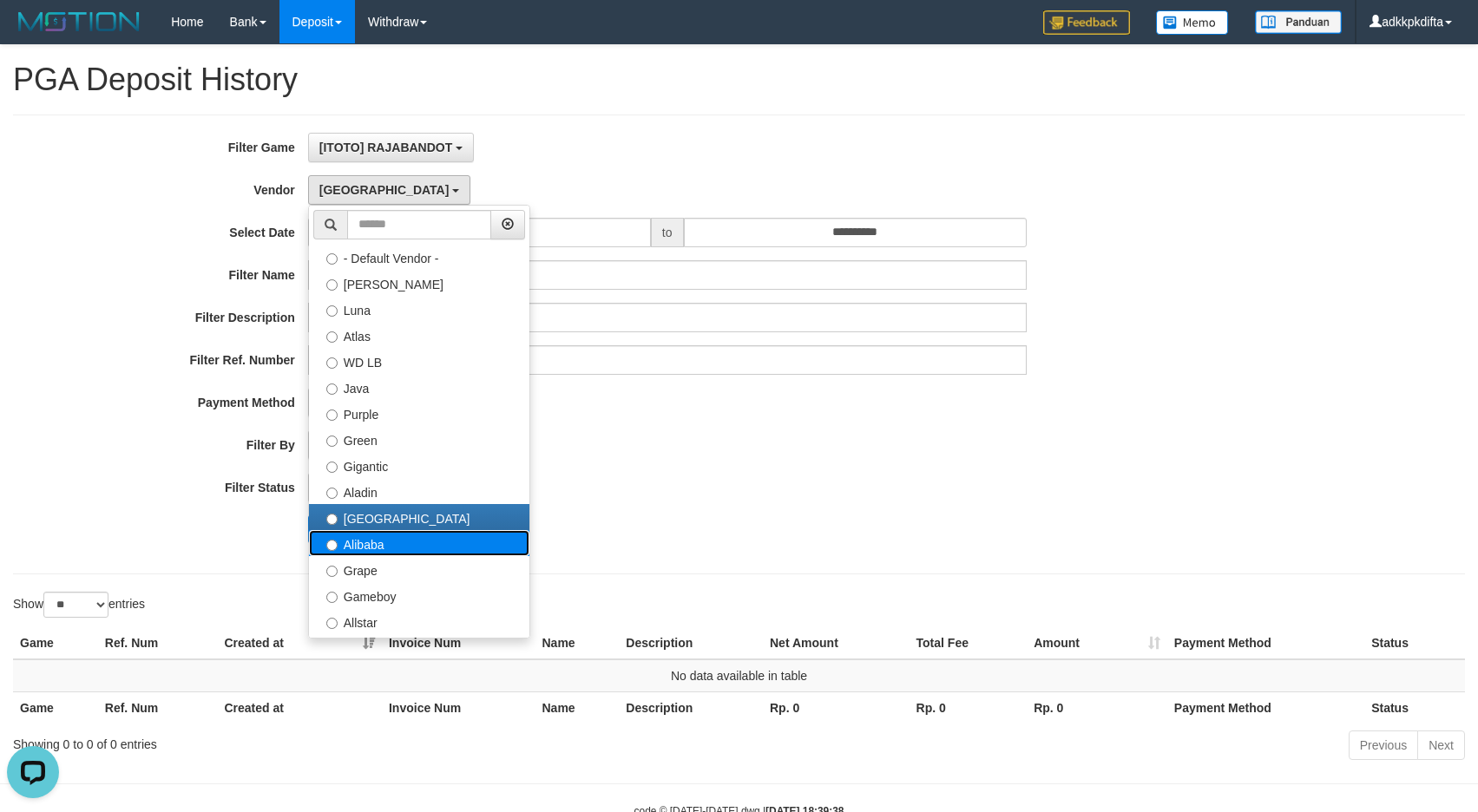
click at [377, 546] on label "Alibaba" at bounding box center [419, 543] width 221 height 26
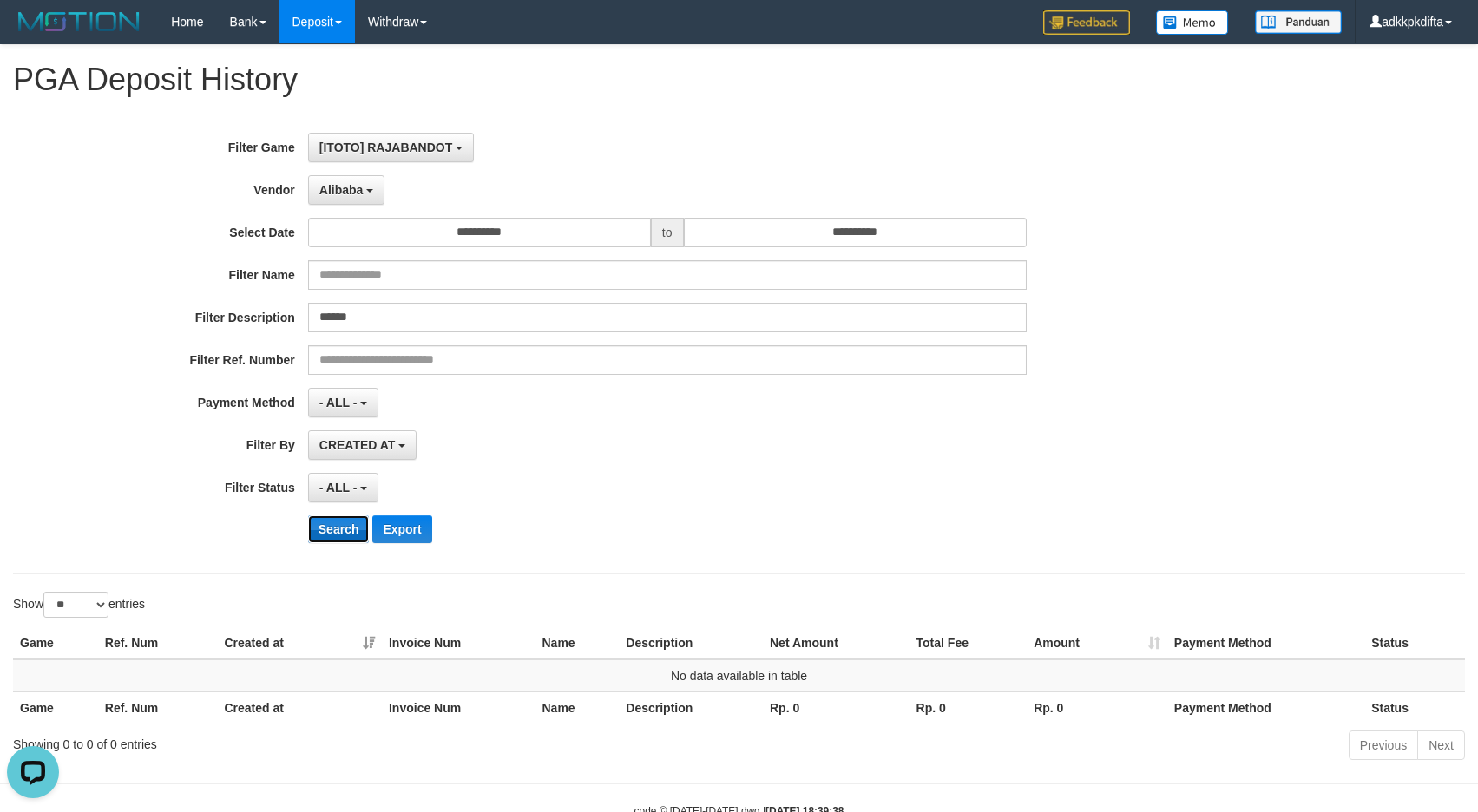
click at [342, 521] on button "Search" at bounding box center [339, 529] width 61 height 28
drag, startPoint x: 335, startPoint y: 191, endPoint x: 373, endPoint y: 482, distance: 293.5
click at [336, 192] on span "Alibaba" at bounding box center [342, 190] width 45 height 14
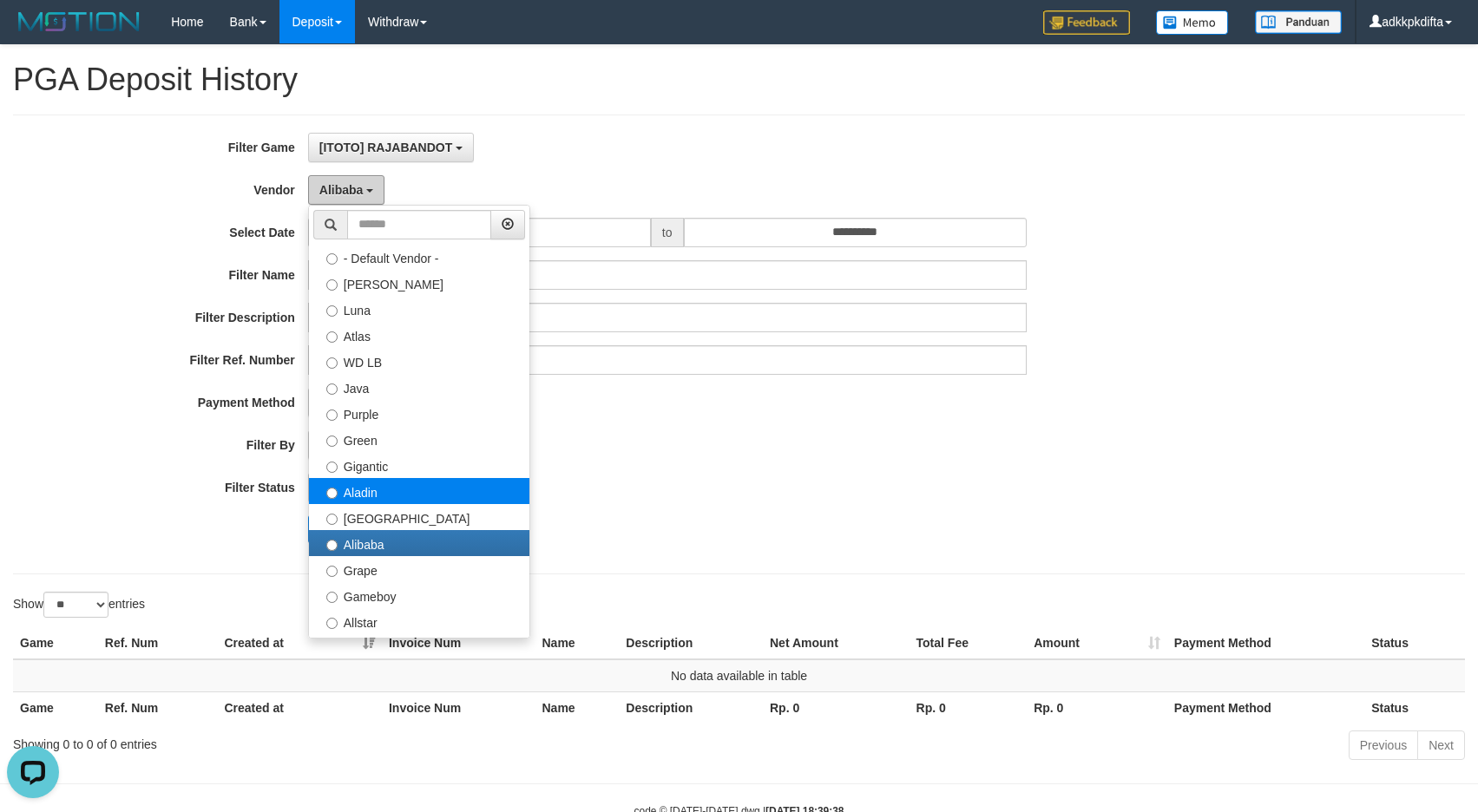
scroll to position [173, 0]
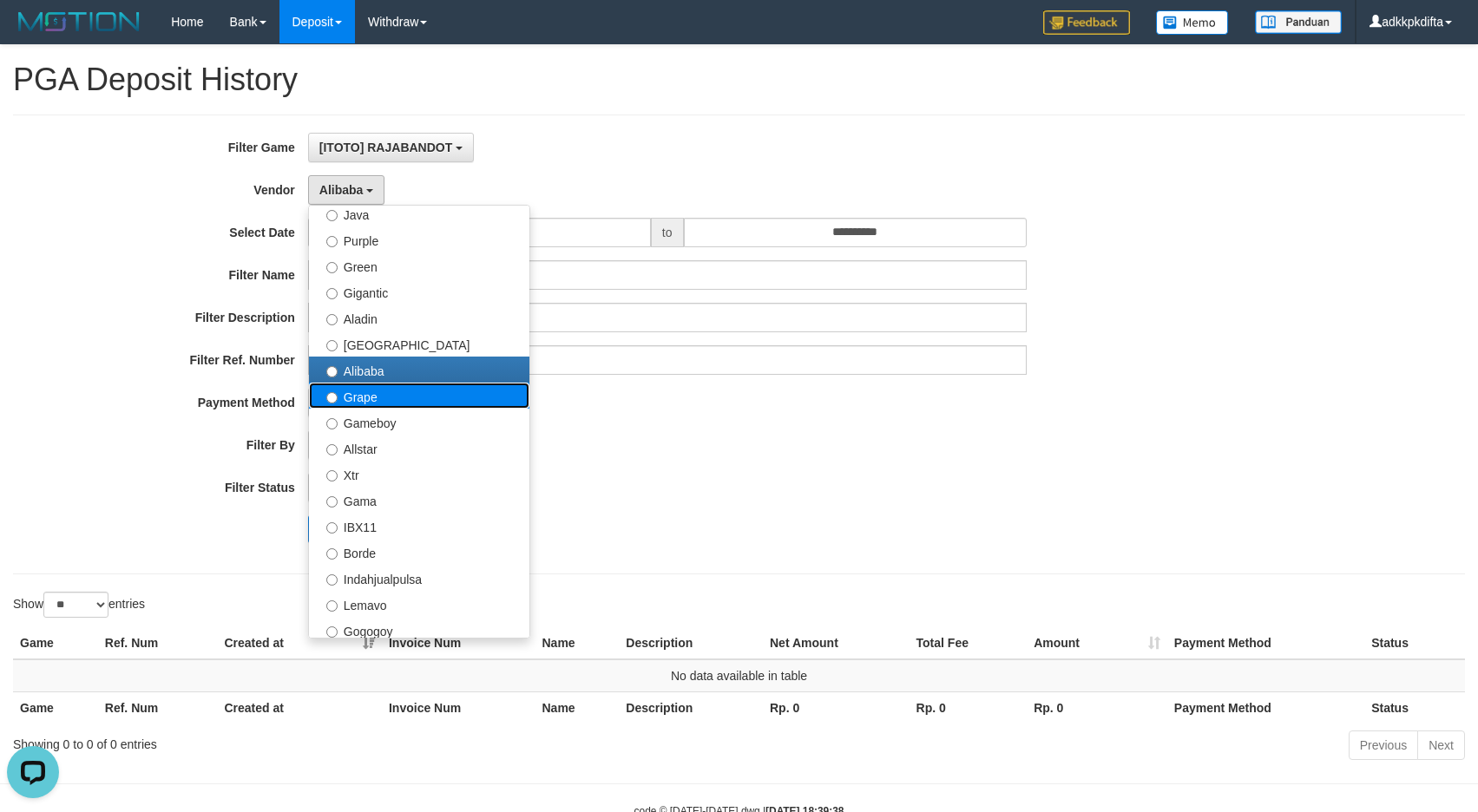
click at [381, 395] on label "Grape" at bounding box center [419, 396] width 221 height 26
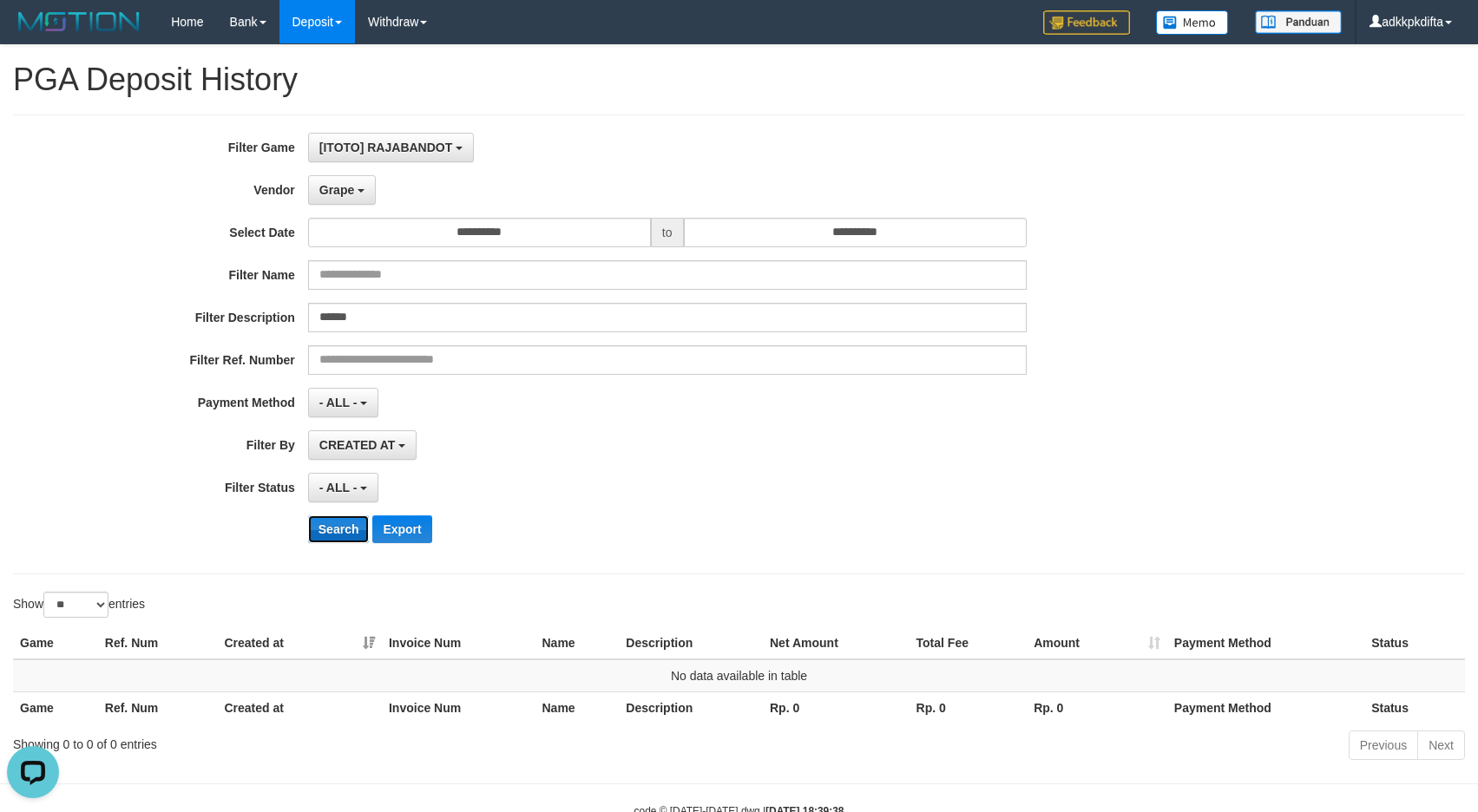
drag, startPoint x: 332, startPoint y: 530, endPoint x: 339, endPoint y: 515, distance: 16.6
click at [332, 531] on button "Search" at bounding box center [339, 529] width 61 height 28
click at [346, 196] on span "Grape" at bounding box center [336, 190] width 34 height 14
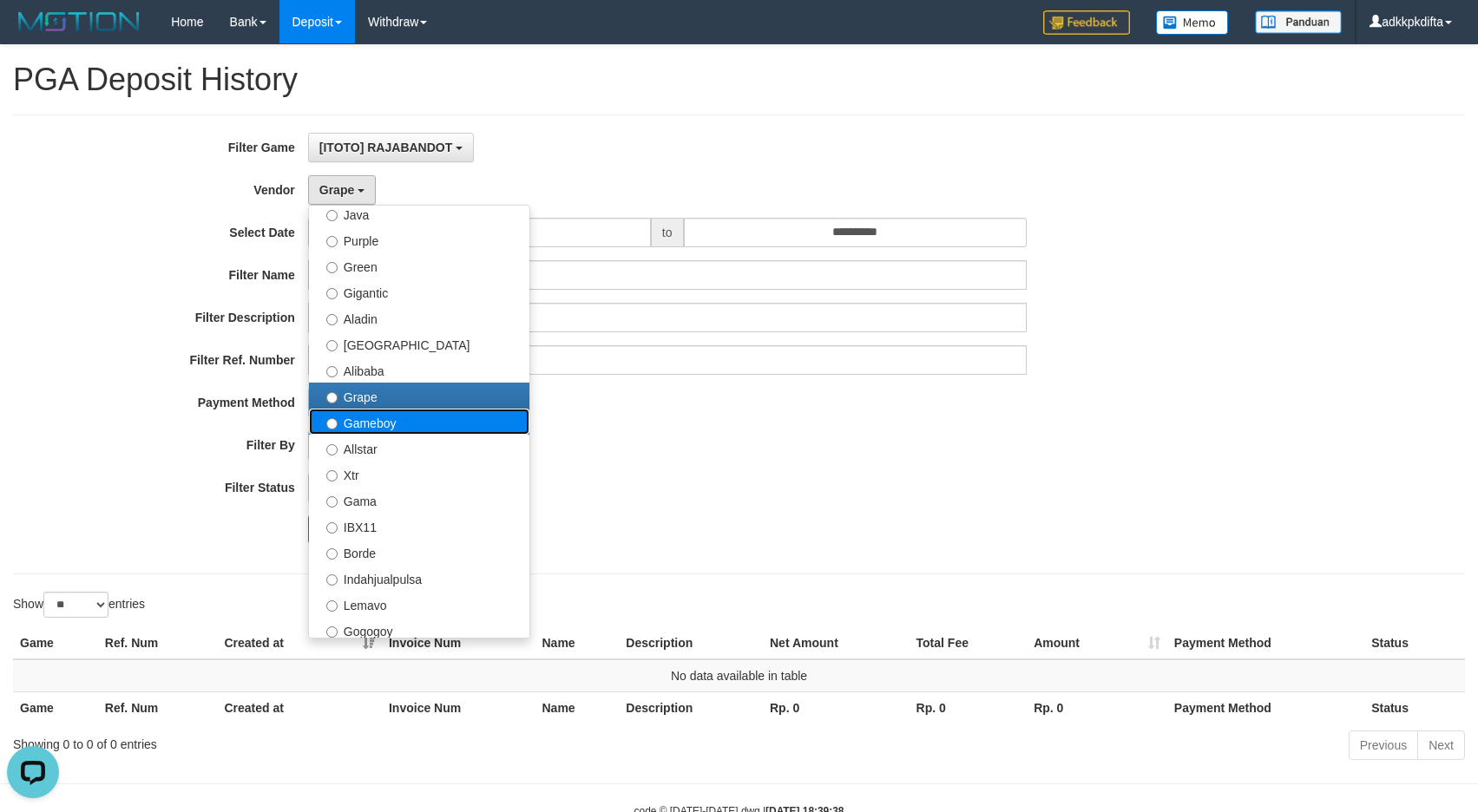
click at [389, 426] on label "Gameboy" at bounding box center [419, 422] width 221 height 26
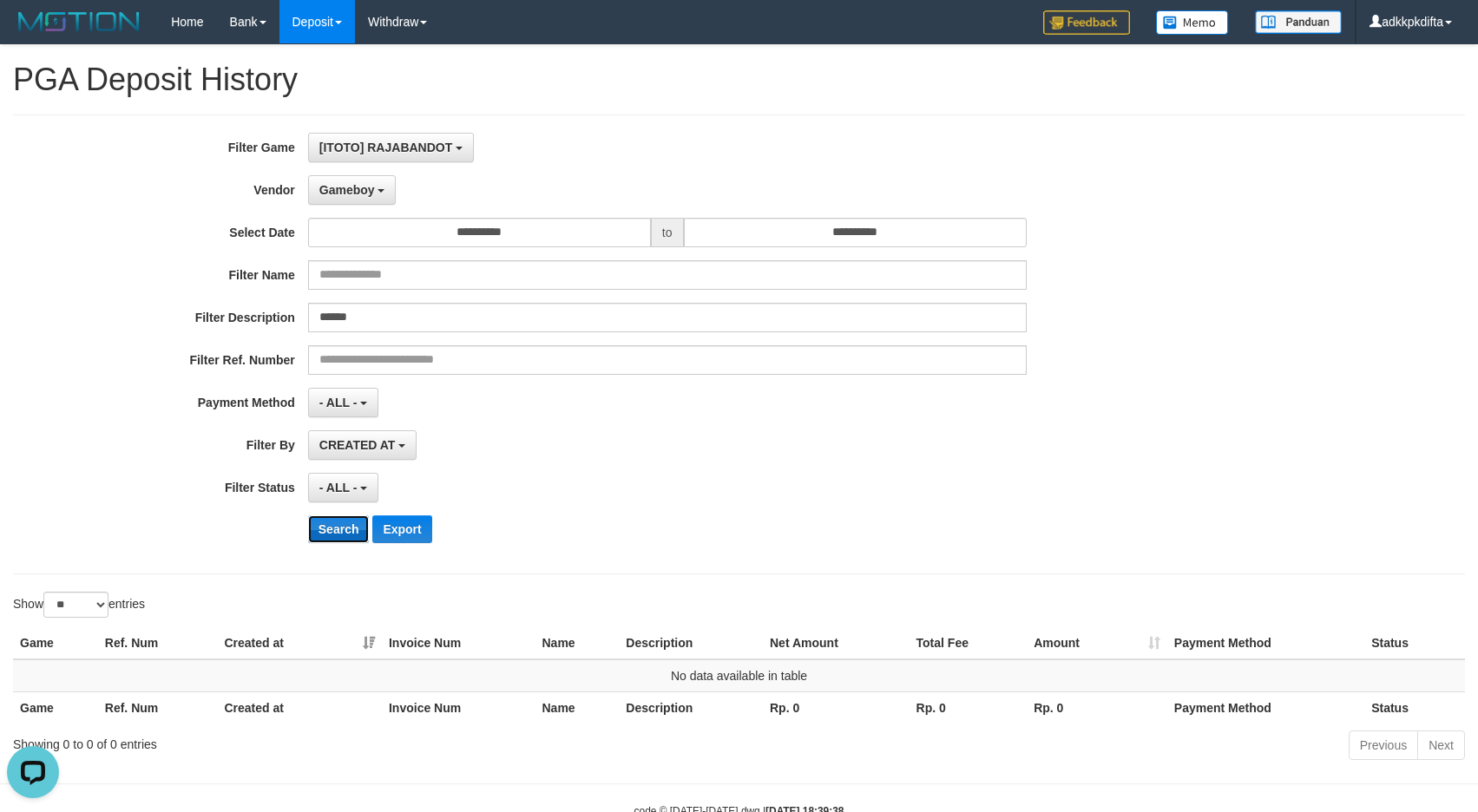
click at [331, 534] on button "Search" at bounding box center [339, 529] width 61 height 28
click at [351, 189] on span "Gameboy" at bounding box center [347, 190] width 56 height 14
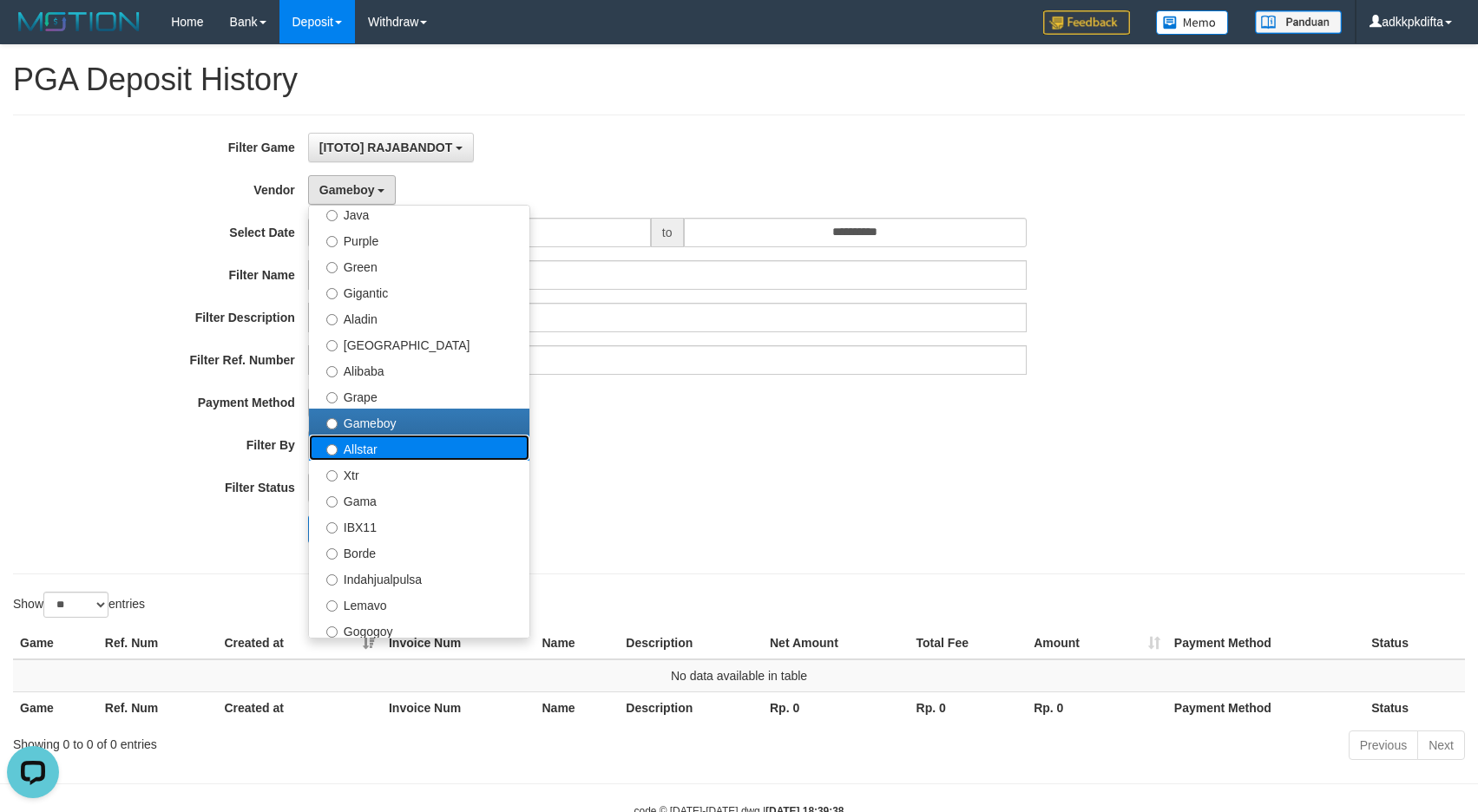
click at [400, 447] on label "Allstar" at bounding box center [419, 448] width 221 height 26
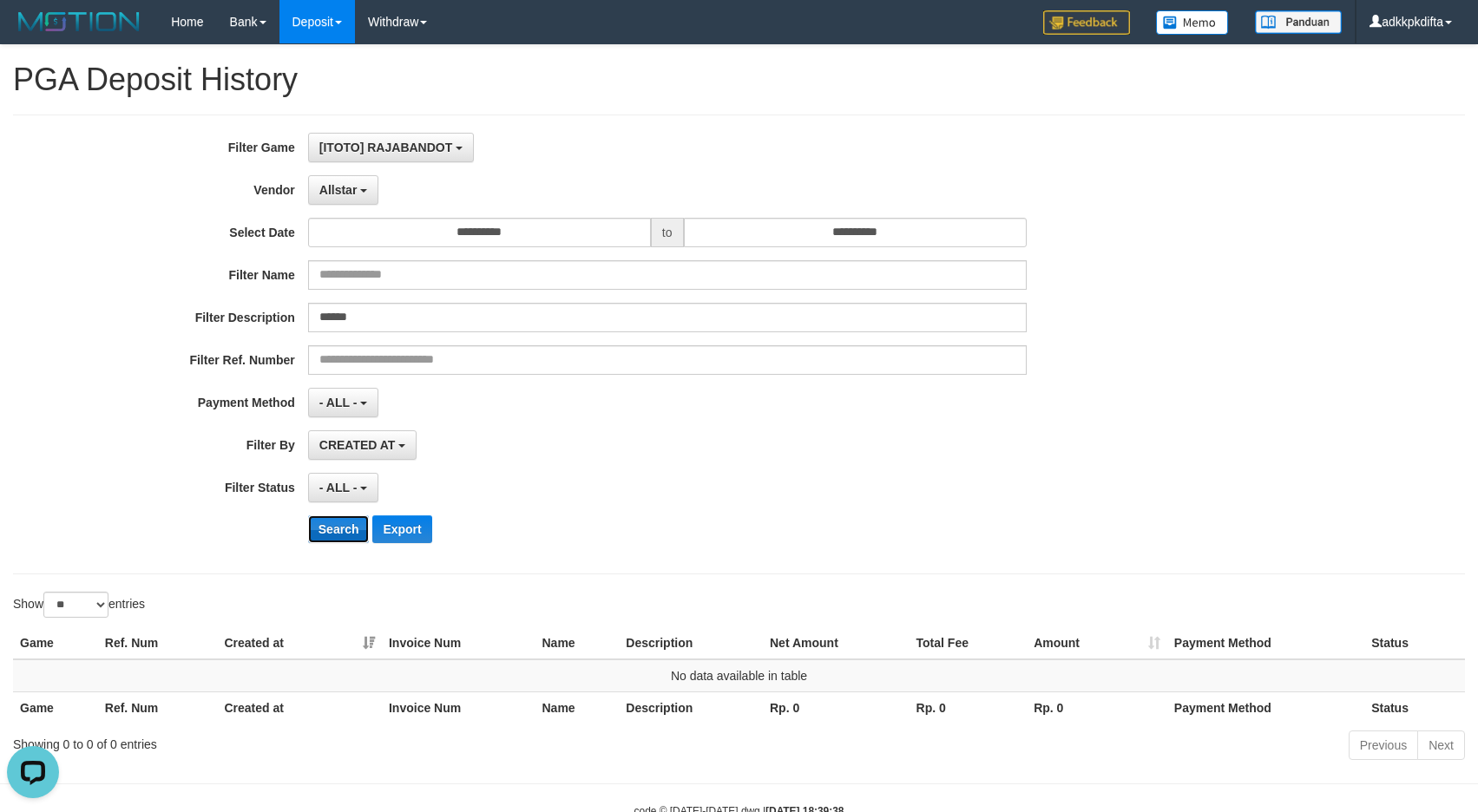
click at [345, 519] on button "Search" at bounding box center [339, 529] width 61 height 28
click at [343, 200] on button "Allstar" at bounding box center [343, 190] width 70 height 30
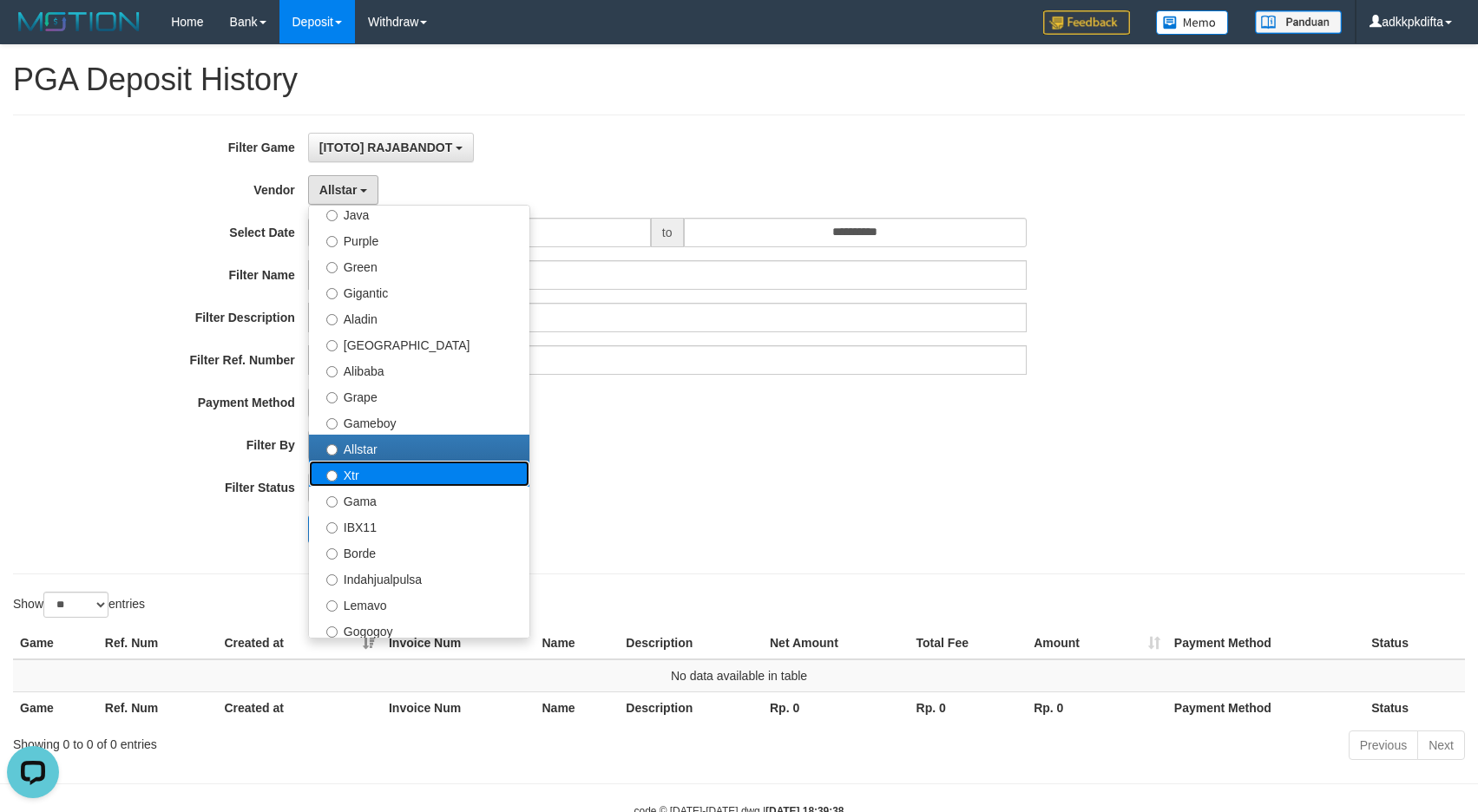
click at [389, 476] on label "Xtr" at bounding box center [419, 474] width 221 height 26
select select "**********"
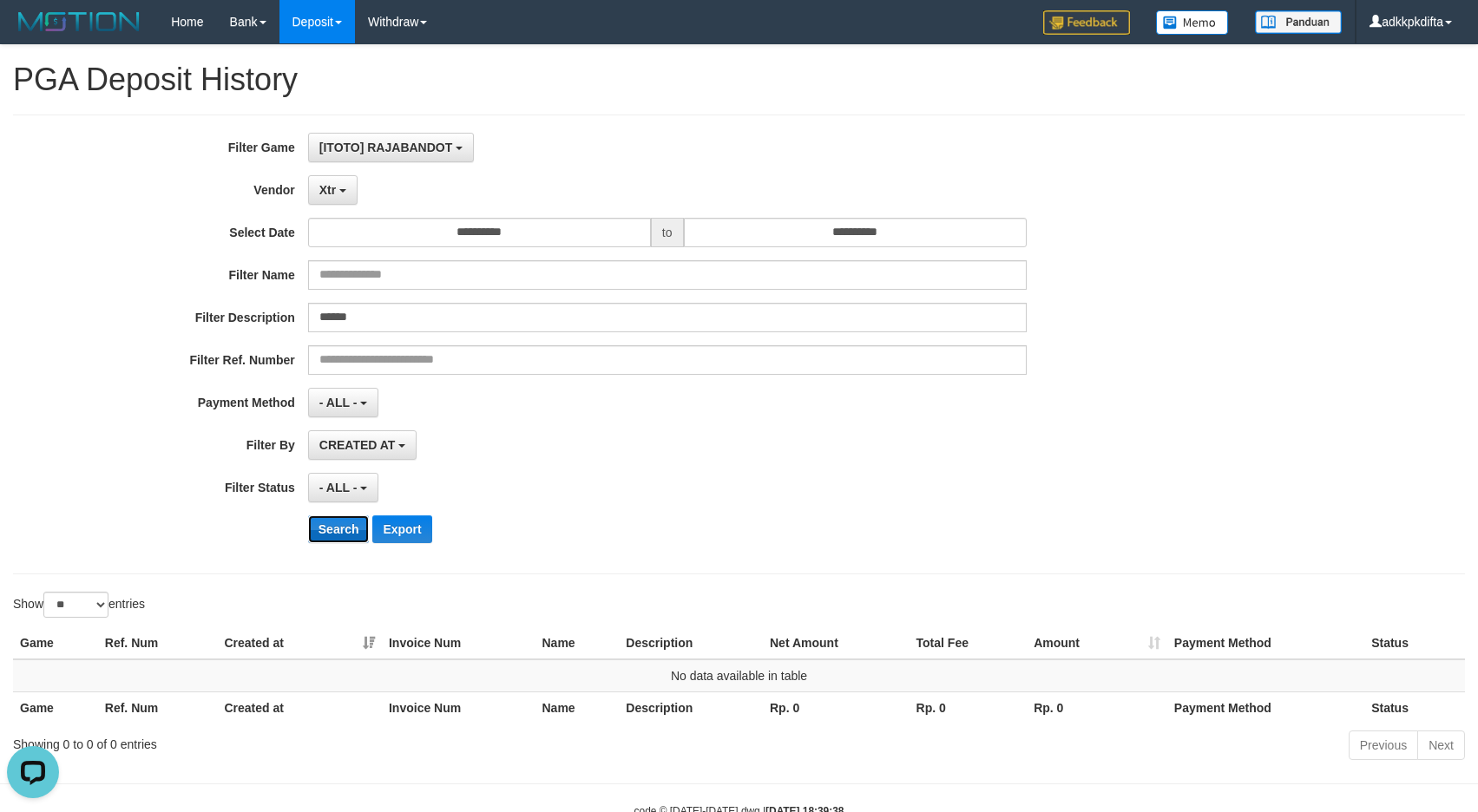
click at [327, 528] on button "Search" at bounding box center [339, 529] width 61 height 28
click at [336, 192] on button "Xtr" at bounding box center [332, 190] width 49 height 30
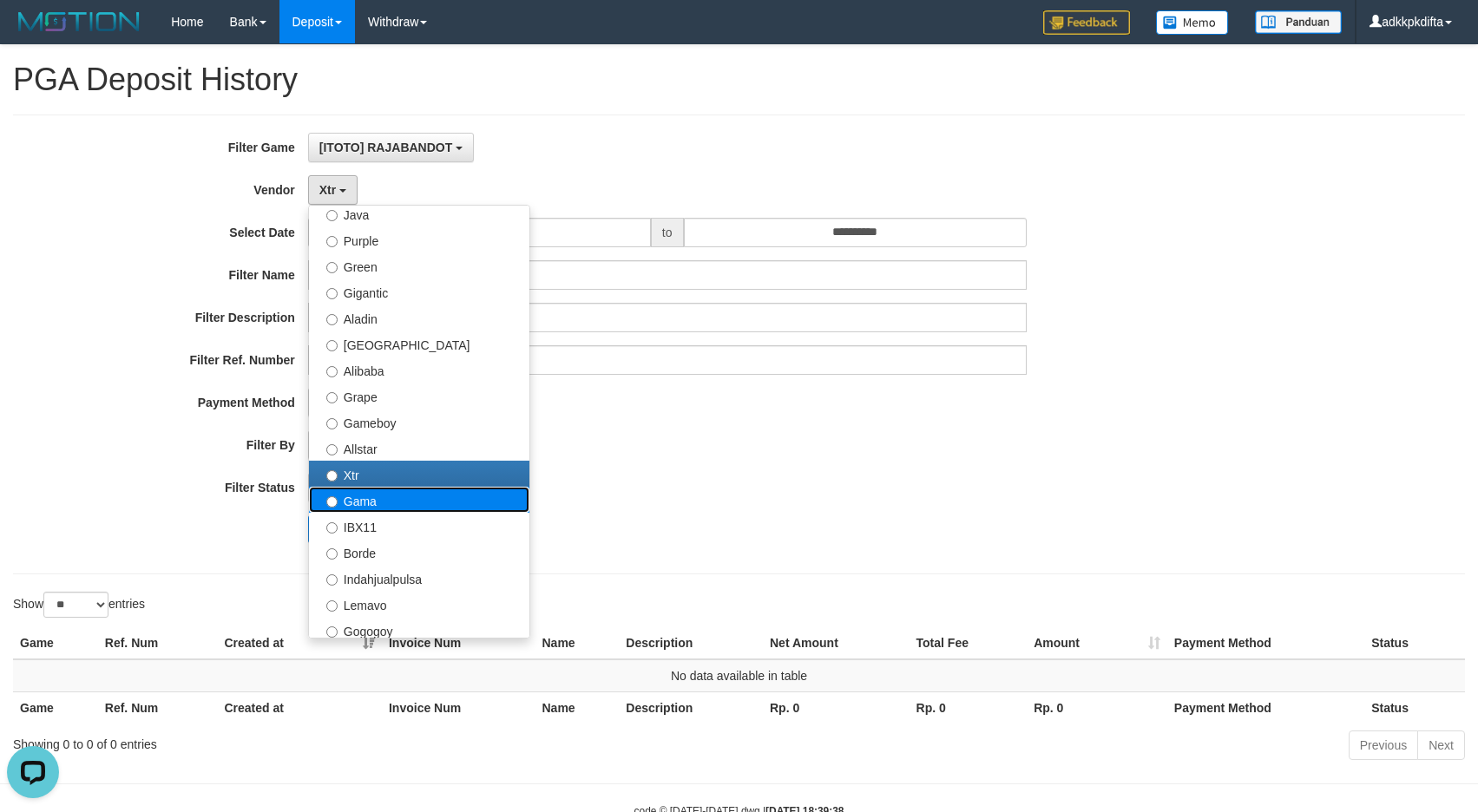
click at [362, 506] on label "Gama" at bounding box center [419, 500] width 221 height 26
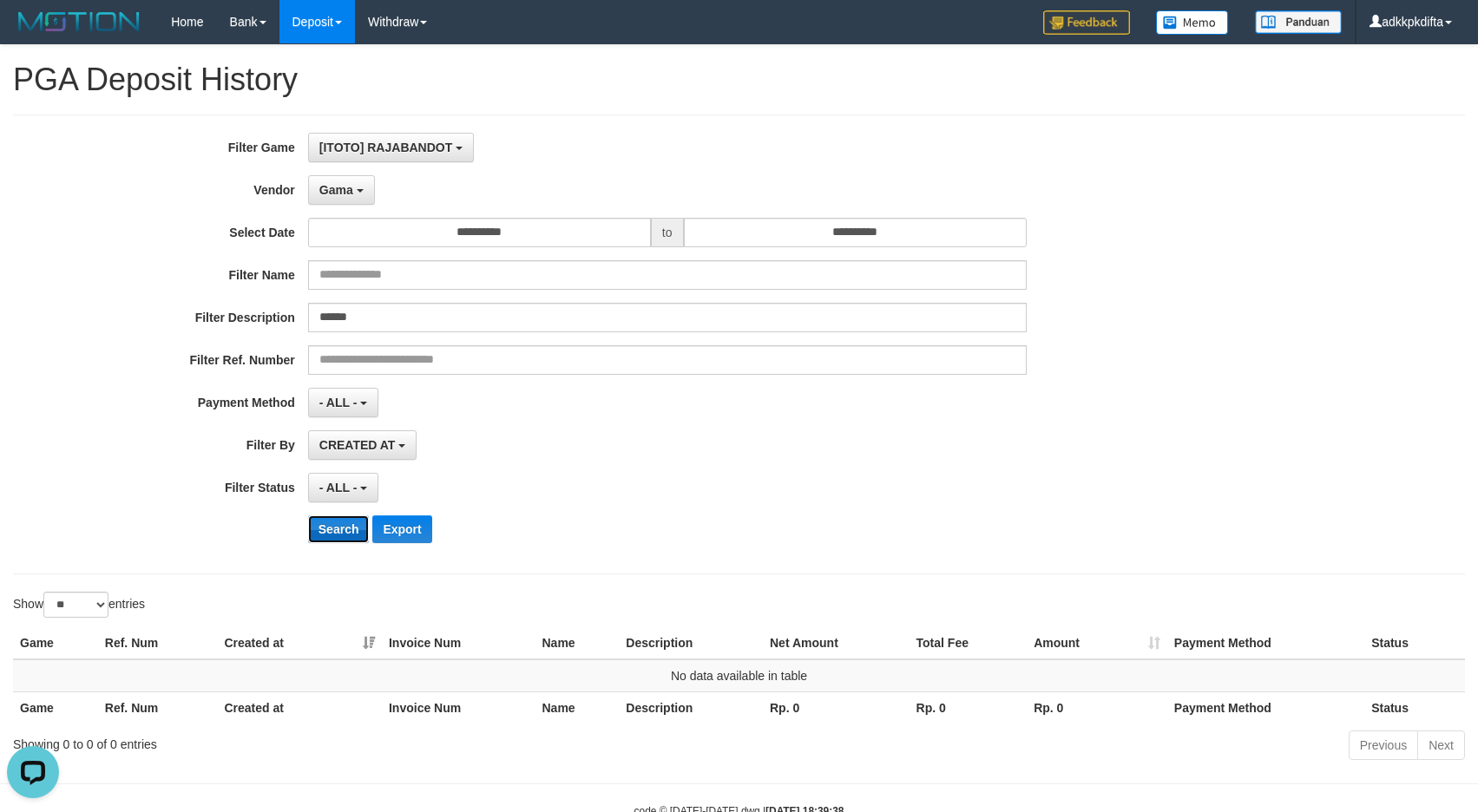
drag, startPoint x: 323, startPoint y: 537, endPoint x: 337, endPoint y: 521, distance: 21.3
click at [324, 537] on button "Search" at bounding box center [339, 529] width 61 height 28
click at [348, 195] on span "Gama" at bounding box center [336, 190] width 34 height 14
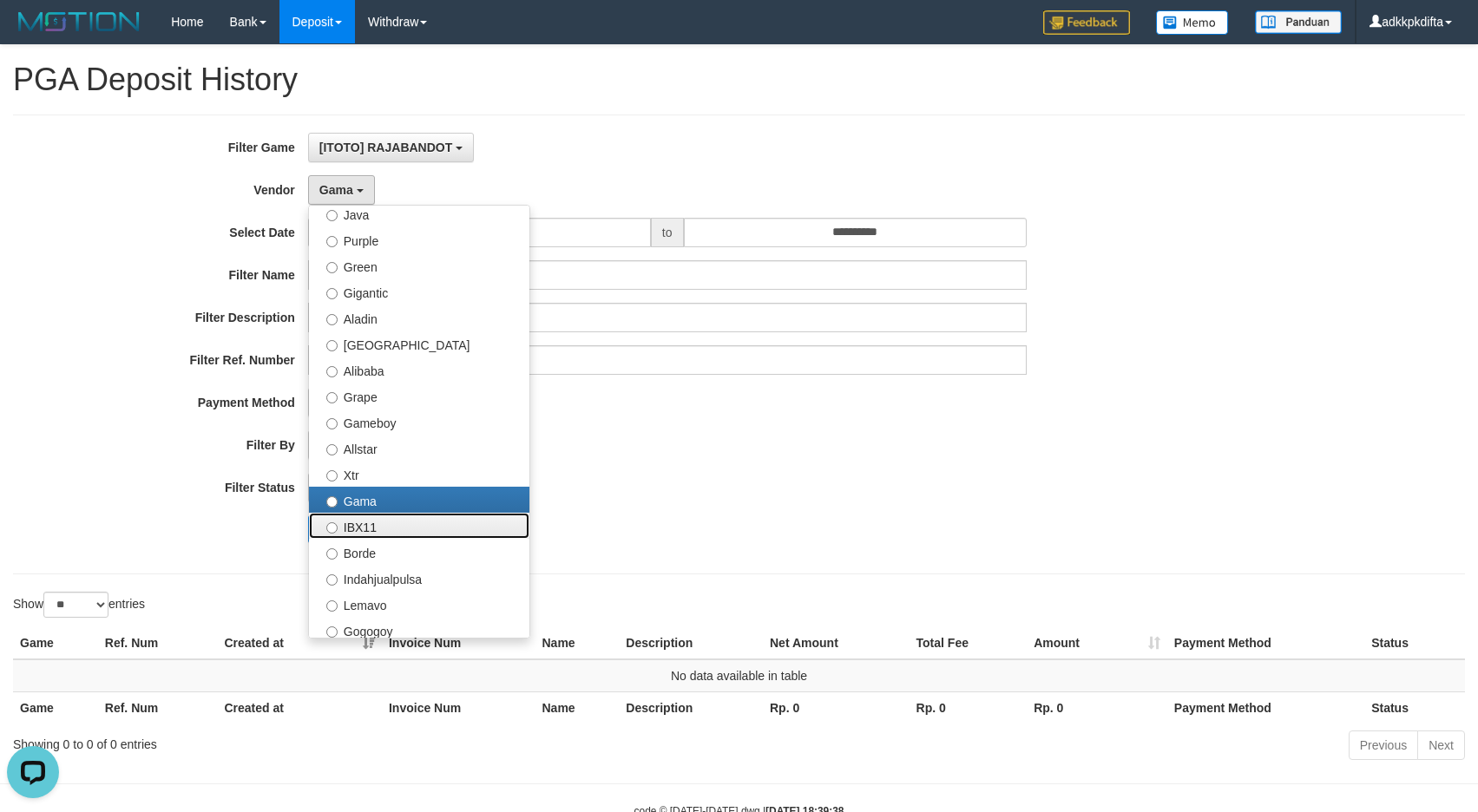
click at [375, 528] on label "IBX11" at bounding box center [419, 526] width 221 height 26
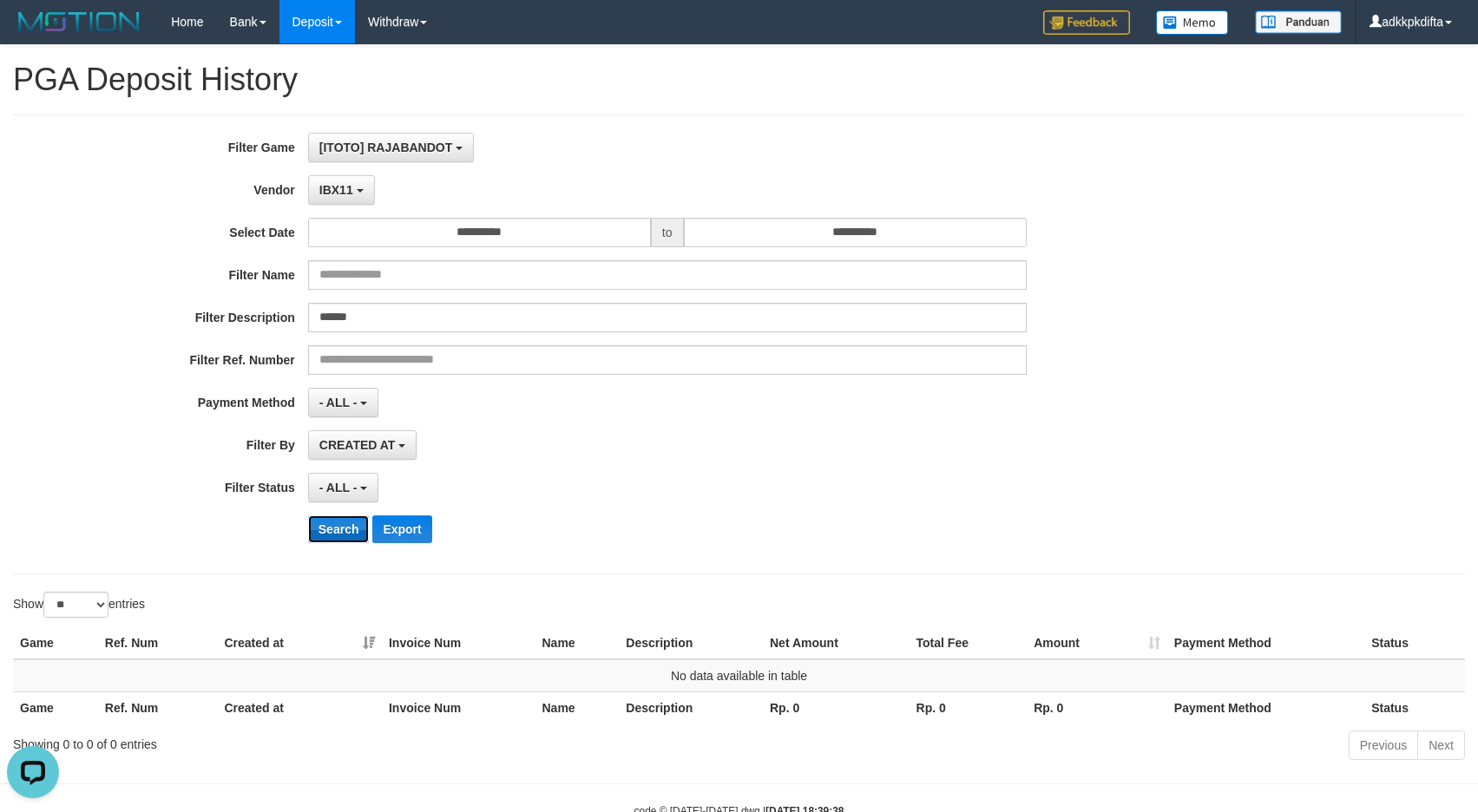
drag, startPoint x: 330, startPoint y: 516, endPoint x: 338, endPoint y: 518, distance: 8.2
click at [332, 518] on button "Search" at bounding box center [339, 529] width 61 height 28
click at [341, 194] on span "IBX11" at bounding box center [336, 190] width 34 height 14
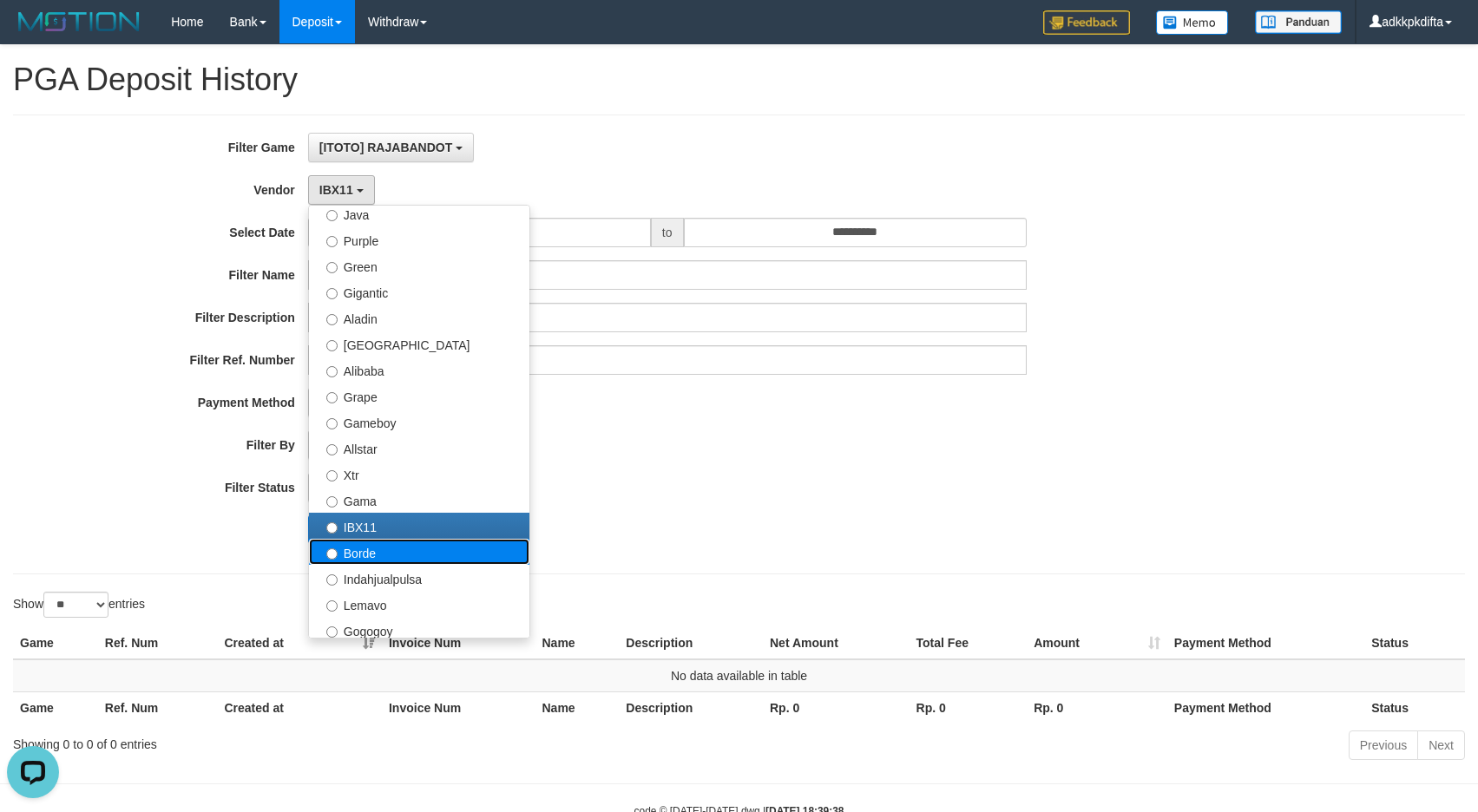
click at [372, 555] on label "Borde" at bounding box center [419, 552] width 221 height 26
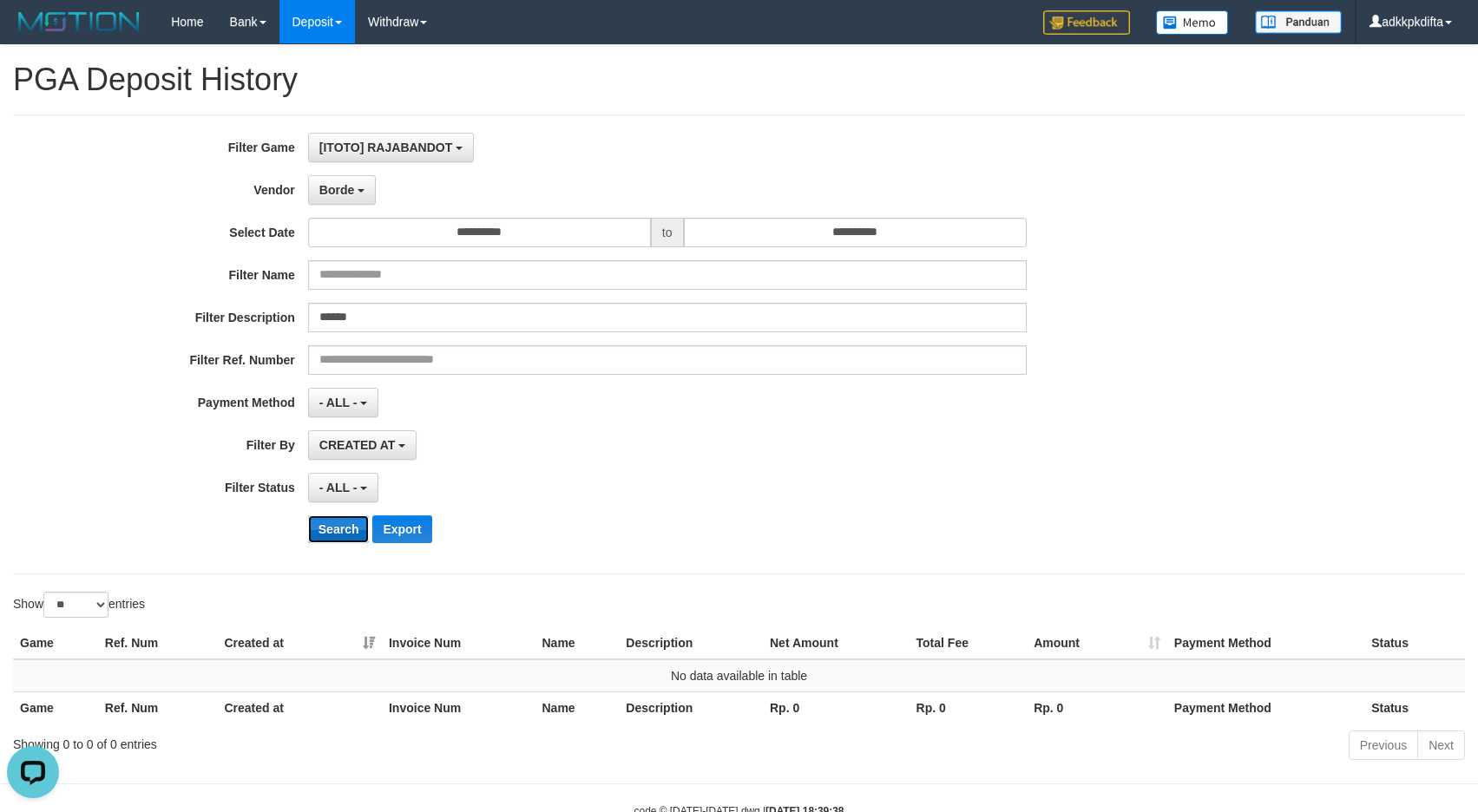
click at [342, 526] on button "Search" at bounding box center [339, 529] width 61 height 28
click at [348, 187] on span "Borde" at bounding box center [336, 190] width 34 height 14
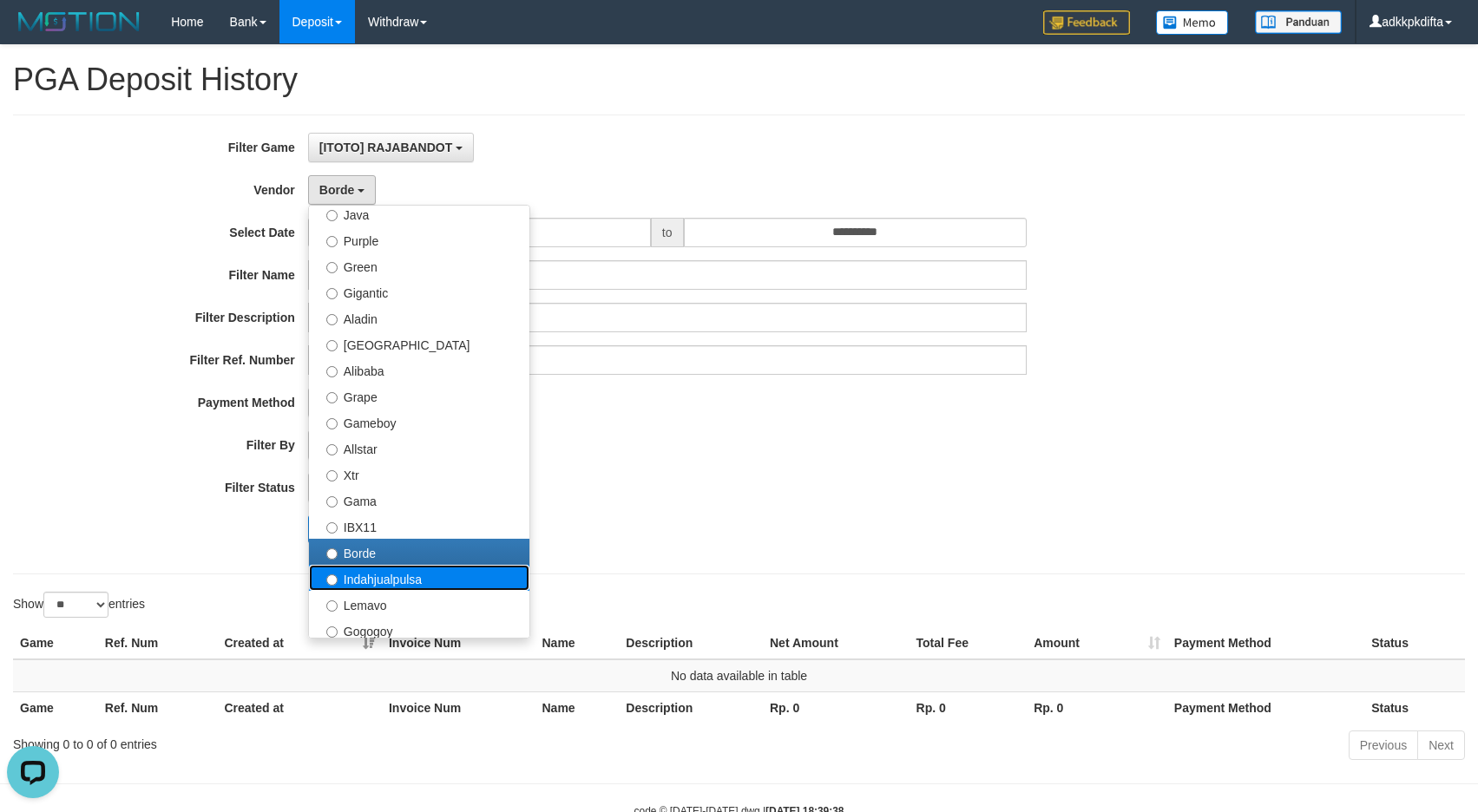
click at [379, 577] on label "Indahjualpulsa" at bounding box center [419, 578] width 221 height 26
select select "**********"
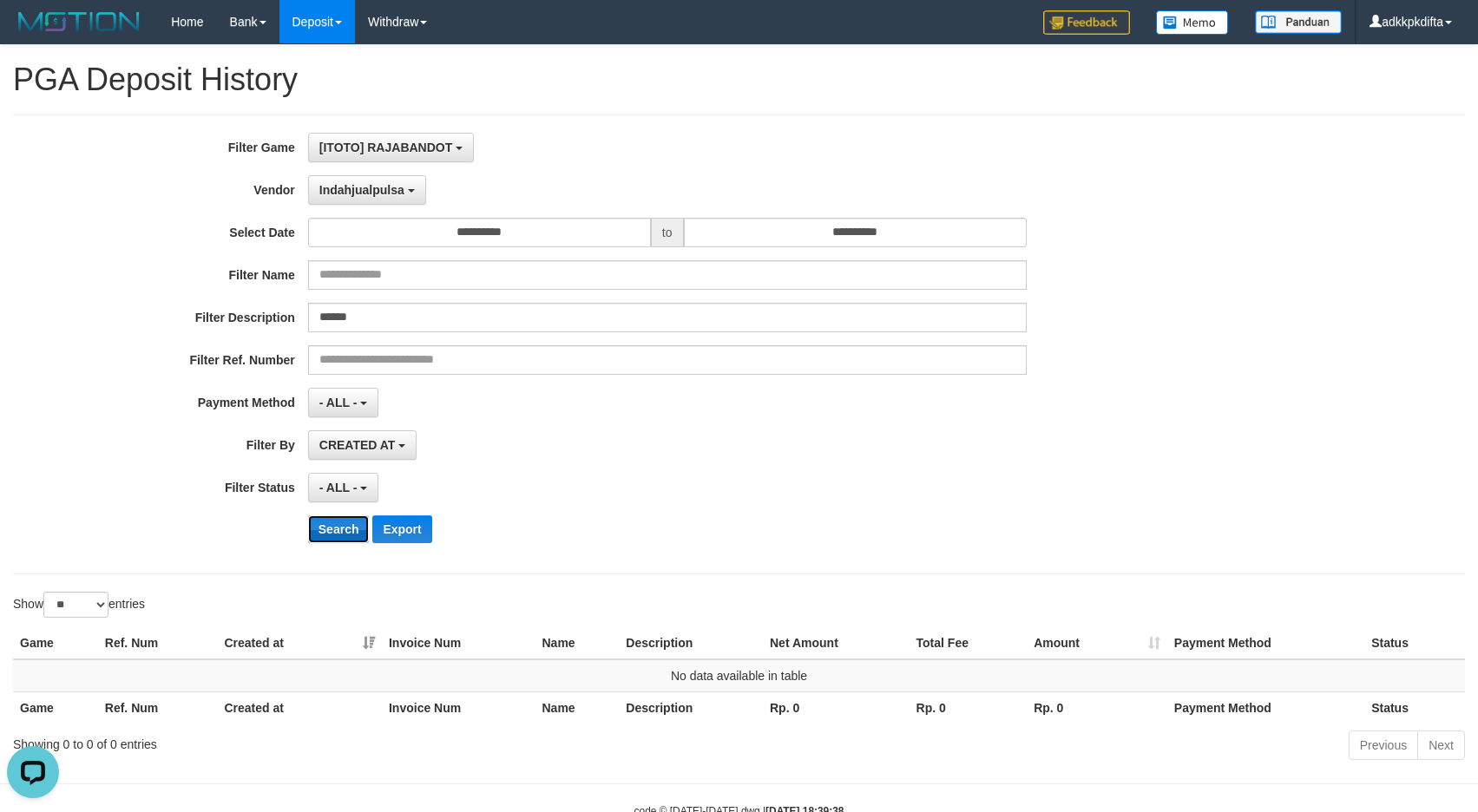
click at [334, 521] on button "Search" at bounding box center [339, 529] width 61 height 28
click at [341, 196] on span "Indahjualpulsa" at bounding box center [361, 190] width 85 height 14
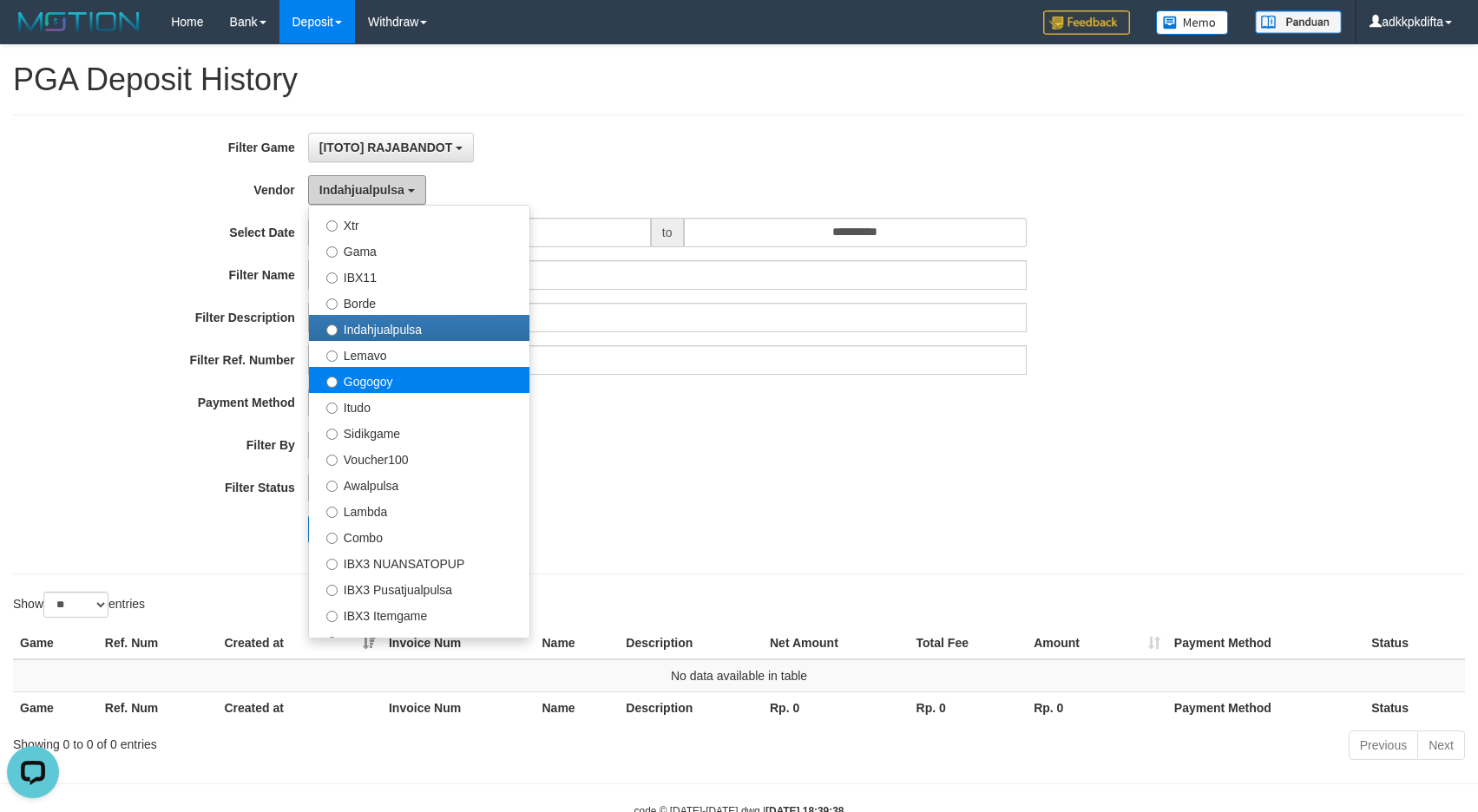
scroll to position [434, 0]
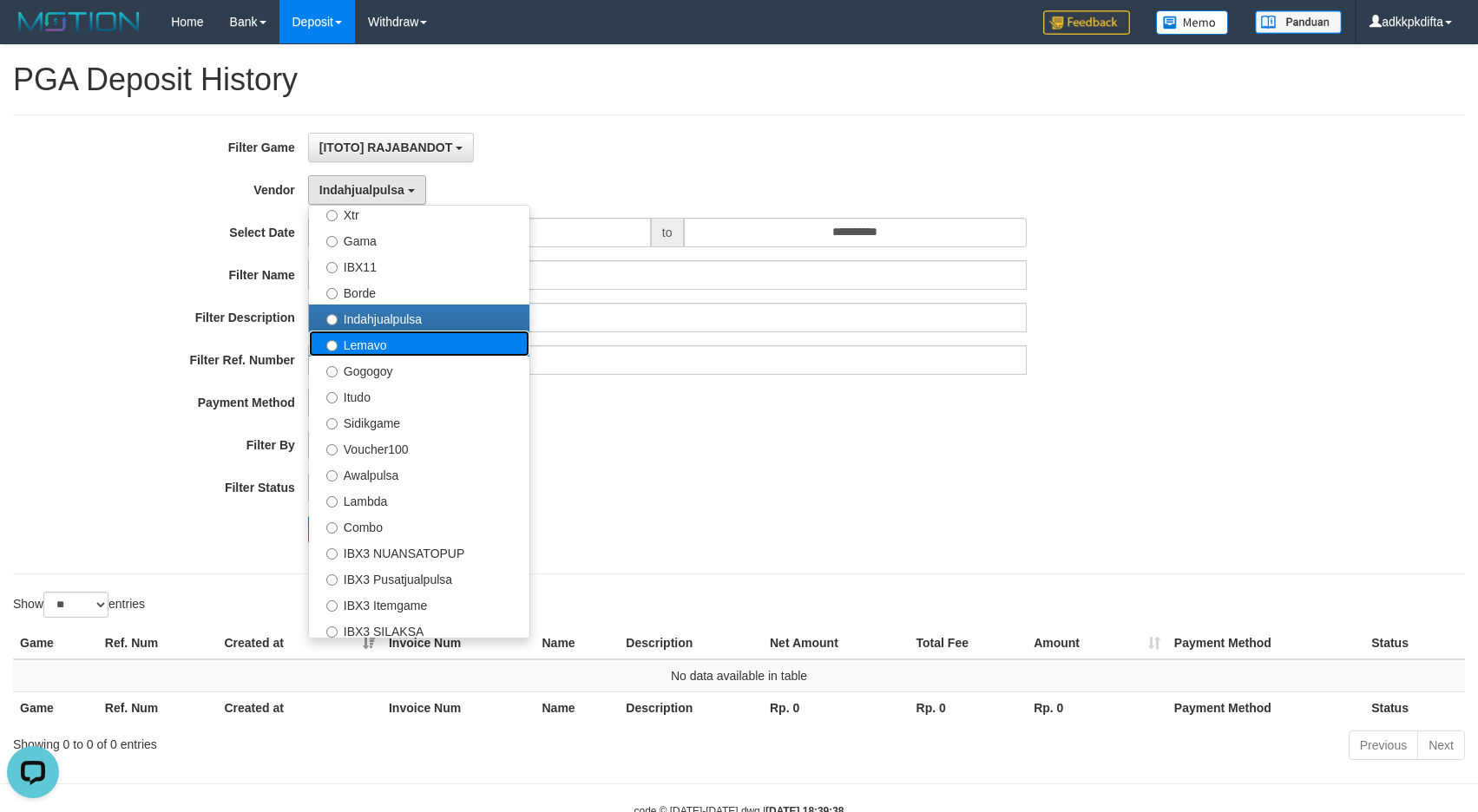
click at [387, 347] on label "Lemavo" at bounding box center [419, 344] width 221 height 26
select select "**********"
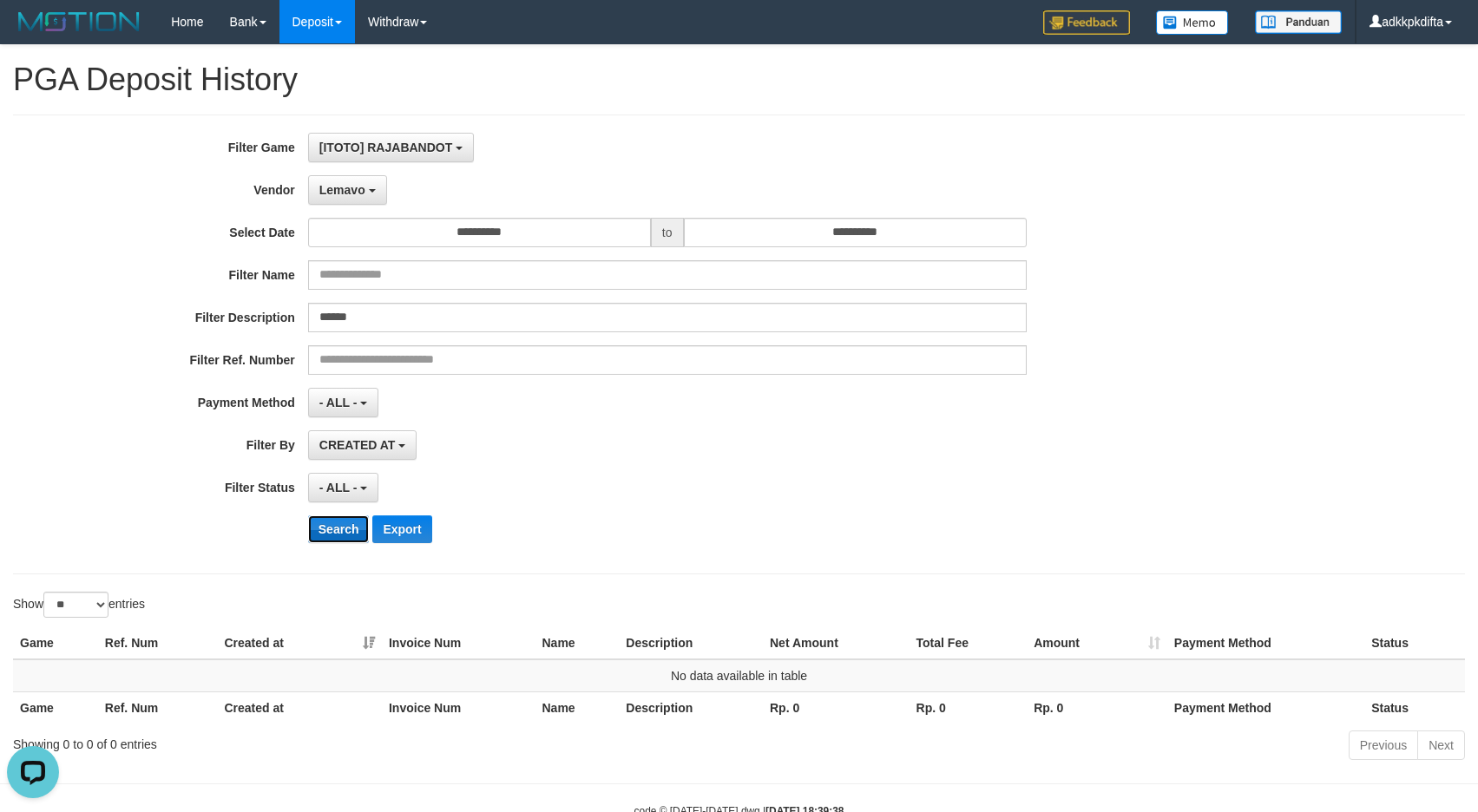
click at [345, 528] on button "Search" at bounding box center [339, 529] width 61 height 28
click at [337, 194] on span "Lemavo" at bounding box center [342, 190] width 46 height 14
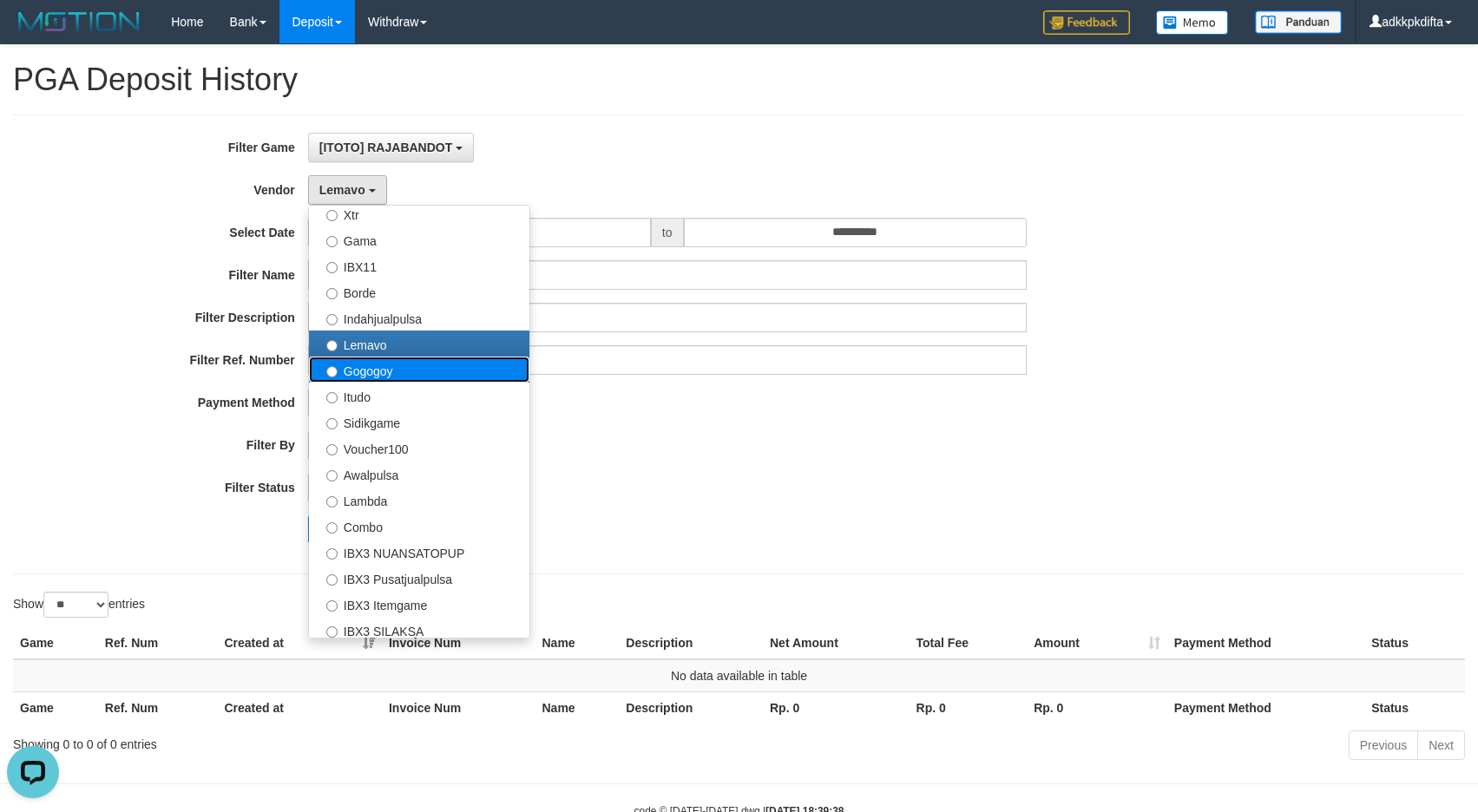
click at [394, 374] on label "Gogogoy" at bounding box center [419, 370] width 221 height 26
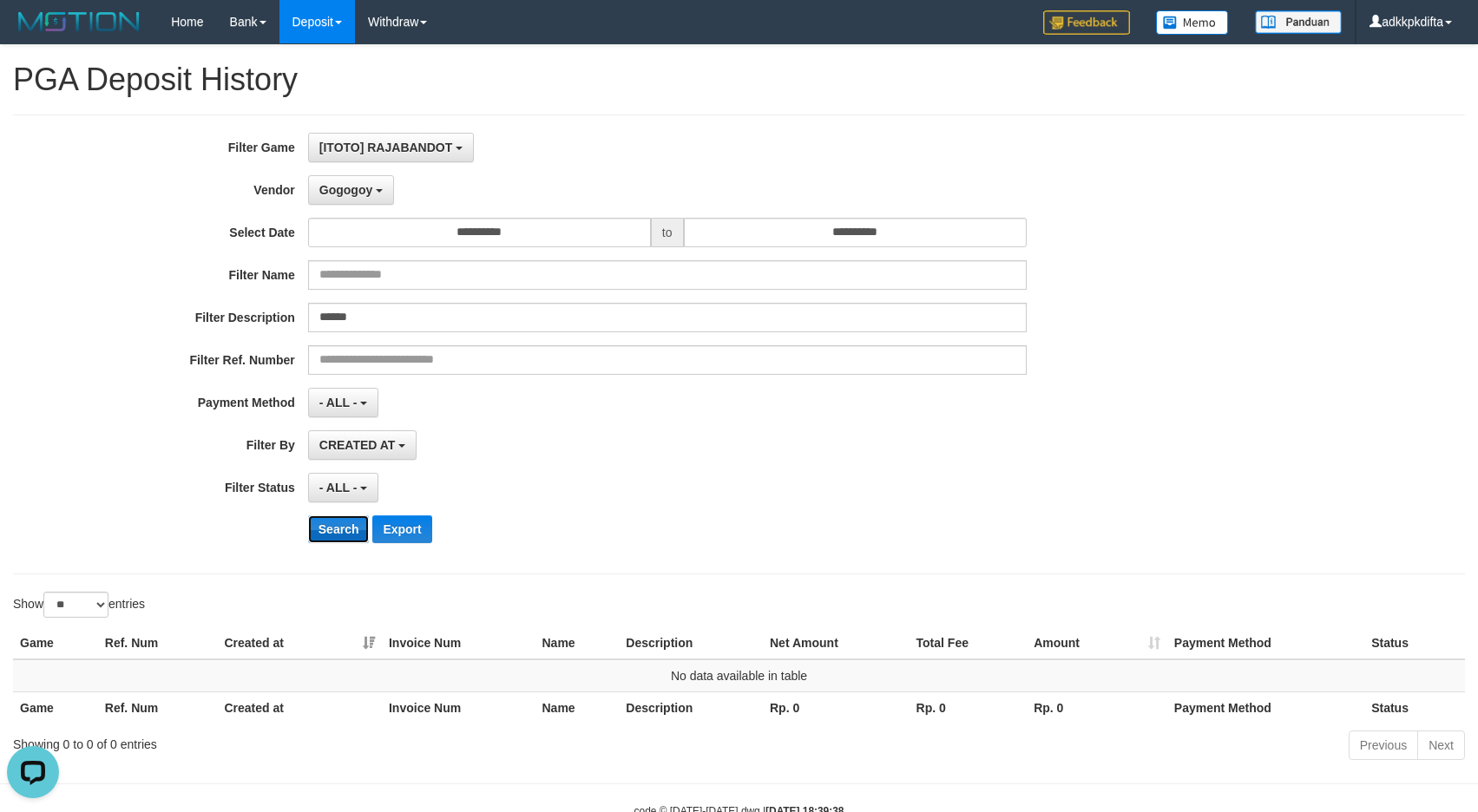
click at [337, 524] on button "Search" at bounding box center [339, 529] width 61 height 28
click at [346, 191] on span "Gogogoy" at bounding box center [346, 190] width 53 height 14
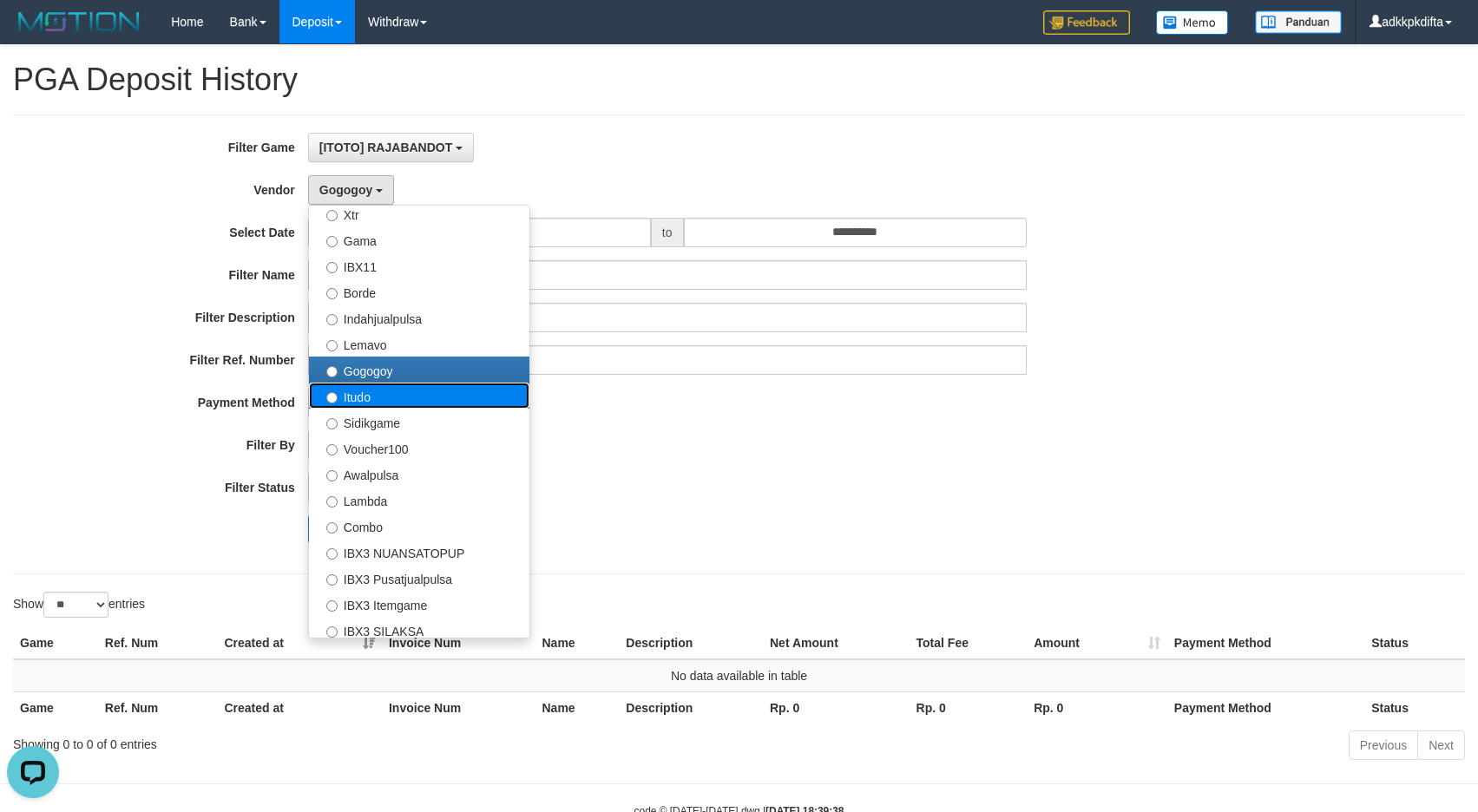
click at [373, 406] on label "Itudo" at bounding box center [419, 396] width 221 height 26
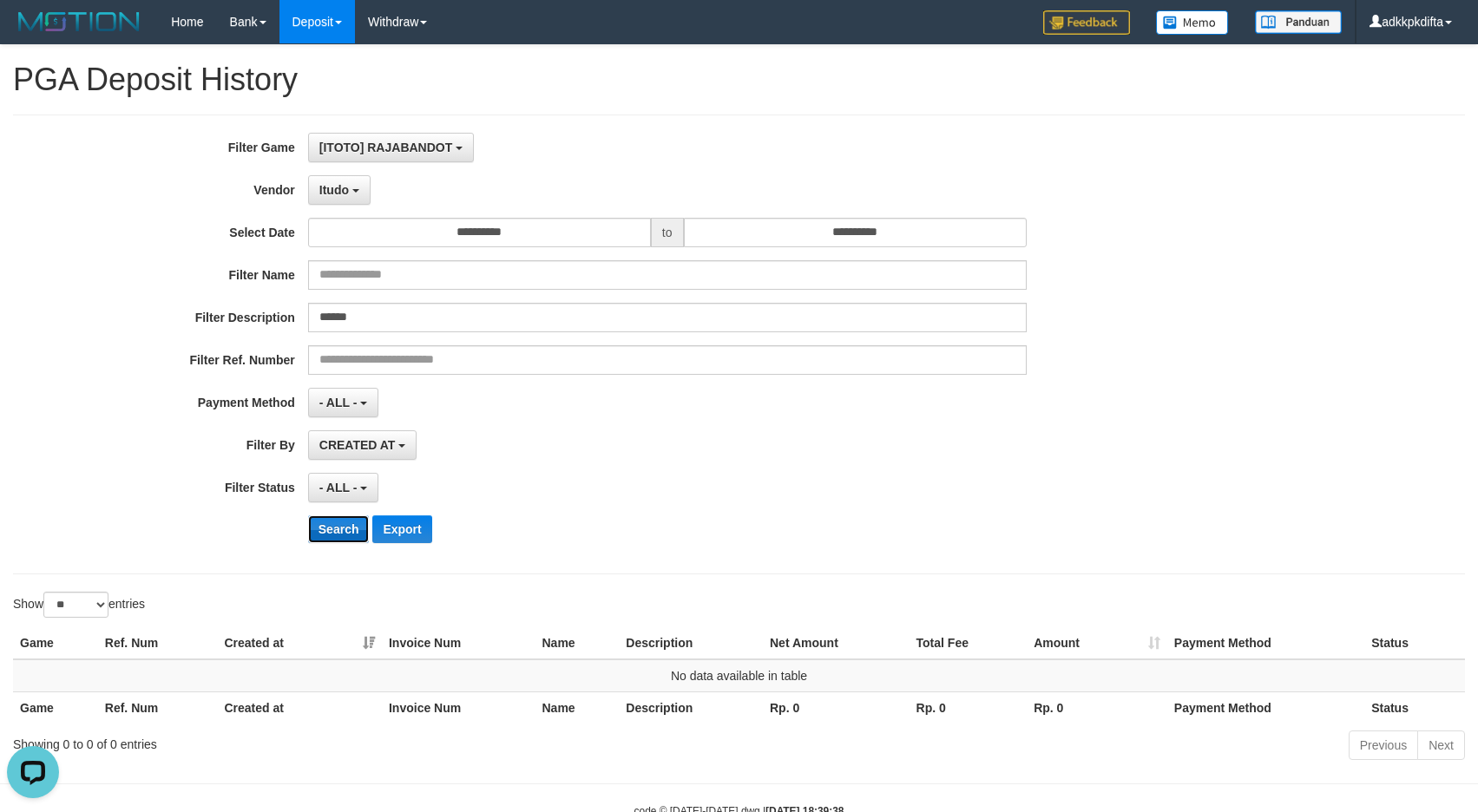
click at [328, 523] on button "Search" at bounding box center [339, 529] width 61 height 28
drag, startPoint x: 331, startPoint y: 186, endPoint x: 356, endPoint y: 251, distance: 69.6
click at [331, 186] on span "Itudo" at bounding box center [334, 190] width 30 height 14
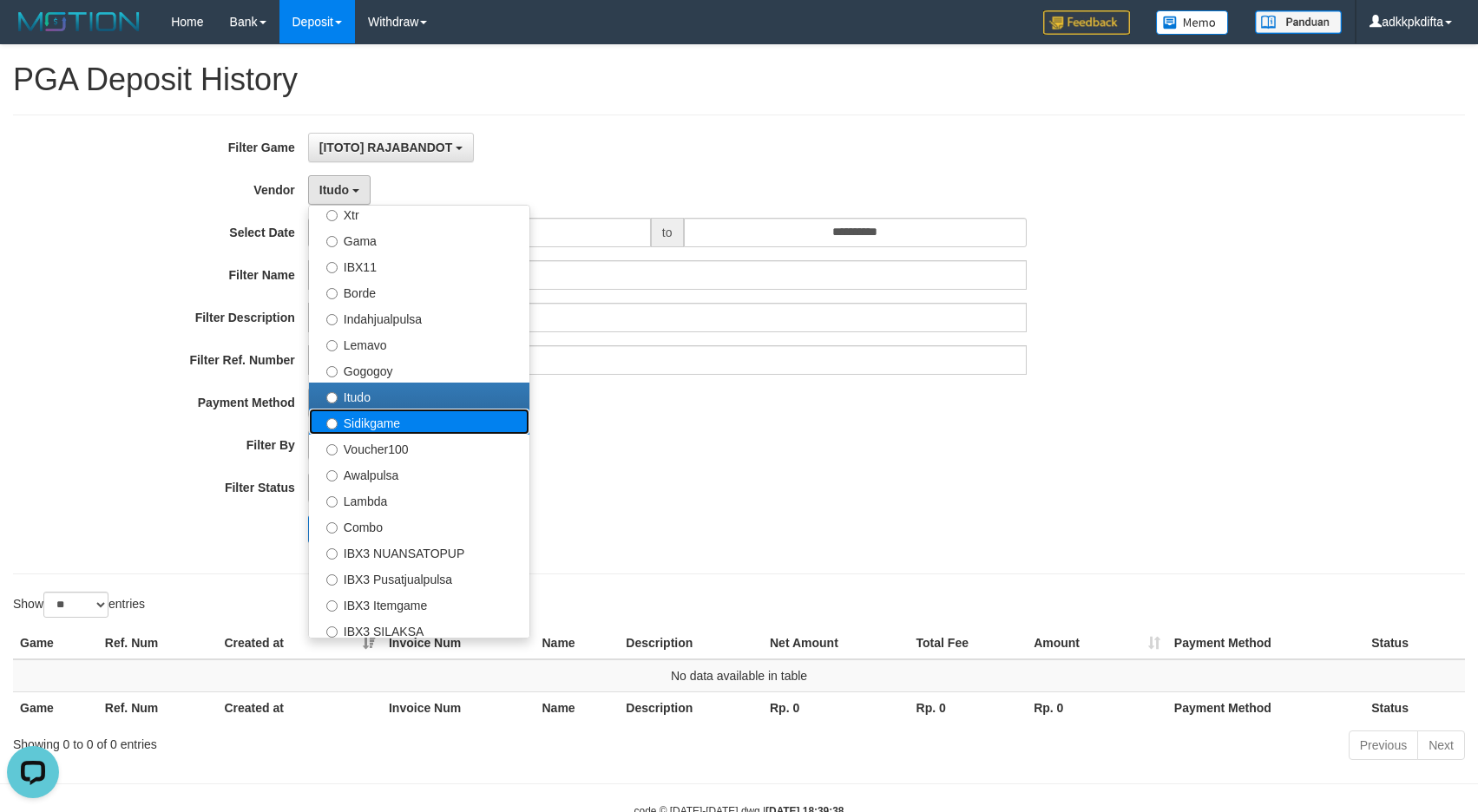
click at [414, 421] on label "Sidikgame" at bounding box center [419, 422] width 221 height 26
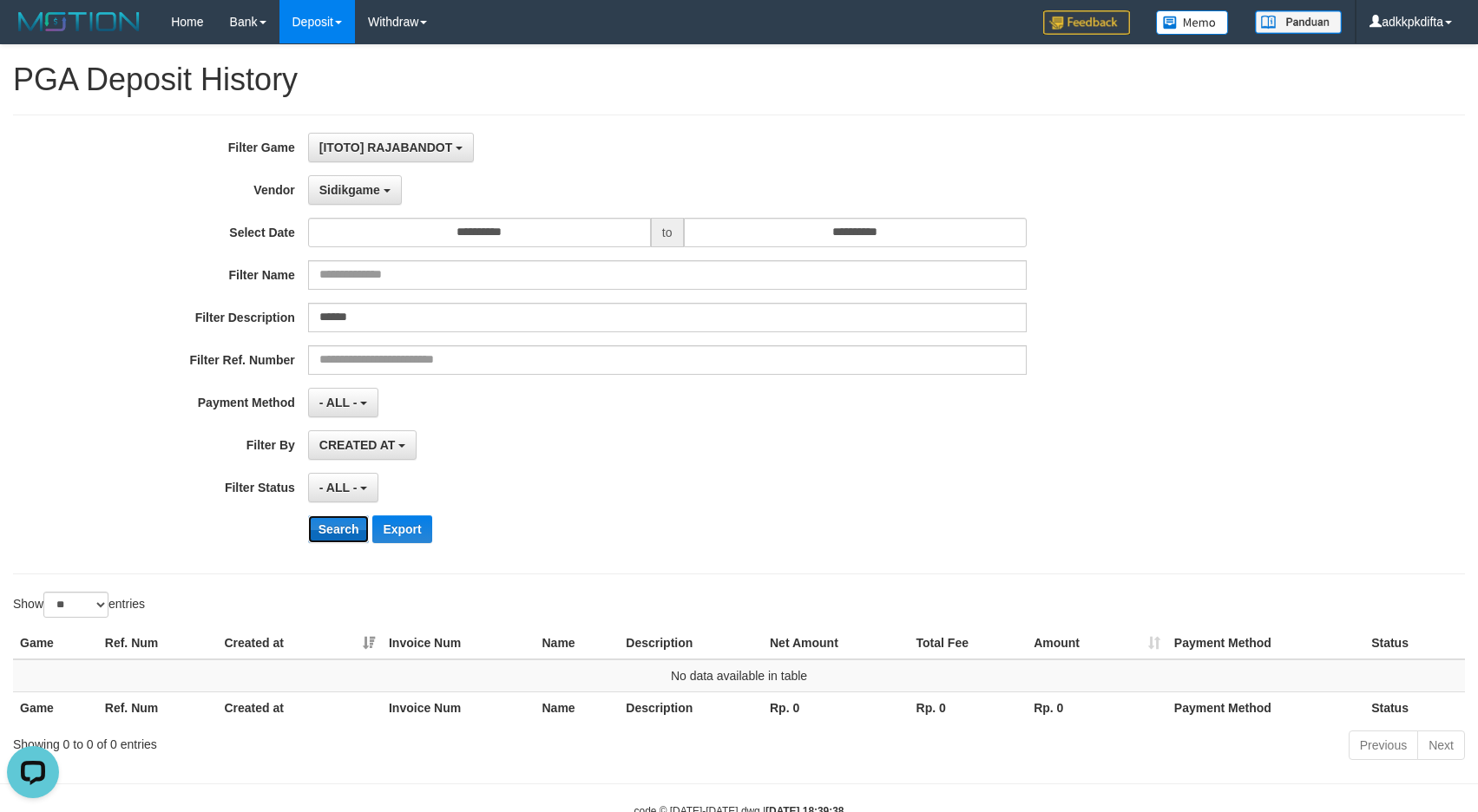
drag, startPoint x: 335, startPoint y: 532, endPoint x: 346, endPoint y: 522, distance: 14.9
click at [334, 532] on button "Search" at bounding box center [339, 529] width 61 height 28
click at [361, 196] on span "Sidikgame" at bounding box center [349, 190] width 61 height 14
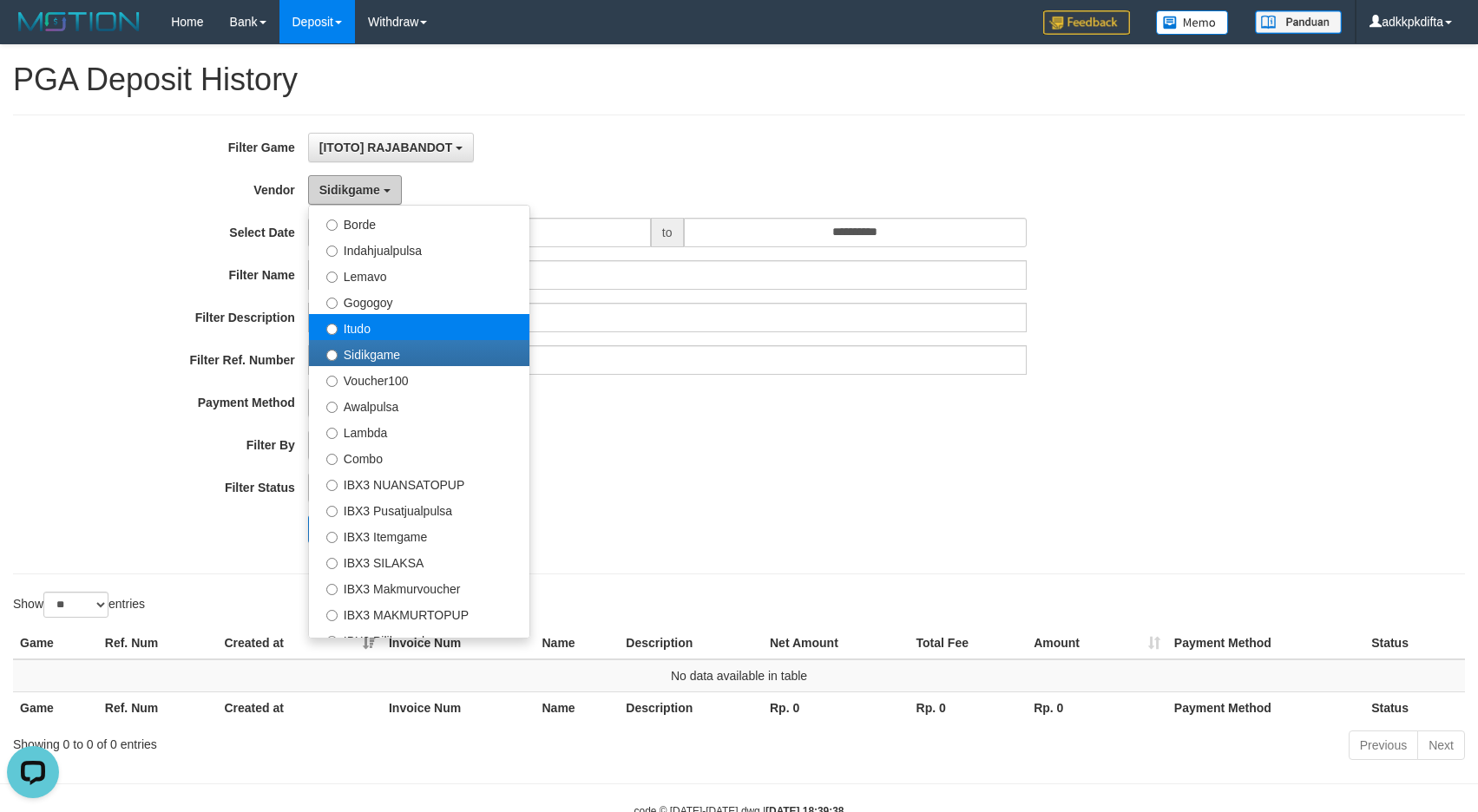
scroll to position [607, 0]
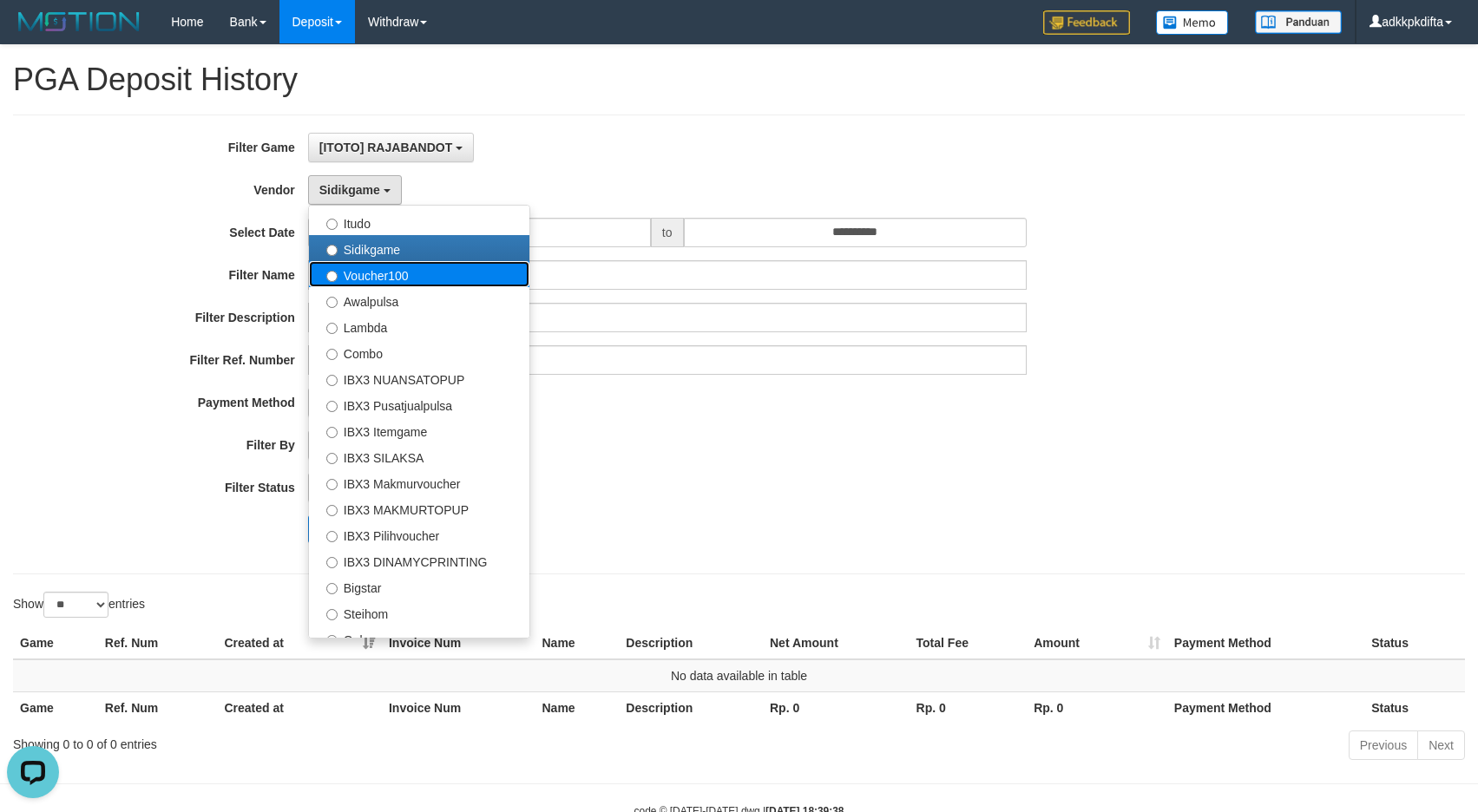
click at [400, 268] on label "Voucher100" at bounding box center [419, 274] width 221 height 26
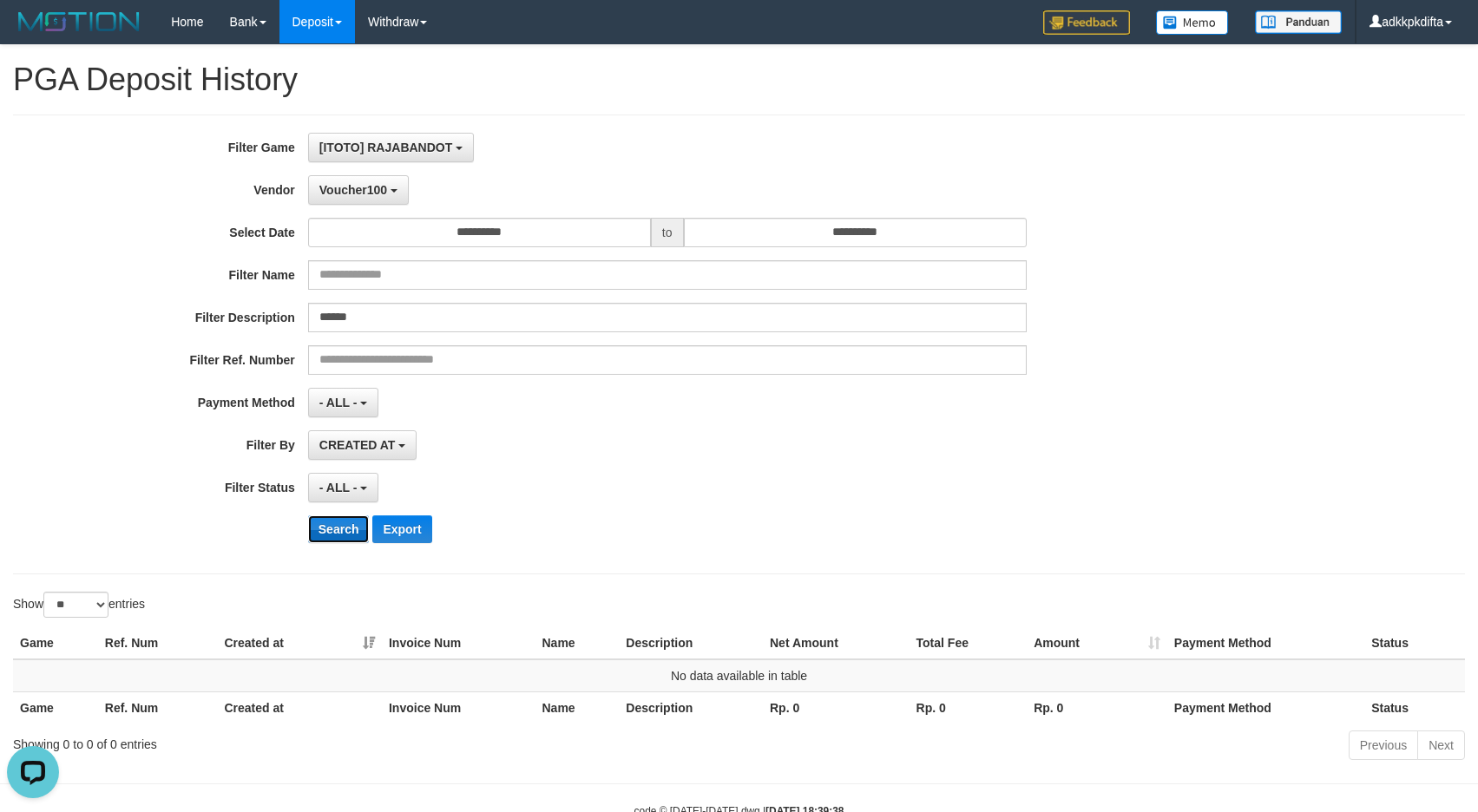
click at [335, 526] on button "Search" at bounding box center [339, 529] width 61 height 28
click at [350, 196] on span "Voucher100" at bounding box center [353, 190] width 68 height 14
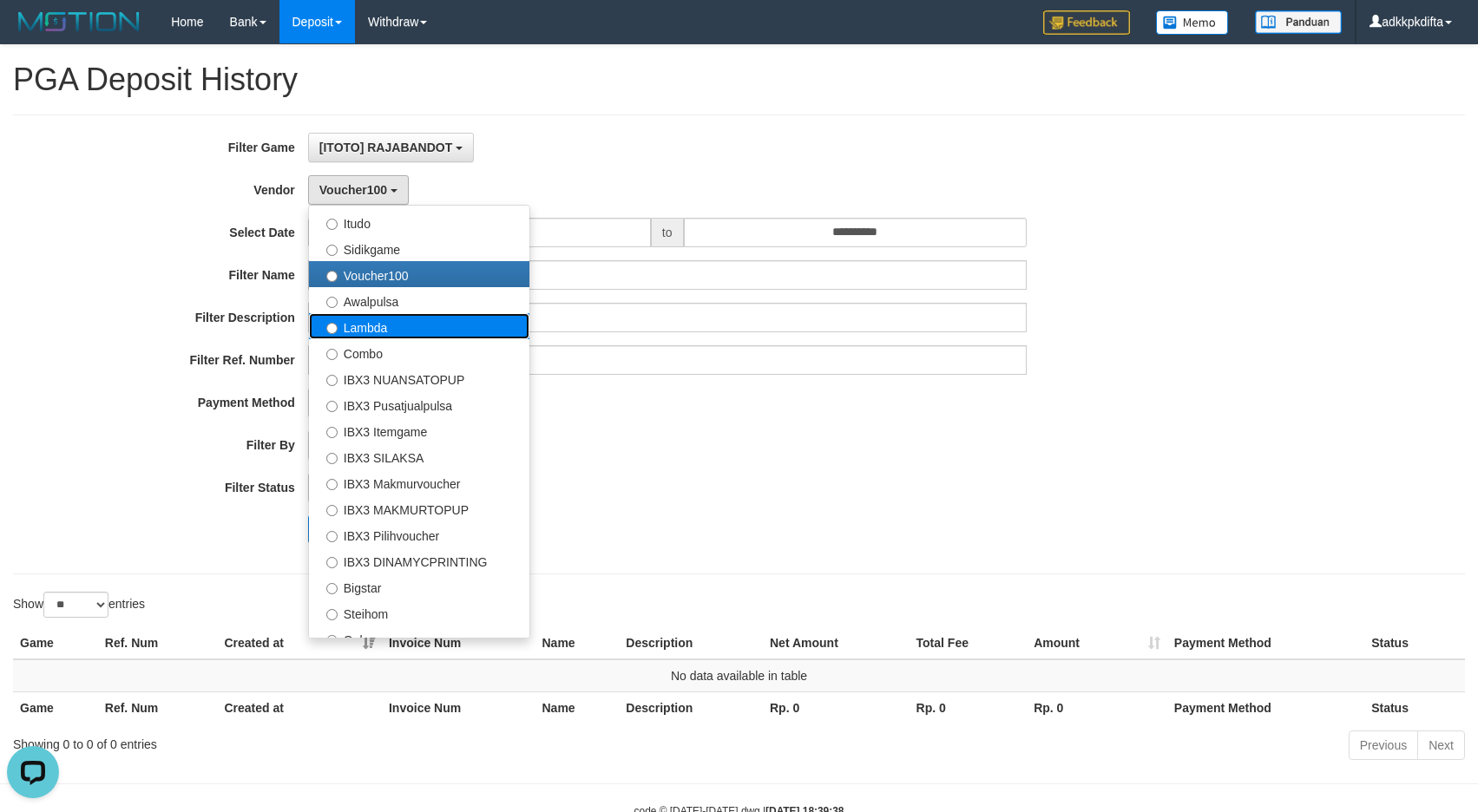
click at [385, 313] on label "Lambda" at bounding box center [419, 326] width 221 height 26
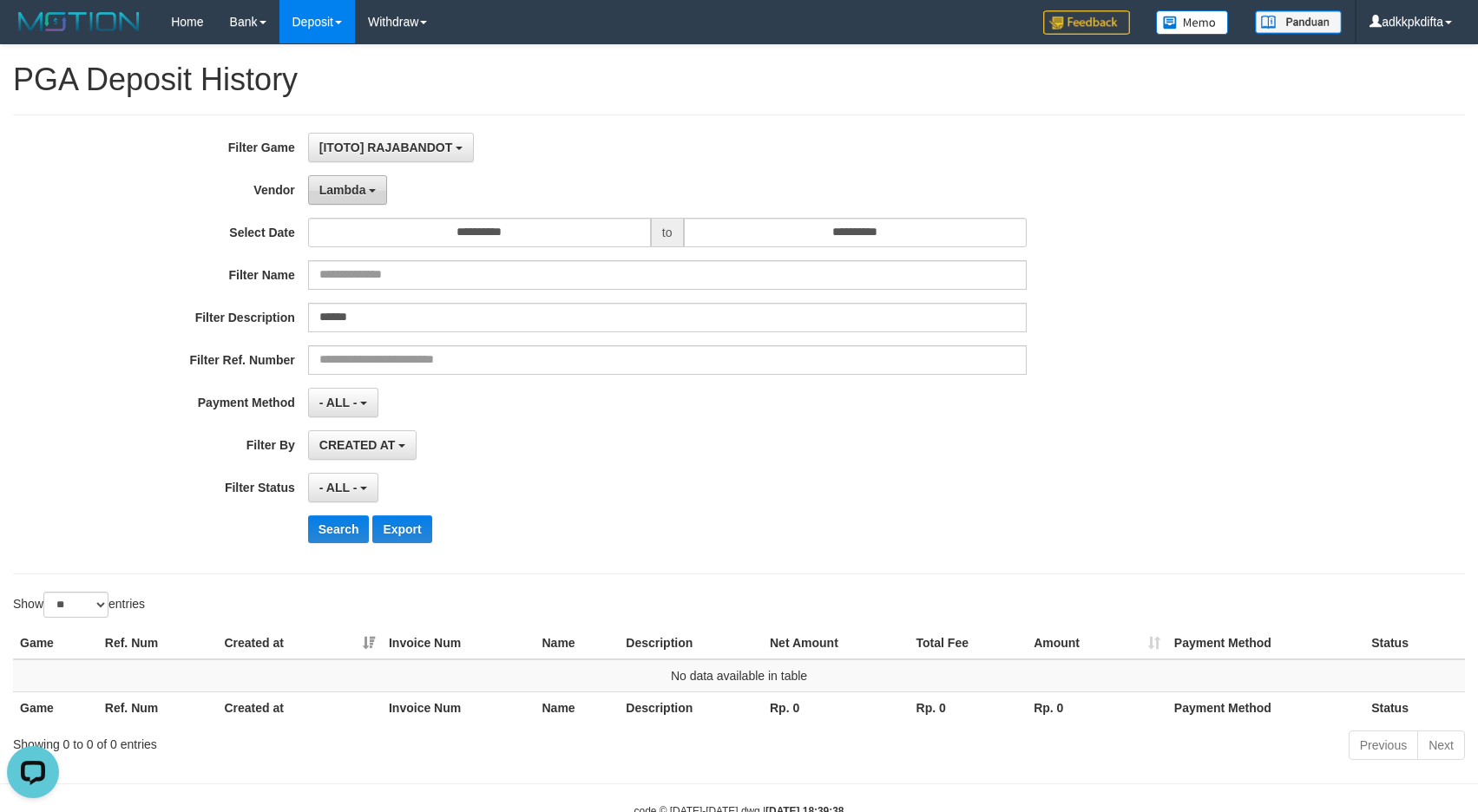
click at [362, 204] on button "Lambda" at bounding box center [348, 190] width 80 height 30
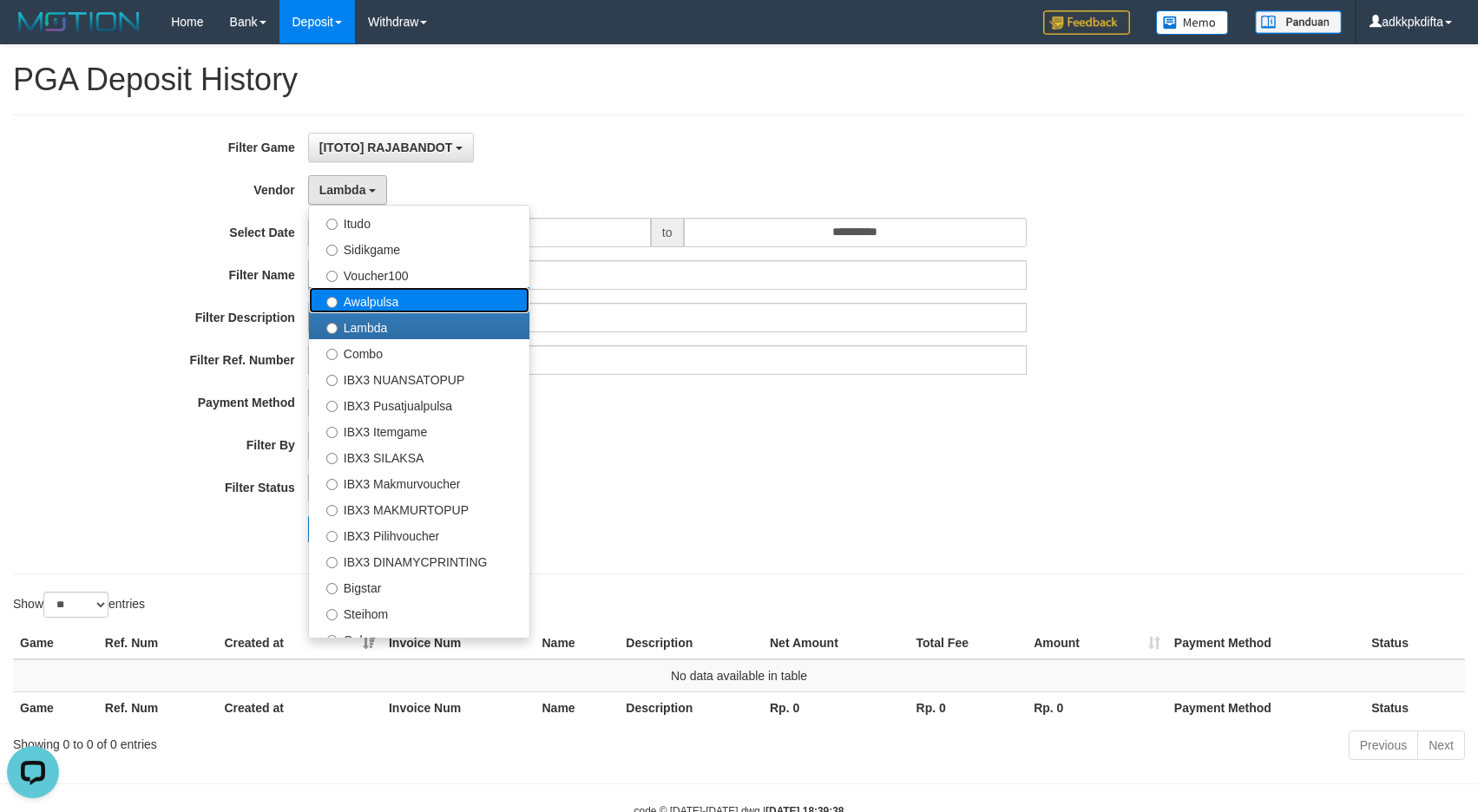
click at [392, 302] on label "Awalpulsa" at bounding box center [419, 300] width 221 height 26
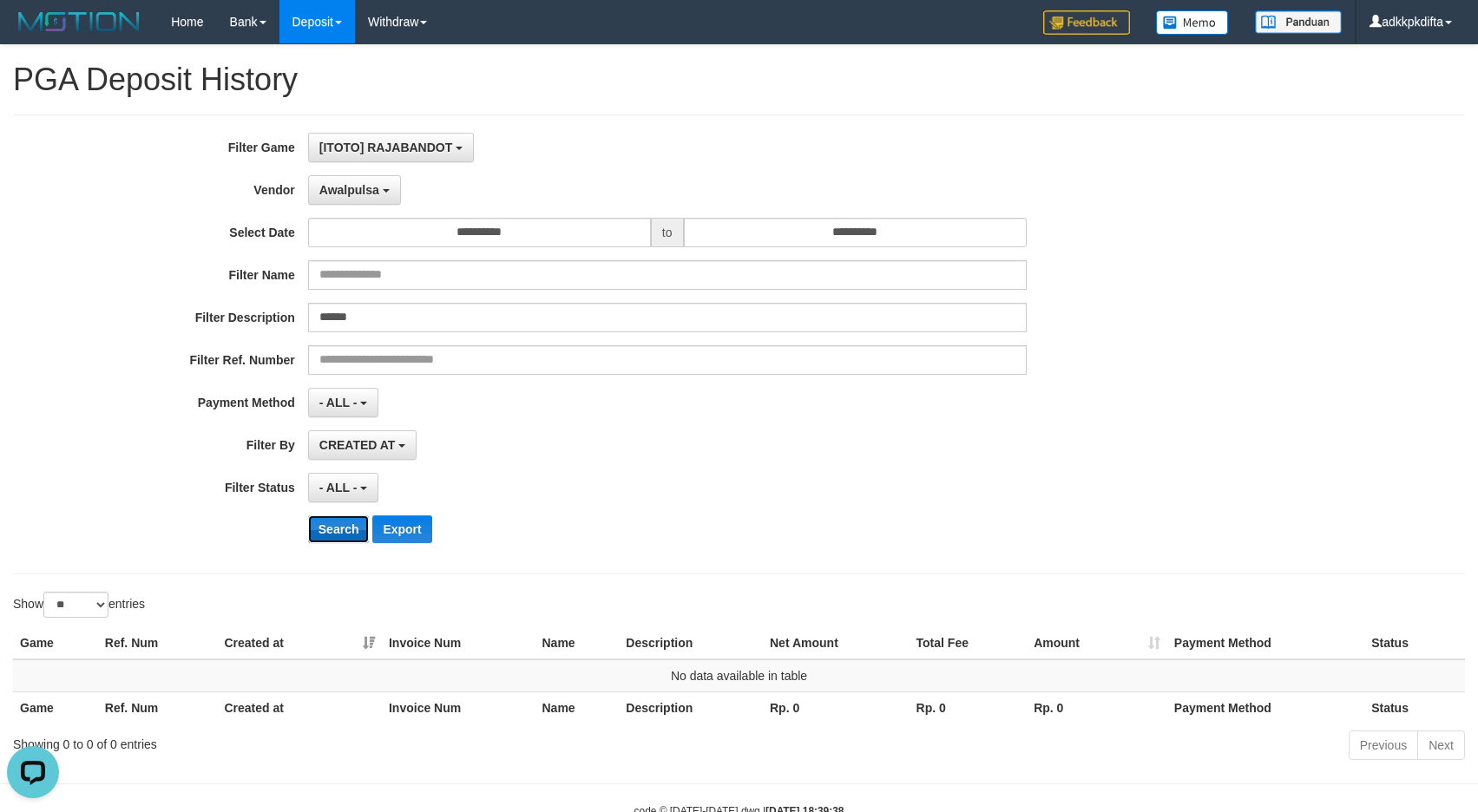
click at [346, 523] on button "Search" at bounding box center [339, 529] width 61 height 28
drag, startPoint x: 359, startPoint y: 185, endPoint x: 400, endPoint y: 317, distance: 138.2
click at [359, 186] on span "Awalpulsa" at bounding box center [349, 190] width 60 height 14
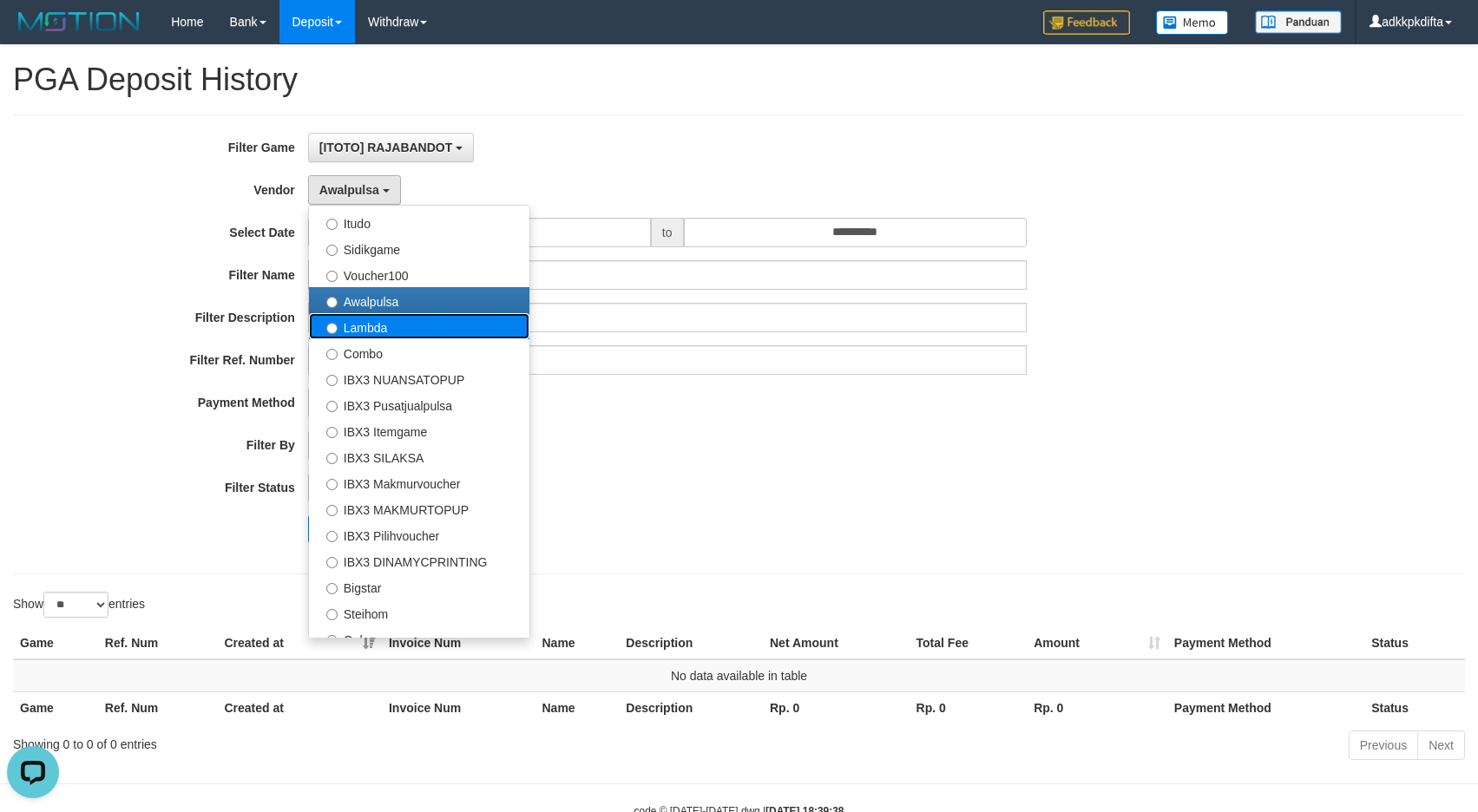
drag, startPoint x: 379, startPoint y: 332, endPoint x: 344, endPoint y: 441, distance: 114.5
click at [379, 331] on label "Lambda" at bounding box center [419, 326] width 221 height 26
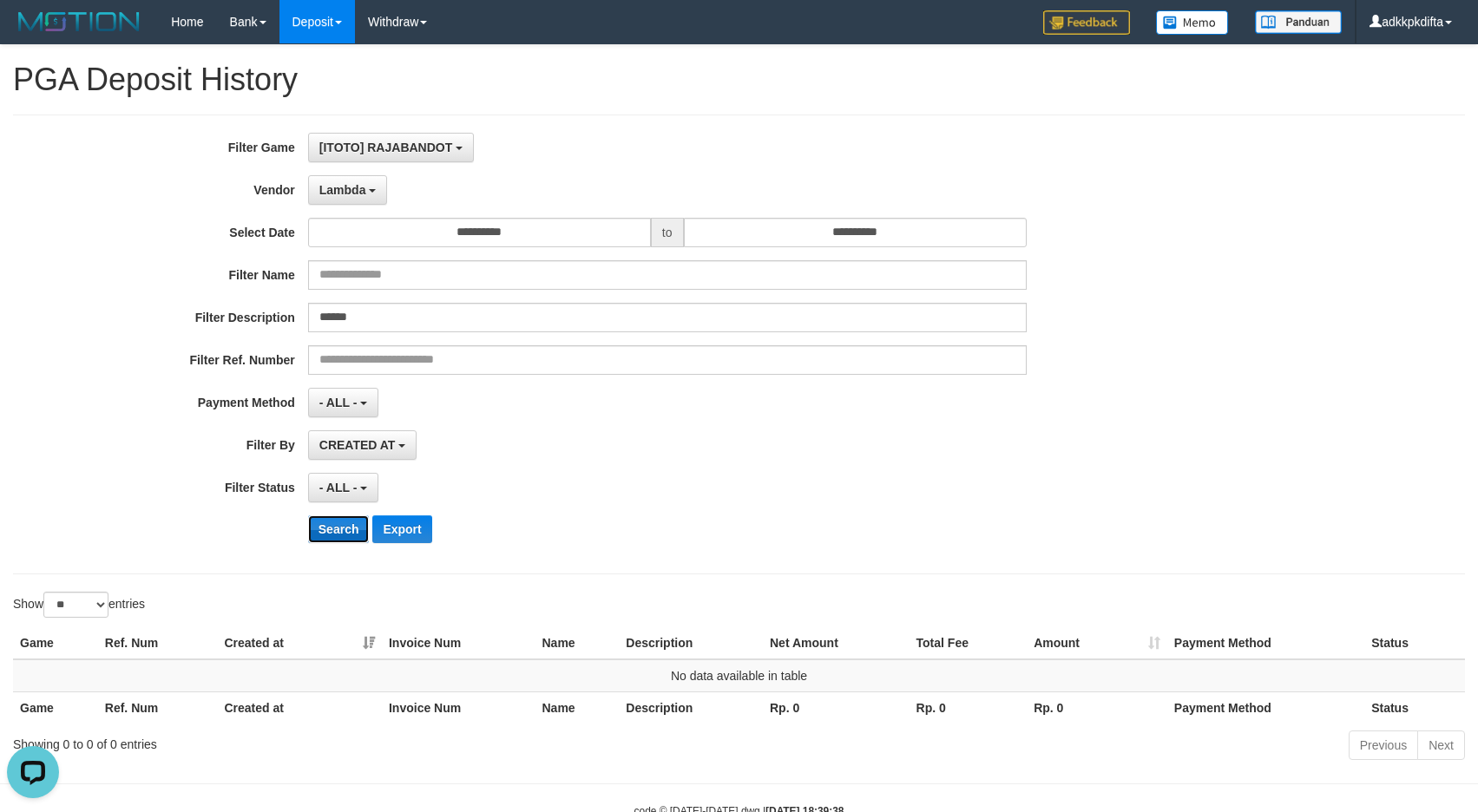
click at [336, 528] on button "Search" at bounding box center [339, 529] width 61 height 28
click at [347, 196] on span "Lambda" at bounding box center [343, 190] width 47 height 14
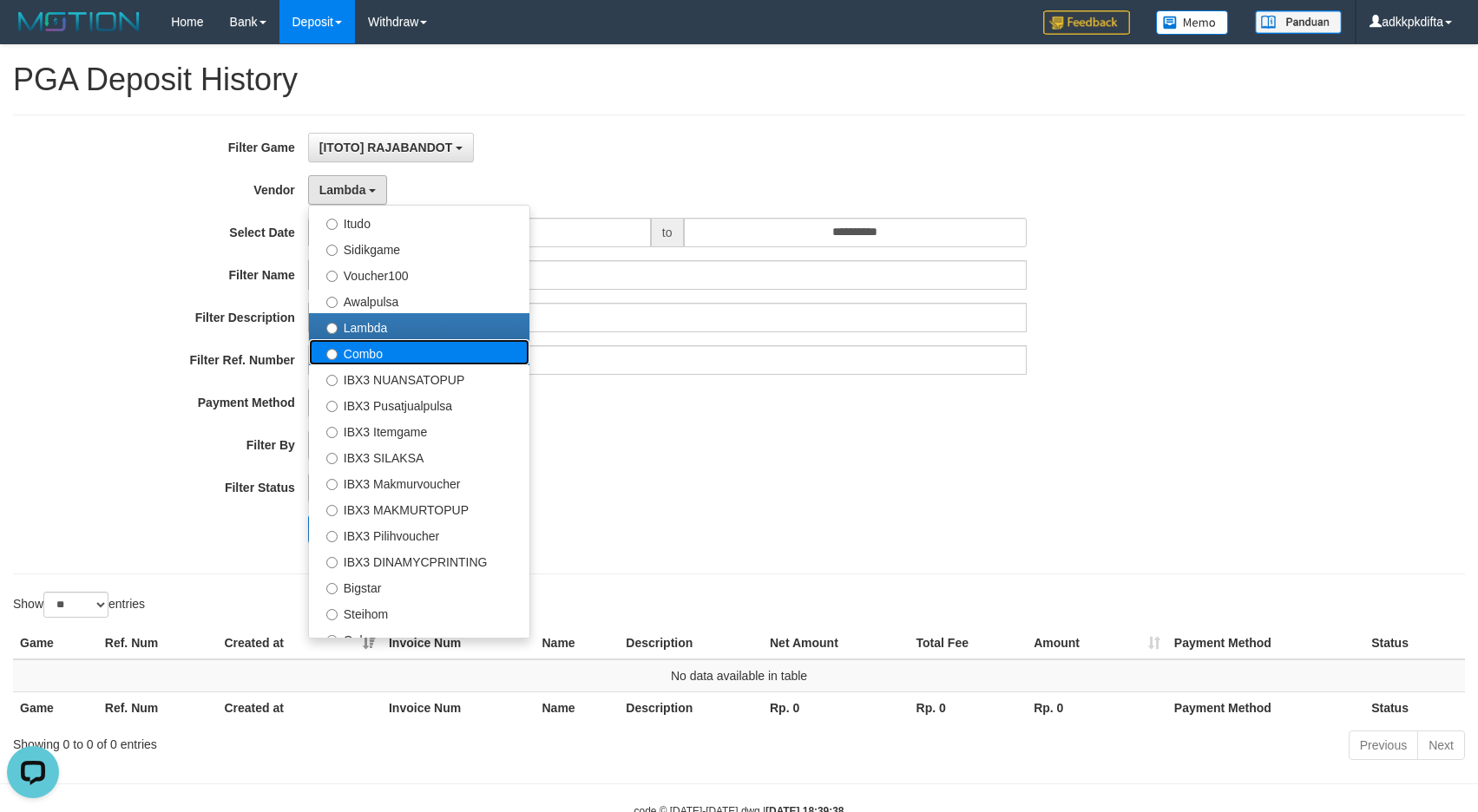
click at [375, 350] on label "Combo" at bounding box center [419, 352] width 221 height 26
select select "**********"
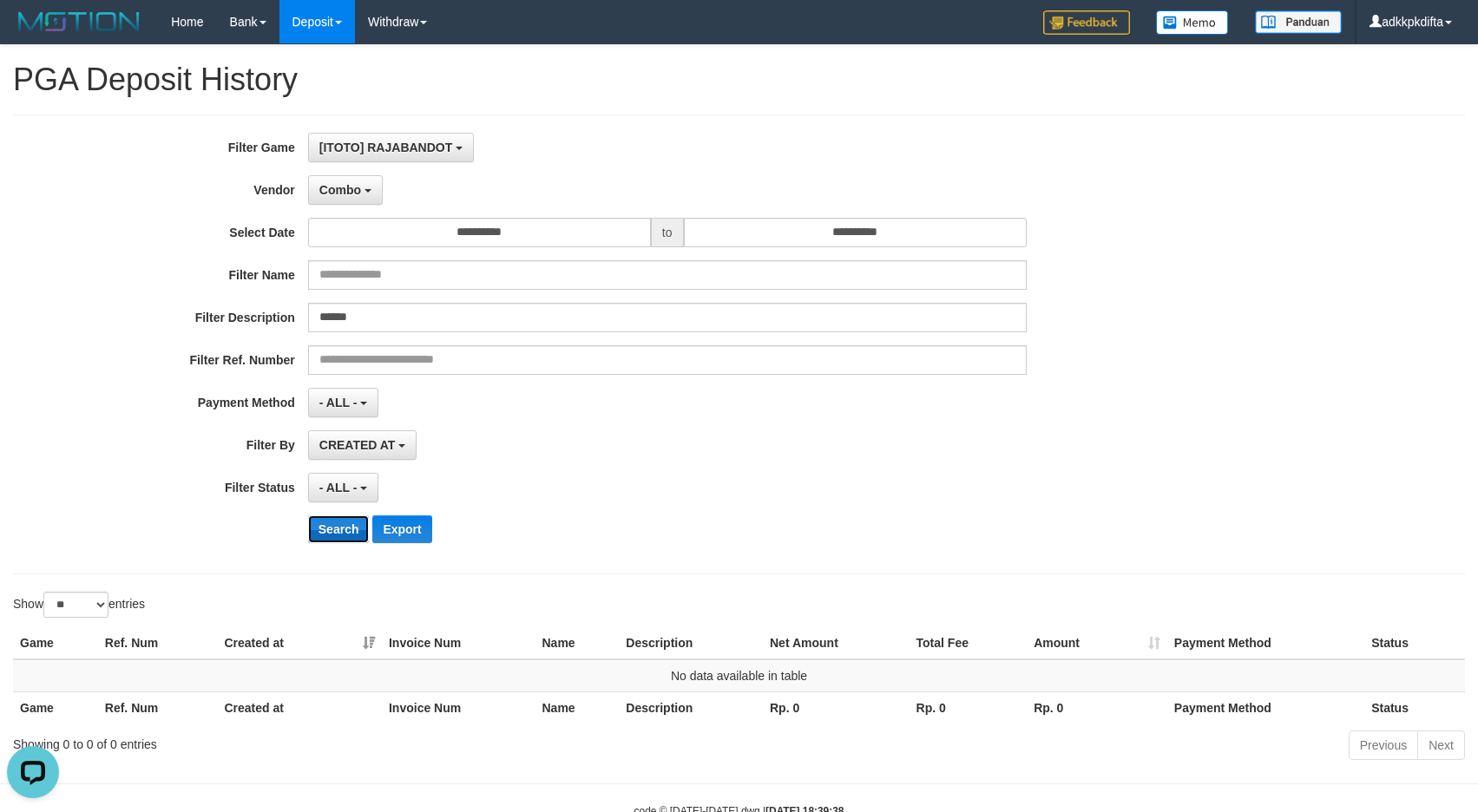
click at [338, 529] on button "Search" at bounding box center [339, 529] width 61 height 28
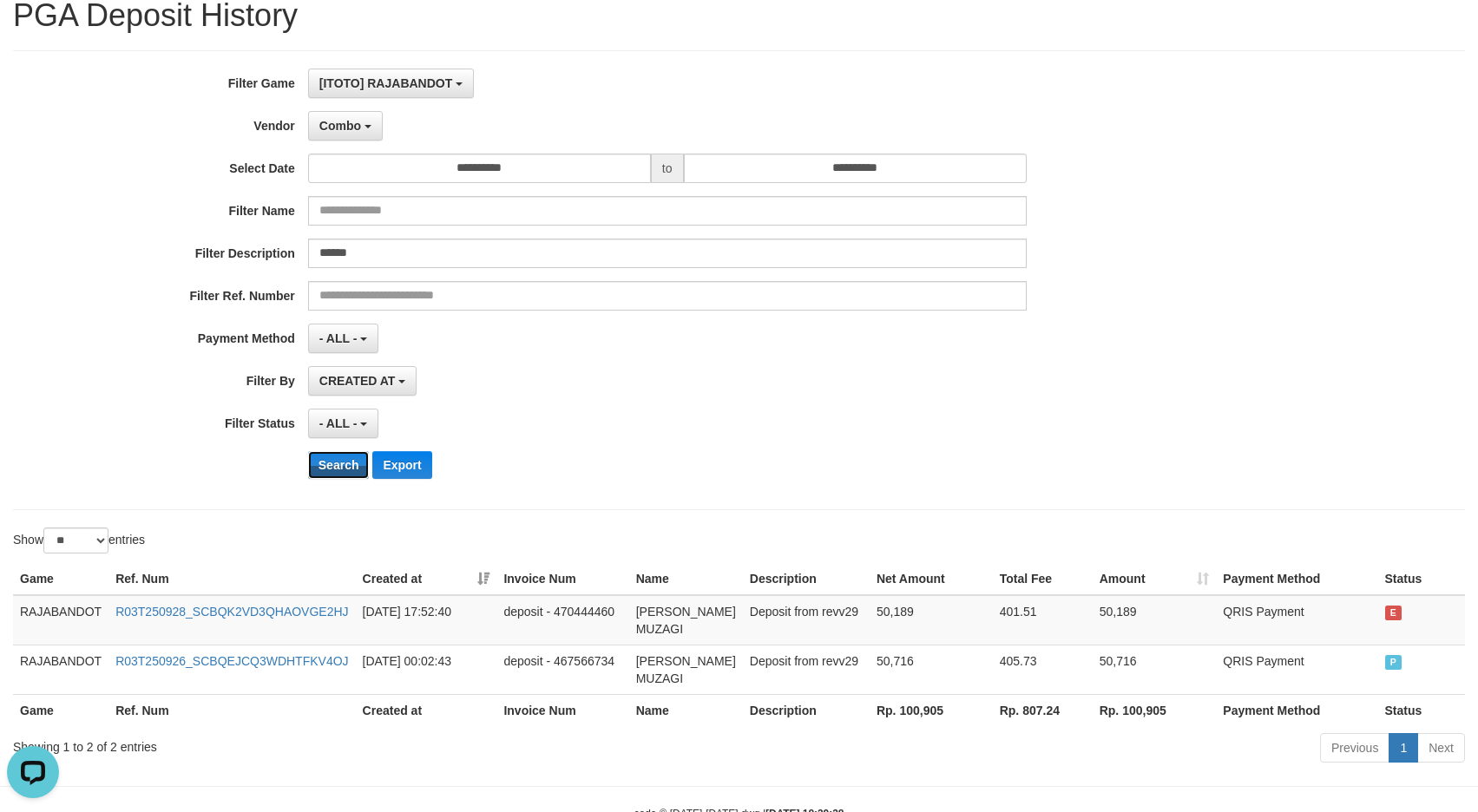
scroll to position [152, 0]
